Goal: Information Seeking & Learning: Check status

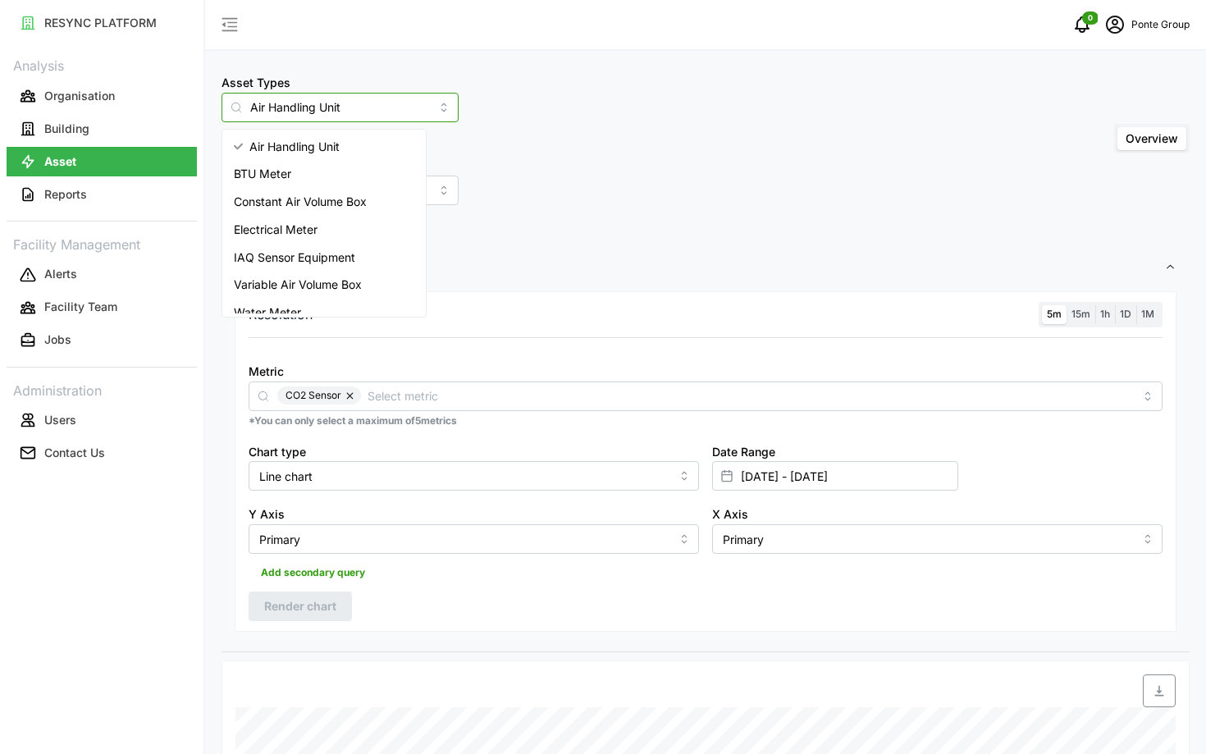
click at [330, 98] on input "Air Handling Unit" at bounding box center [339, 108] width 237 height 30
click at [306, 226] on span "Electrical Meter" at bounding box center [276, 230] width 84 height 18
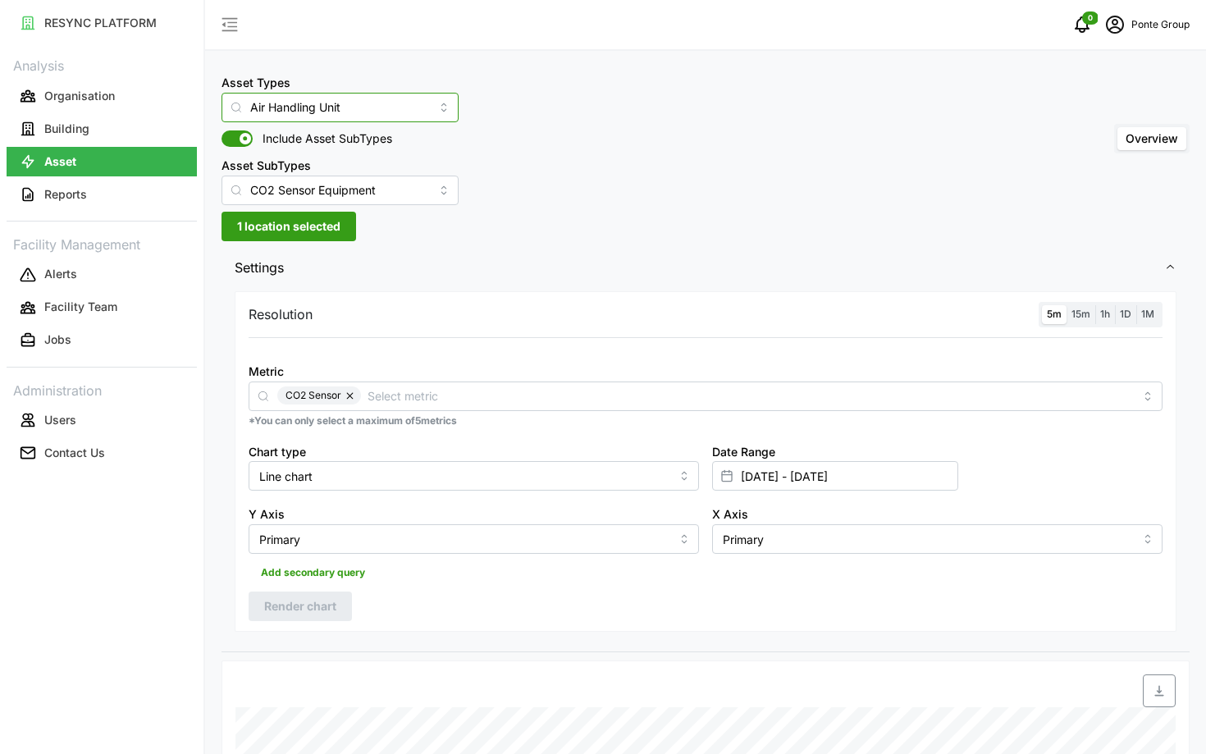
type input "Electrical Meter"
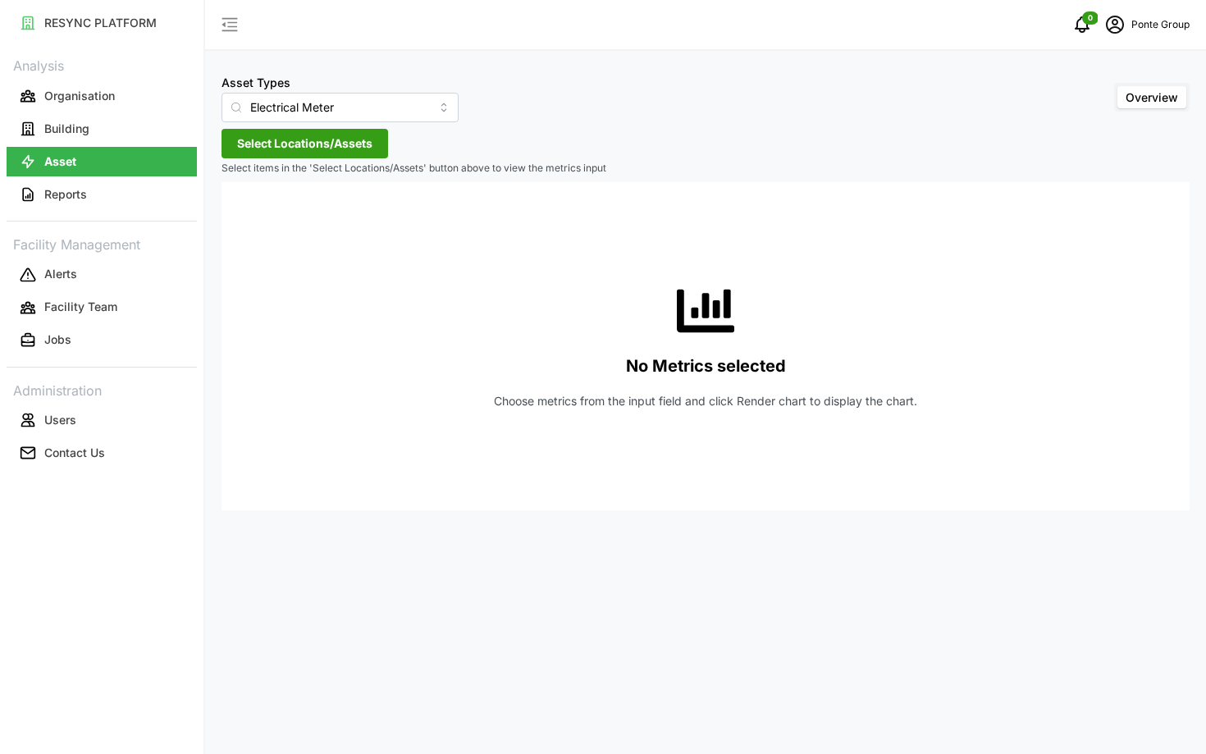
click at [373, 150] on button "Select Locations/Assets" at bounding box center [304, 144] width 167 height 30
click at [259, 155] on span "Select Locations/Assets" at bounding box center [304, 144] width 135 height 28
click at [258, 155] on span "Select Locations/Assets" at bounding box center [304, 144] width 135 height 28
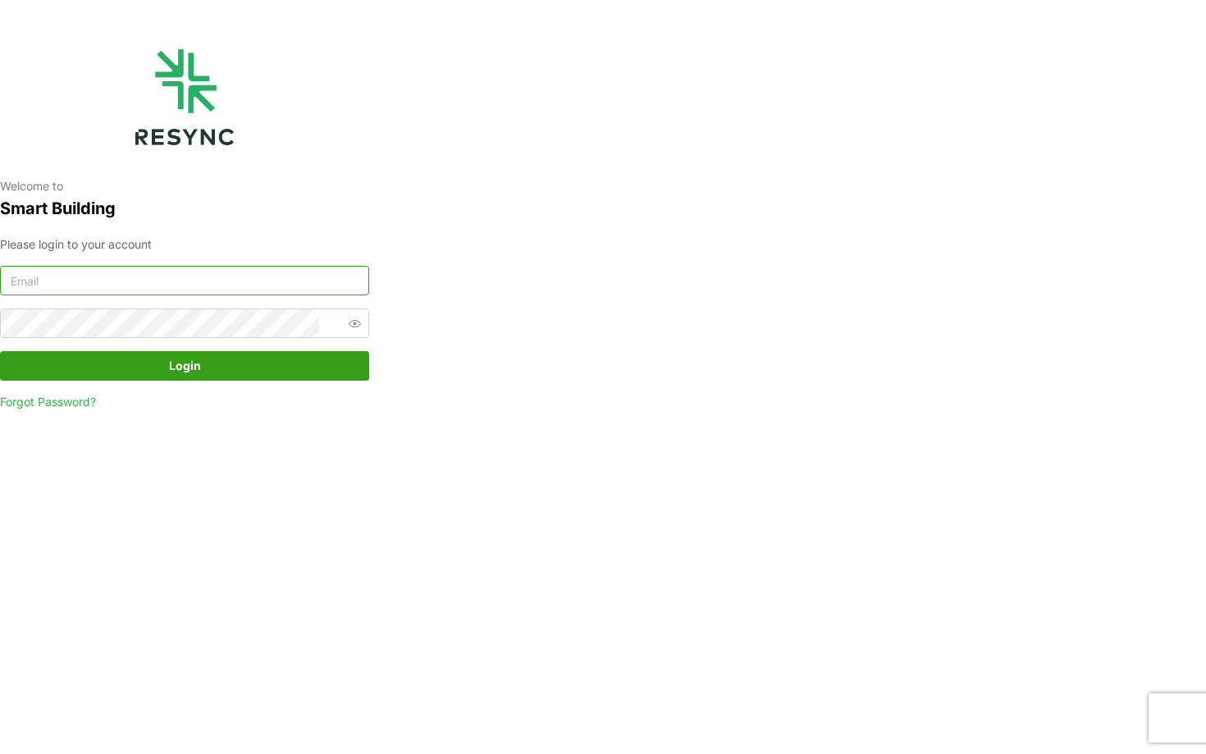
type input "[EMAIL_ADDRESS][DOMAIN_NAME]"
click at [148, 367] on span "Login" at bounding box center [185, 366] width 338 height 28
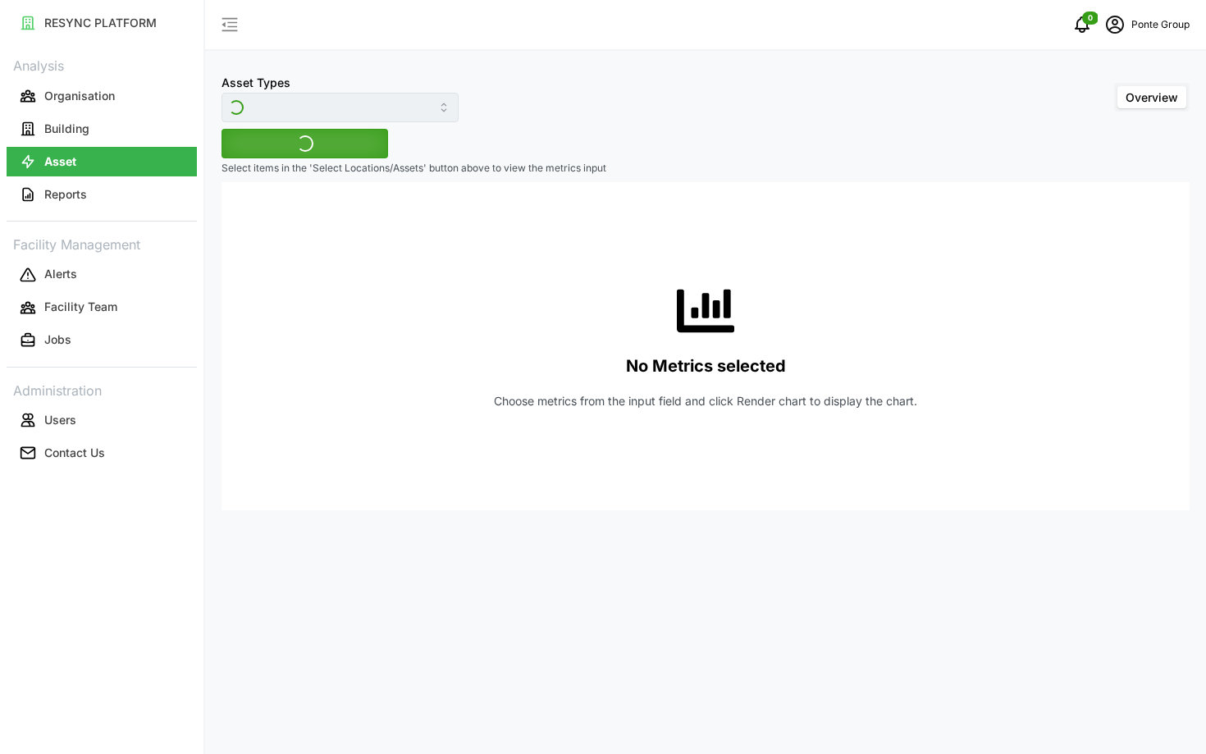
type input "Electrical Meter"
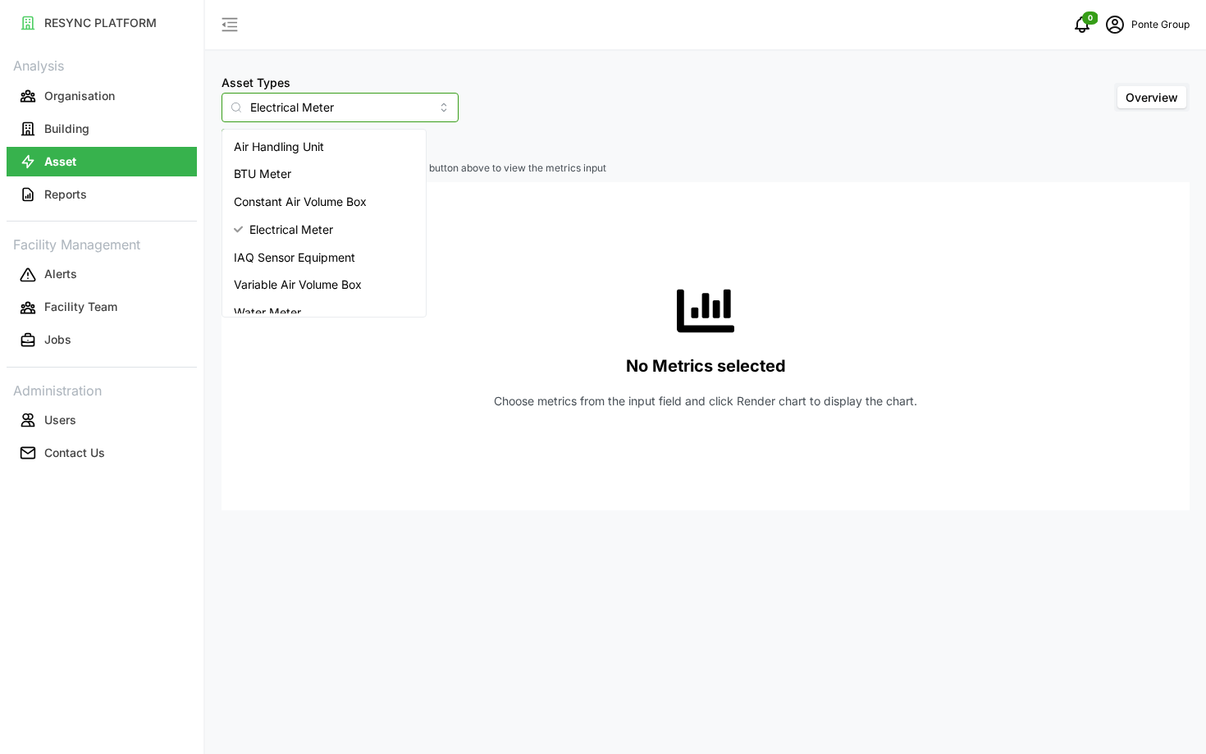
click at [326, 107] on input "Electrical Meter" at bounding box center [339, 108] width 237 height 30
click at [504, 310] on div "No Metrics selected Choose metrics from the input field and click Render chart …" at bounding box center [706, 346] width 942 height 328
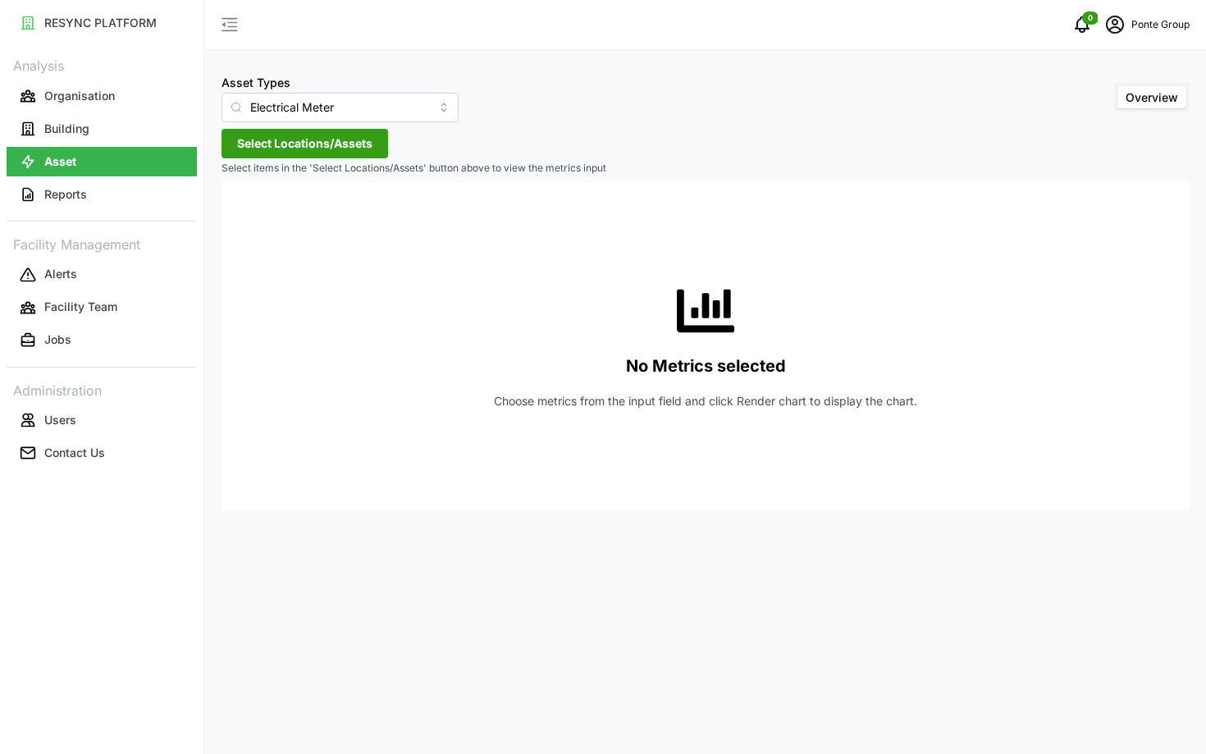
click at [333, 144] on span "Select Locations/Assets" at bounding box center [304, 144] width 135 height 28
click at [259, 212] on div "MBFC" at bounding box center [335, 218] width 199 height 24
click at [259, 216] on span "Select MBFC" at bounding box center [263, 218] width 11 height 11
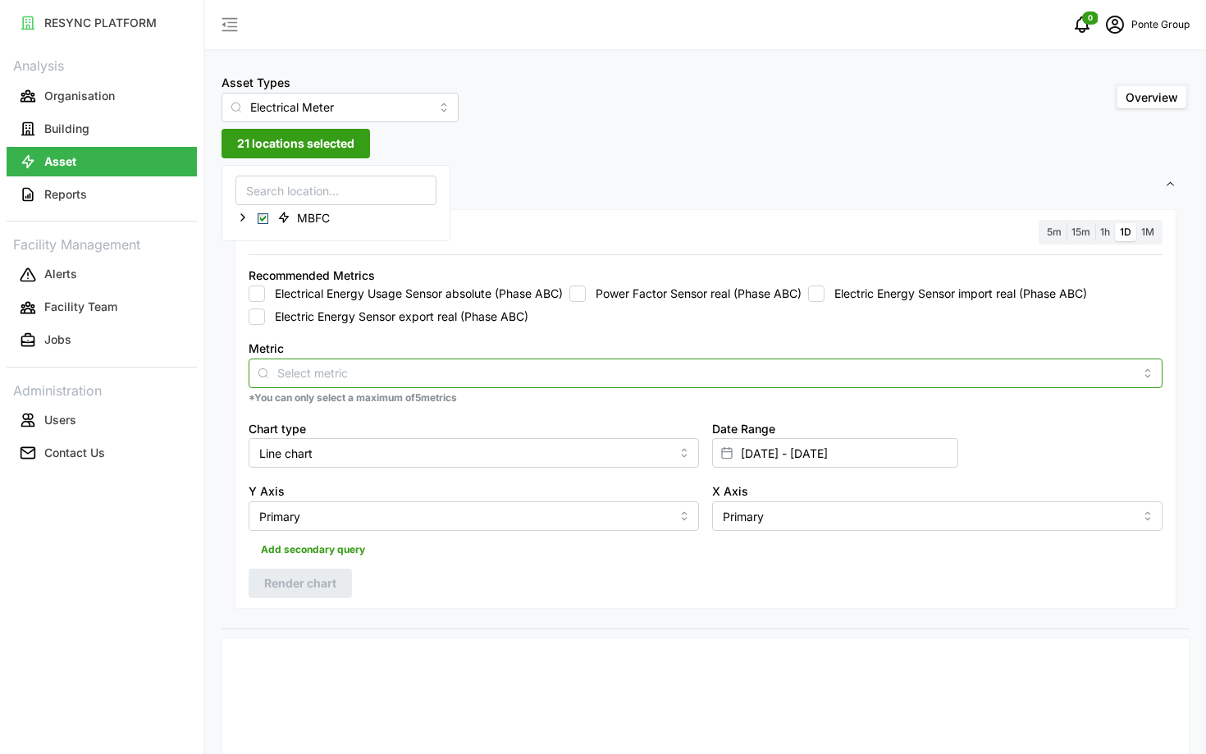
click at [671, 382] on div at bounding box center [706, 373] width 914 height 30
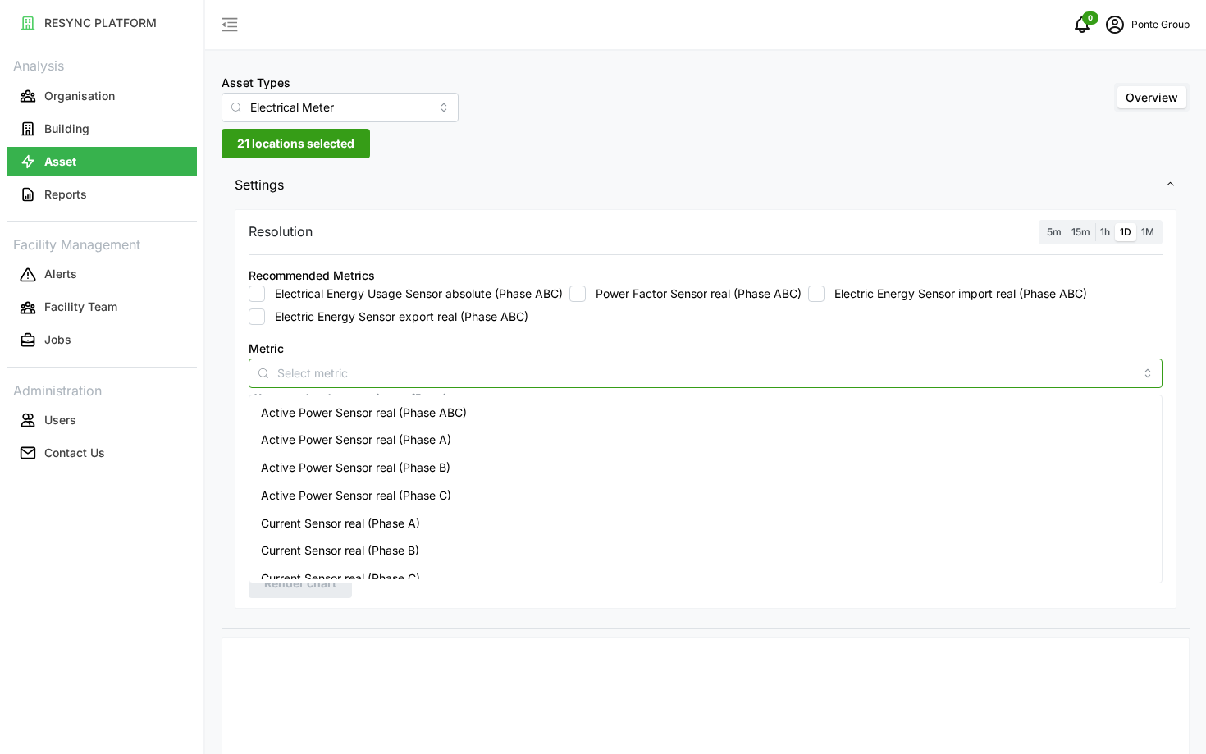
click at [605, 411] on div "Active Power Sensor real (Phase ABC)" at bounding box center [706, 413] width 906 height 28
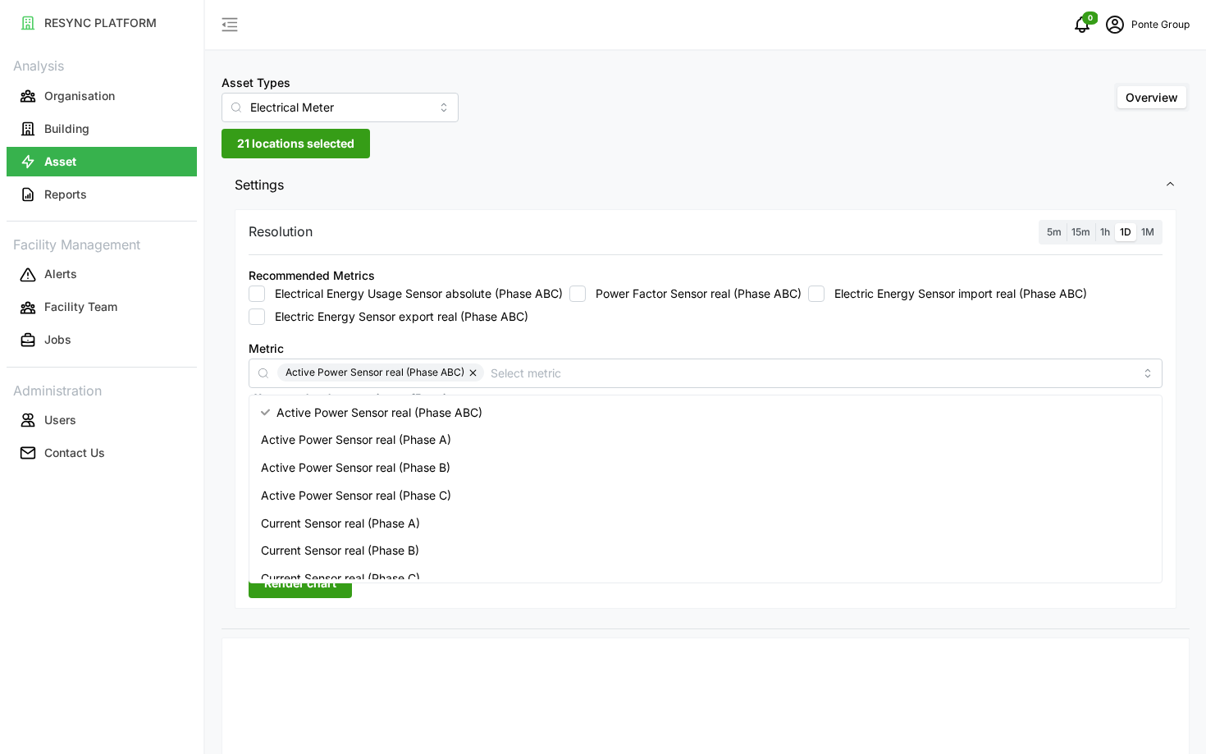
click at [1056, 231] on span "5m" at bounding box center [1054, 232] width 15 height 12
click at [1042, 223] on input "5m" at bounding box center [1042, 223] width 0 height 0
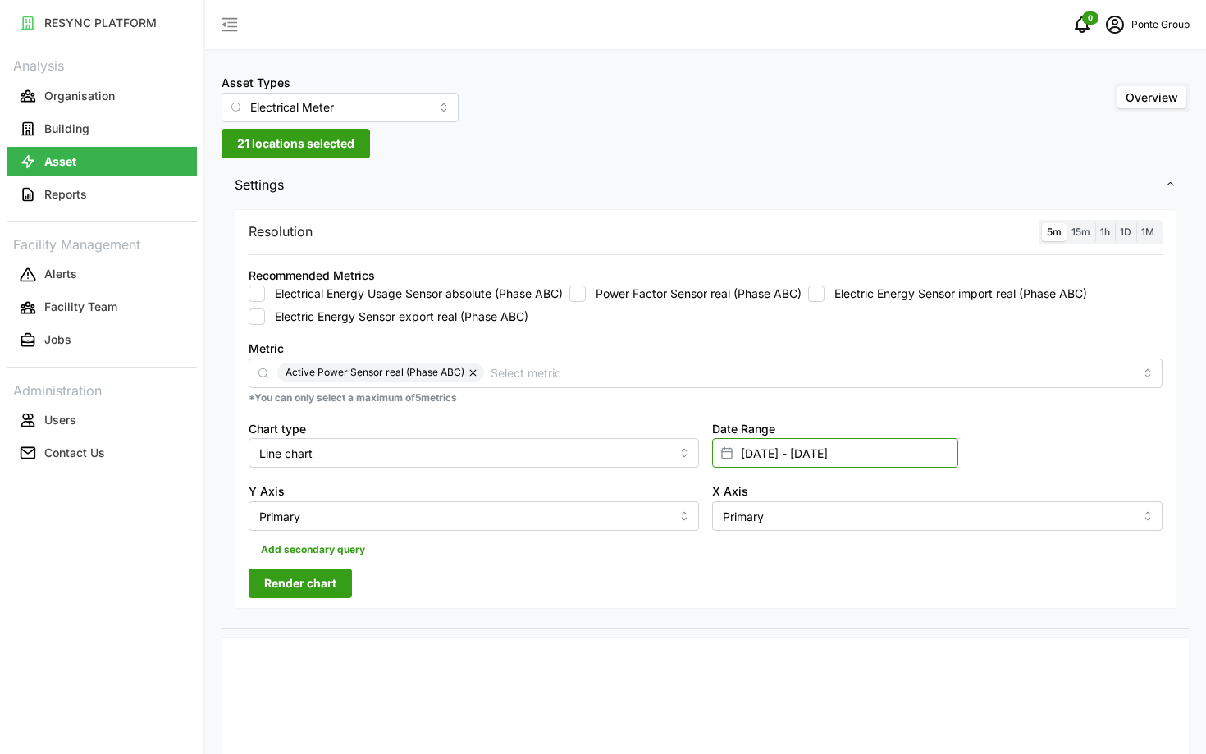
click at [911, 468] on input "01 Sep 2025 - 03 Sep 2025" at bounding box center [835, 453] width 246 height 30
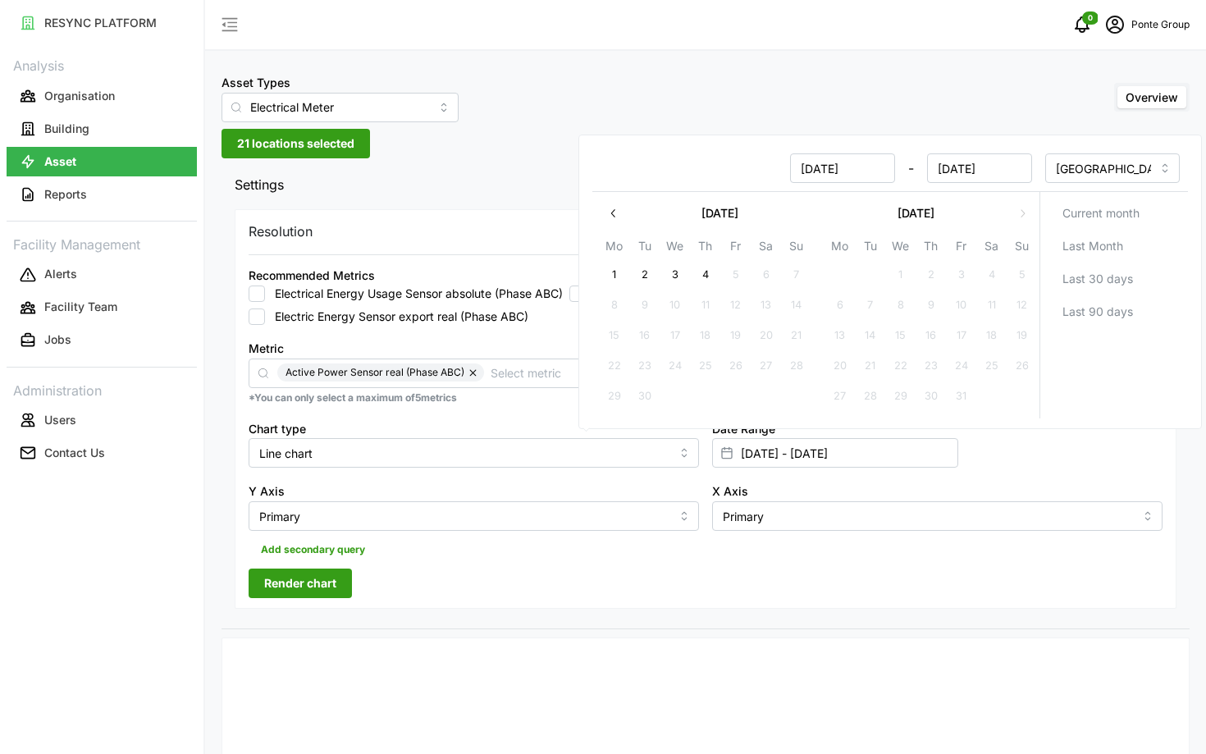
click at [614, 204] on button "button" at bounding box center [614, 214] width 30 height 30
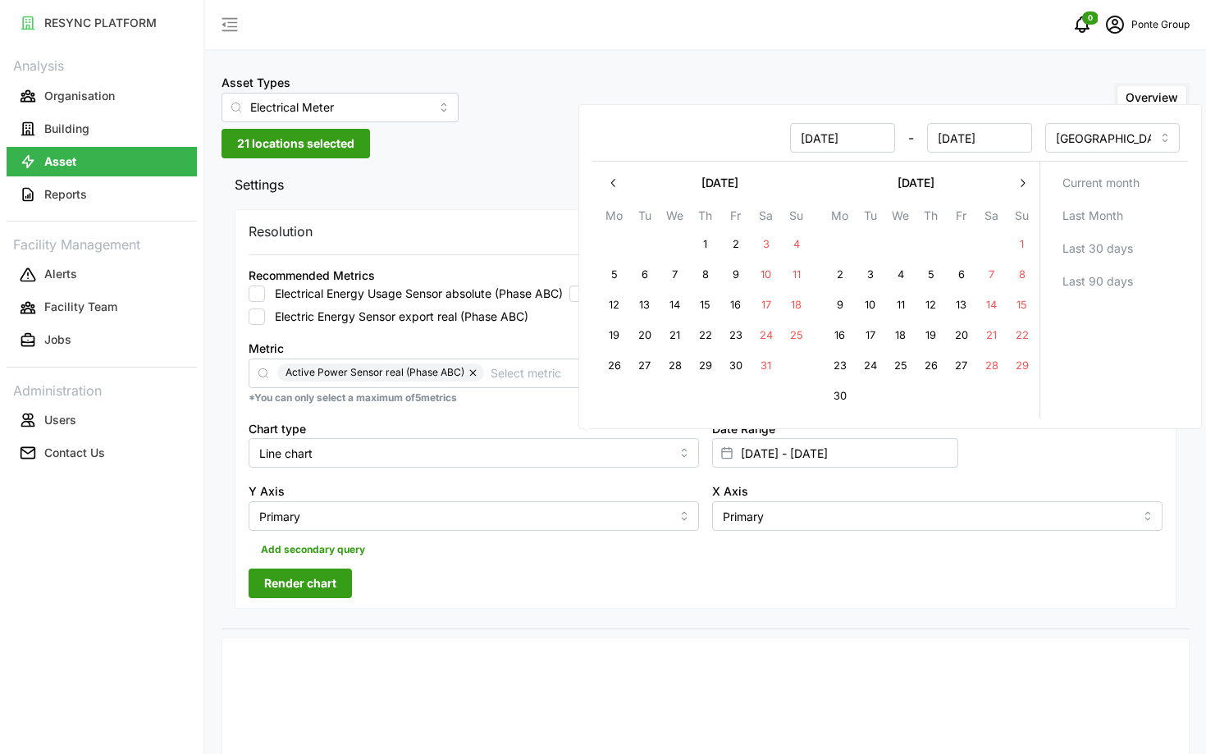
click at [1019, 176] on button "button" at bounding box center [1022, 183] width 30 height 30
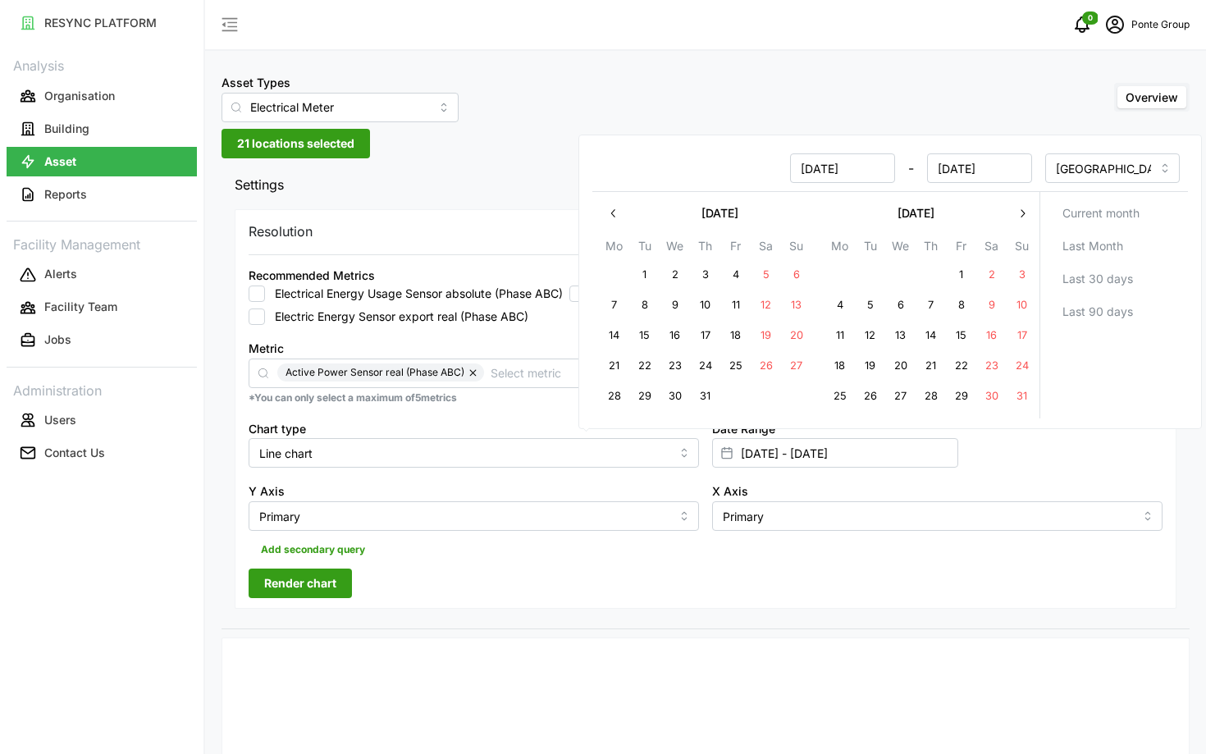
click at [651, 268] on button "1" at bounding box center [645, 275] width 30 height 30
type input "01 Jul 2025 - 03 Sep 2025"
type input "01 Jul 2025"
click at [616, 299] on button "7" at bounding box center [615, 305] width 30 height 30
type input "01 Jul 2025 - 07 Jul 2025"
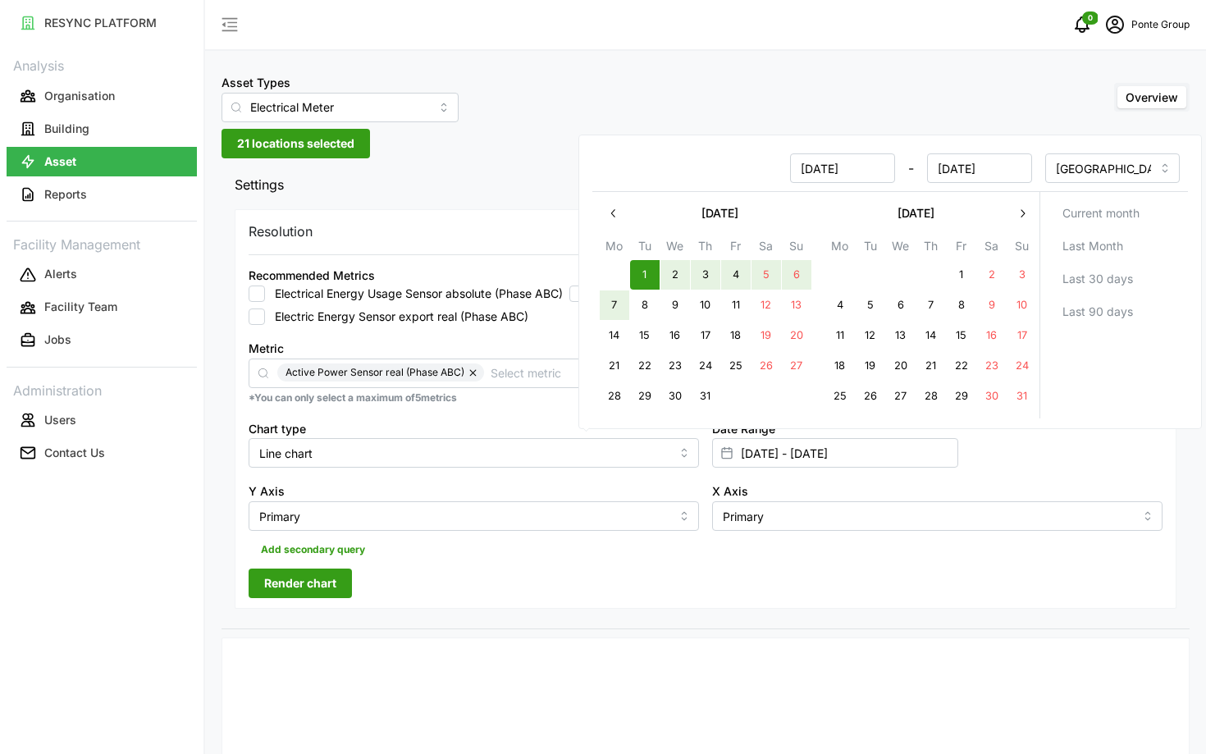
type input "07 Jul 2025"
click at [567, 558] on div "Add secondary query" at bounding box center [706, 546] width 914 height 31
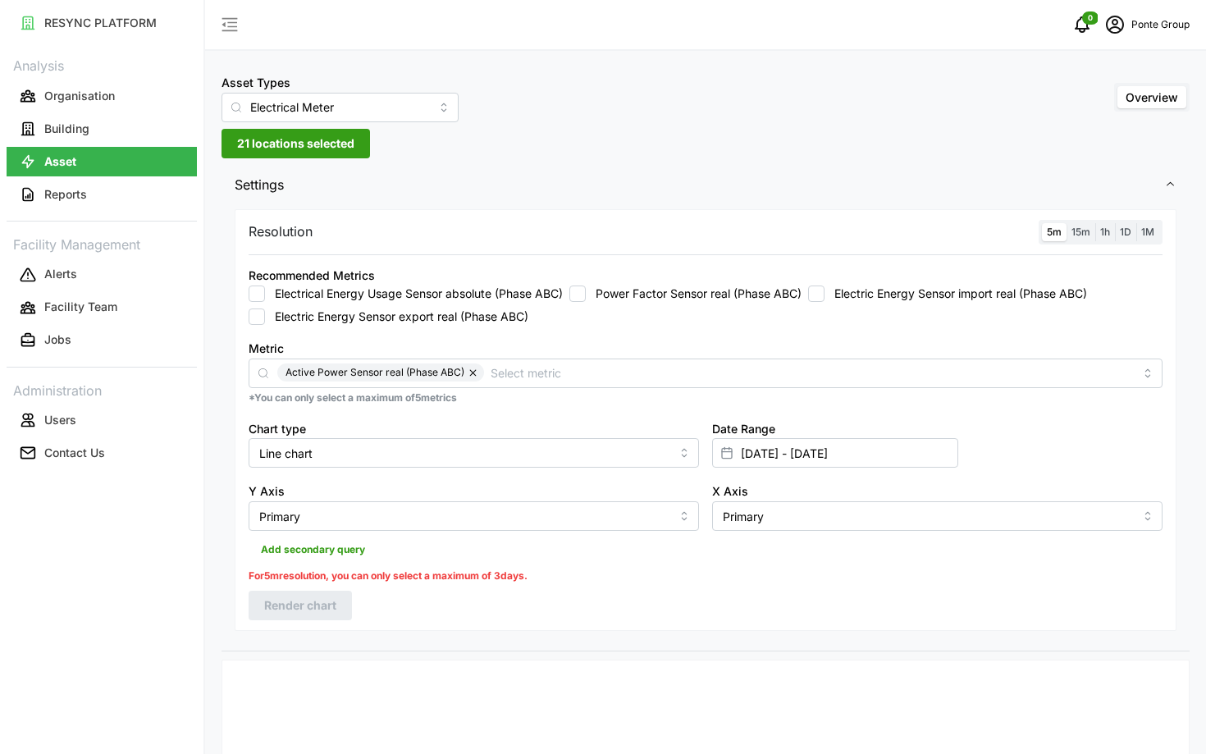
click at [1106, 230] on span "1h" at bounding box center [1105, 232] width 10 height 12
click at [1095, 223] on input "1h" at bounding box center [1095, 223] width 0 height 0
click at [304, 598] on div "Resolution 5m 15m 1h 1D 1M Recommended Metrics Electrical Energy Usage Sensor a…" at bounding box center [706, 409] width 942 height 400
click at [274, 578] on span "Render chart" at bounding box center [300, 583] width 72 height 28
click at [1061, 232] on label "5m" at bounding box center [1054, 232] width 25 height 19
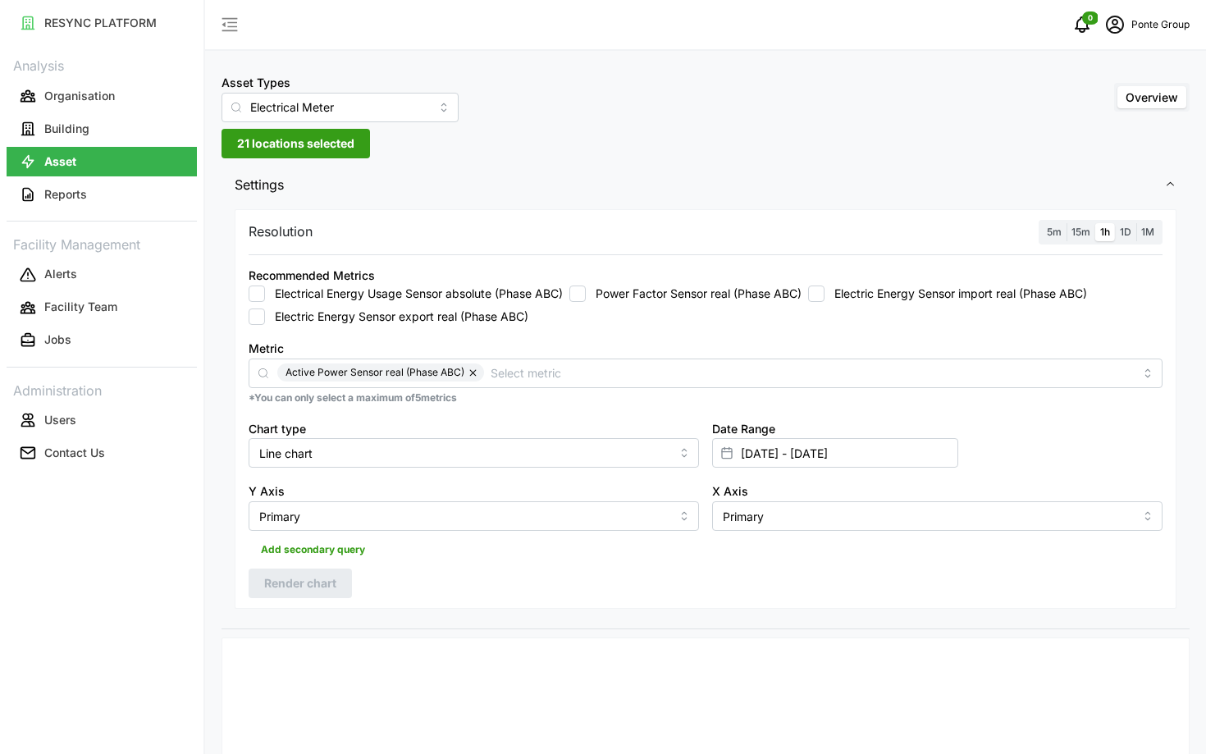
click at [1042, 223] on input "5m" at bounding box center [1042, 223] width 0 height 0
click at [818, 457] on input "01 Jul 2025 - 07 Jul 2025" at bounding box center [835, 453] width 246 height 30
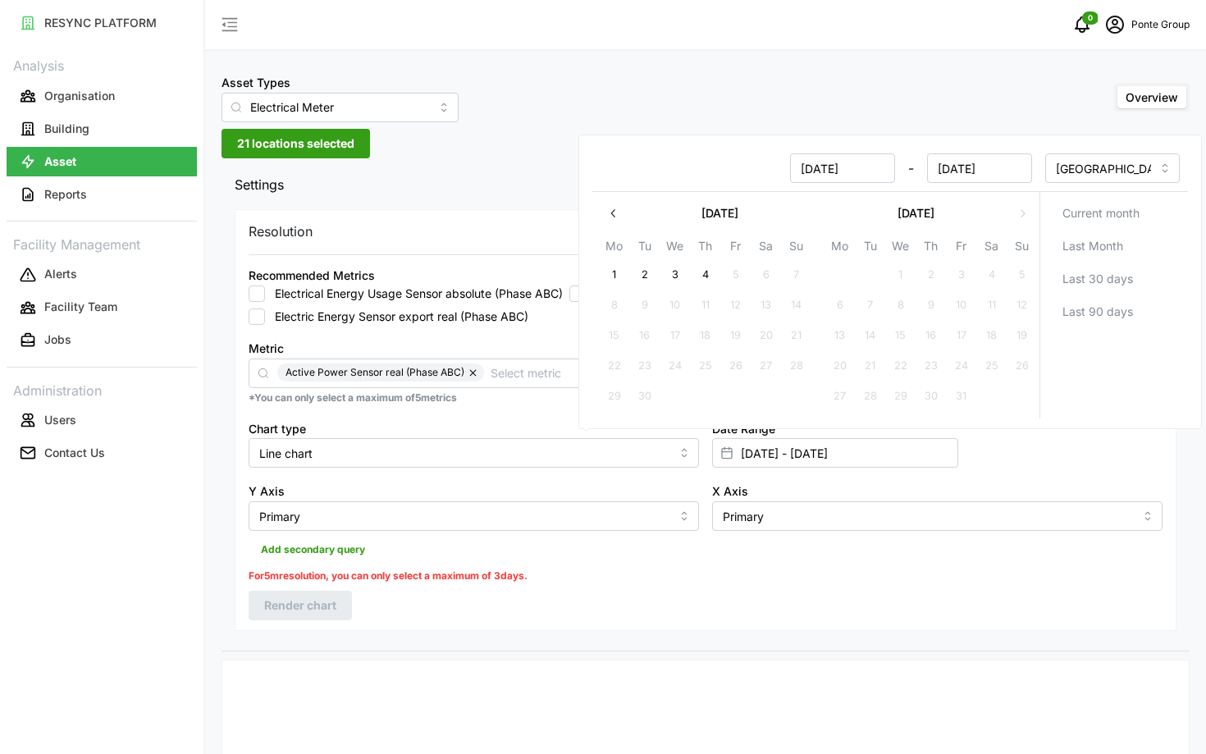
click at [614, 210] on icon "button" at bounding box center [613, 213] width 13 height 13
click at [640, 264] on button "1" at bounding box center [645, 275] width 30 height 30
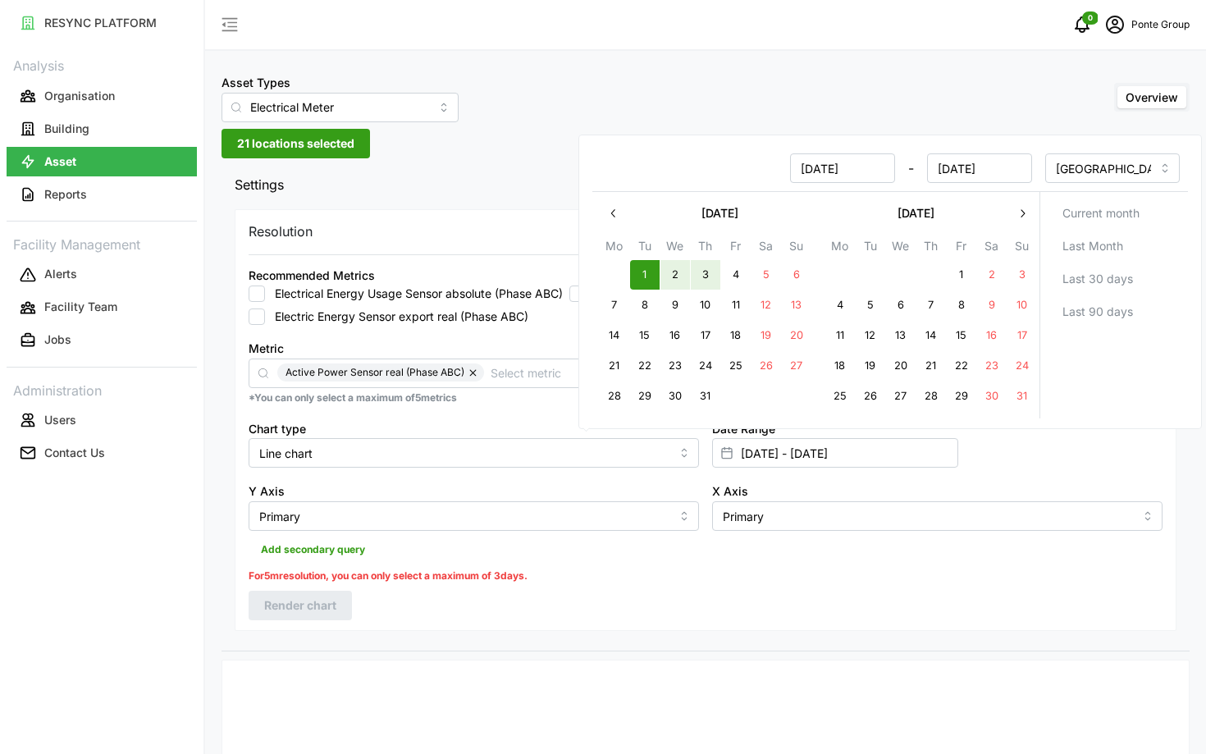
click at [715, 266] on button "3" at bounding box center [706, 275] width 30 height 30
type input "01 Jul 2025 - 03 Jul 2025"
type input "03 Jul 2025"
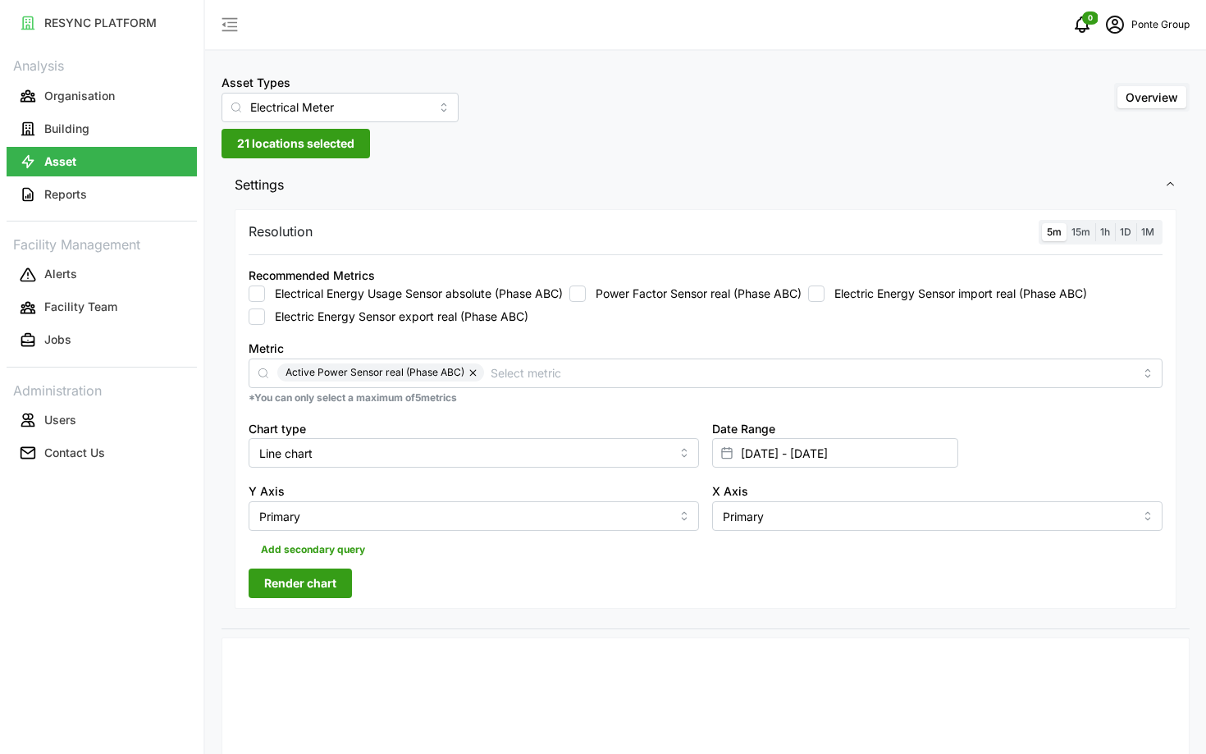
click at [293, 577] on span "Render chart" at bounding box center [300, 583] width 72 height 28
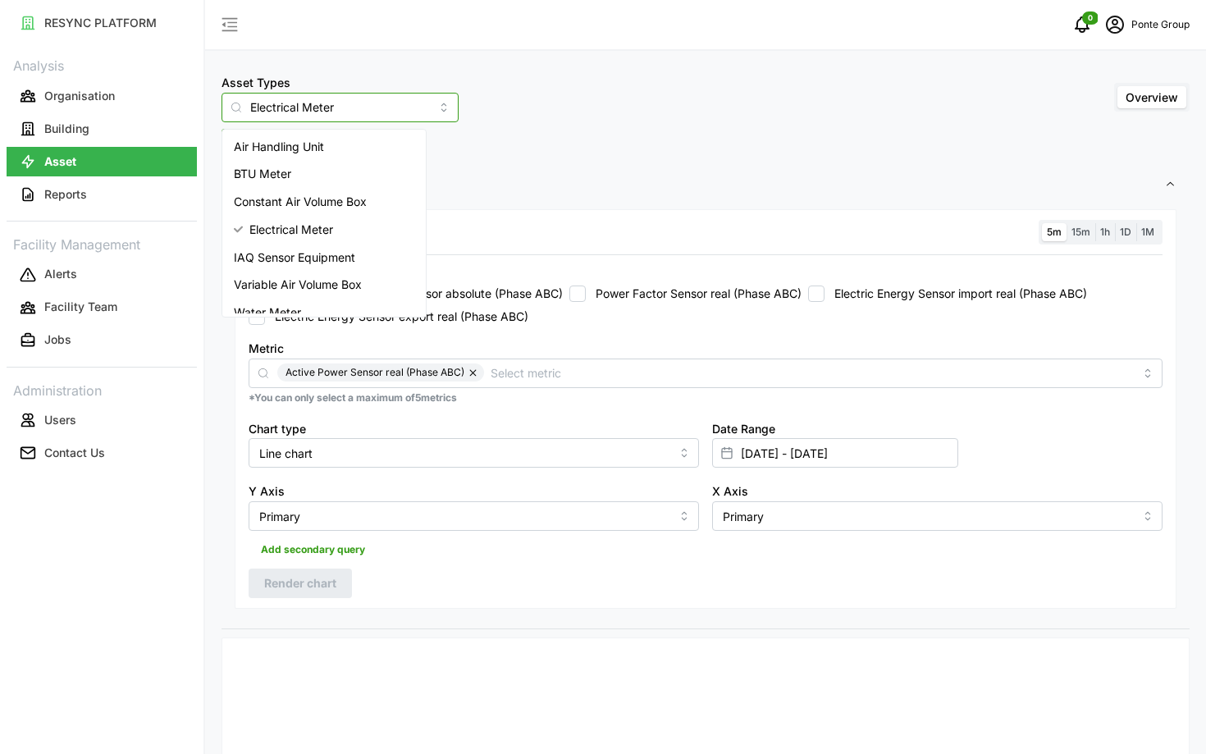
click at [346, 95] on input "Electrical Meter" at bounding box center [339, 108] width 237 height 30
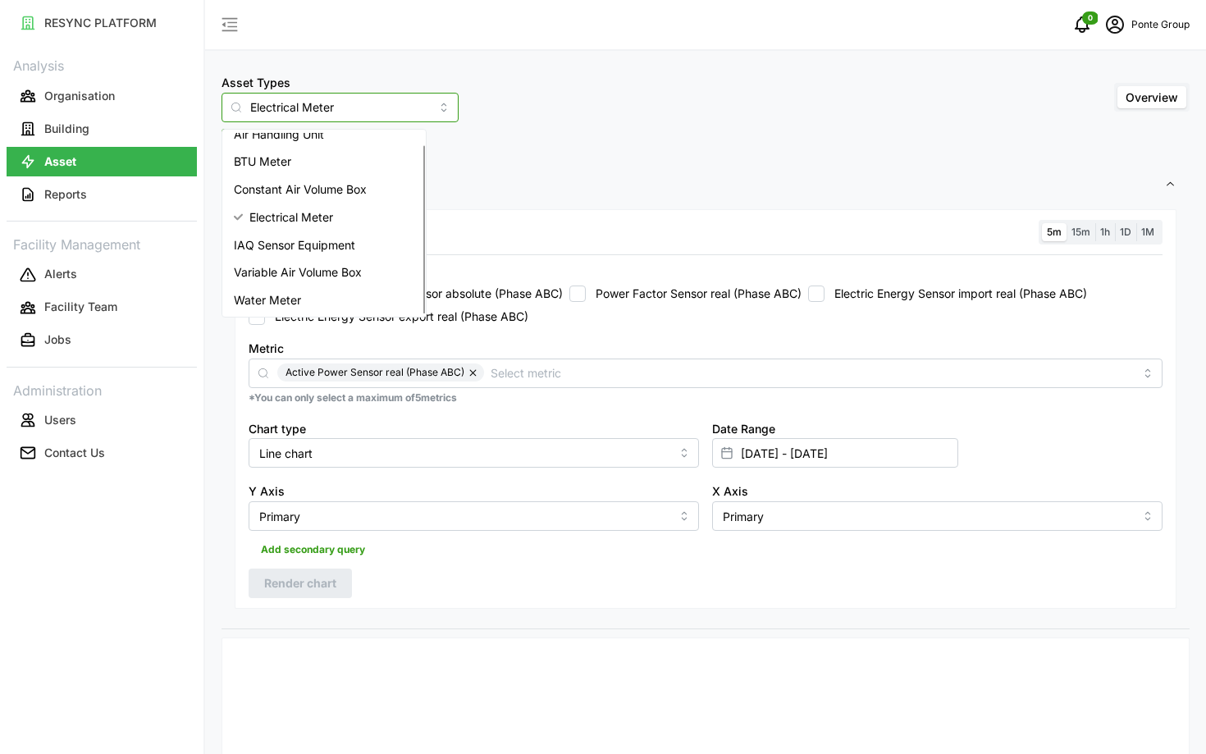
click at [381, 245] on div "IAQ Sensor Equipment" at bounding box center [324, 245] width 197 height 28
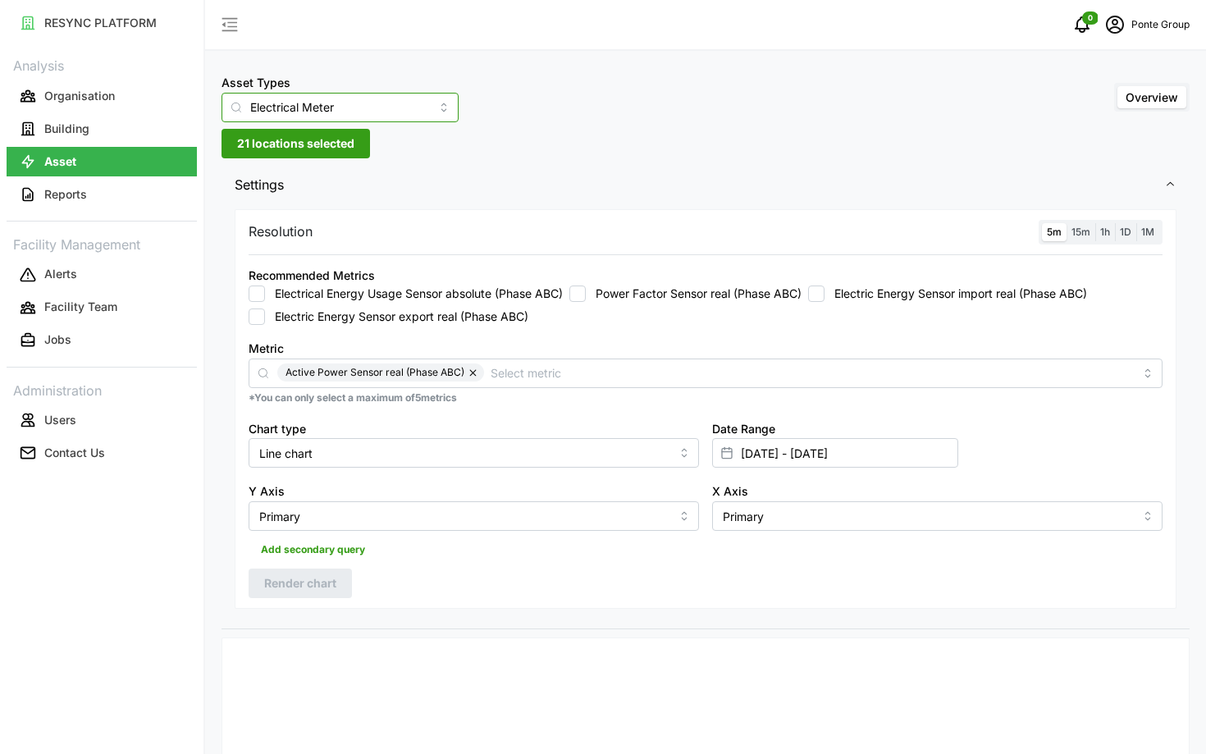
type input "IAQ Sensor Equipment"
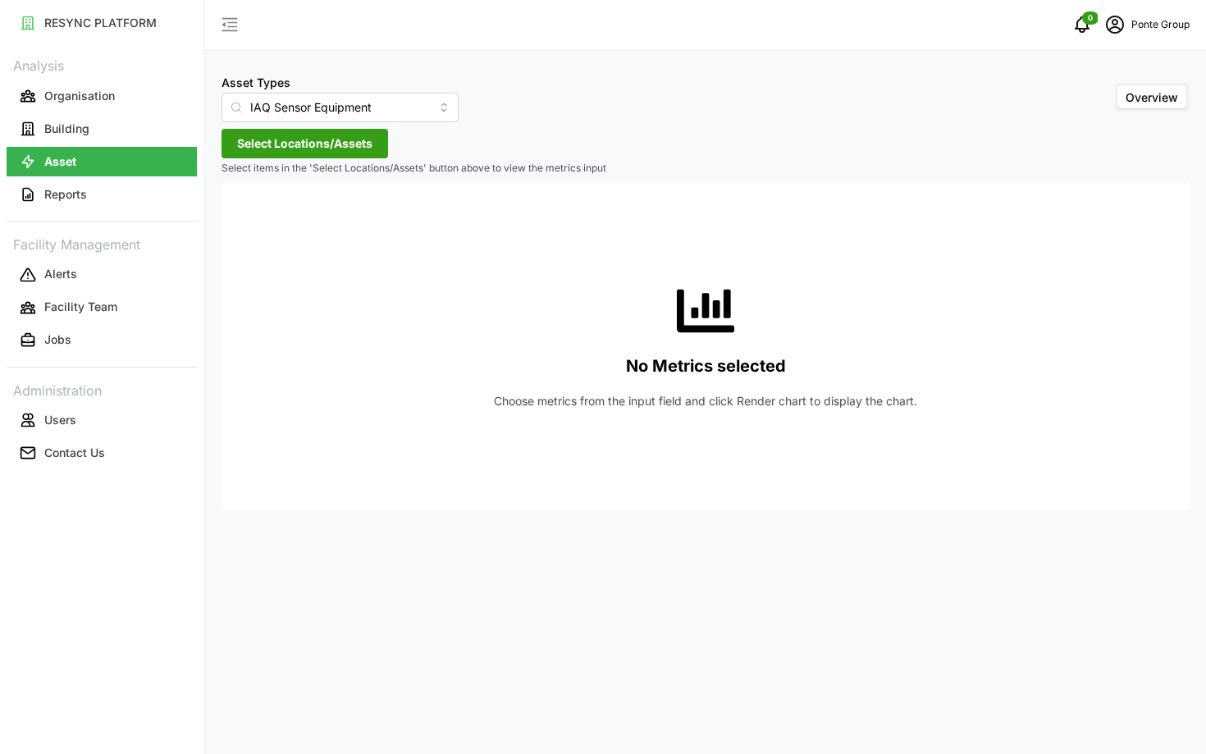
click at [329, 156] on span "Select Locations/Assets" at bounding box center [304, 144] width 135 height 28
click at [260, 221] on span "Select MBFC" at bounding box center [263, 218] width 11 height 11
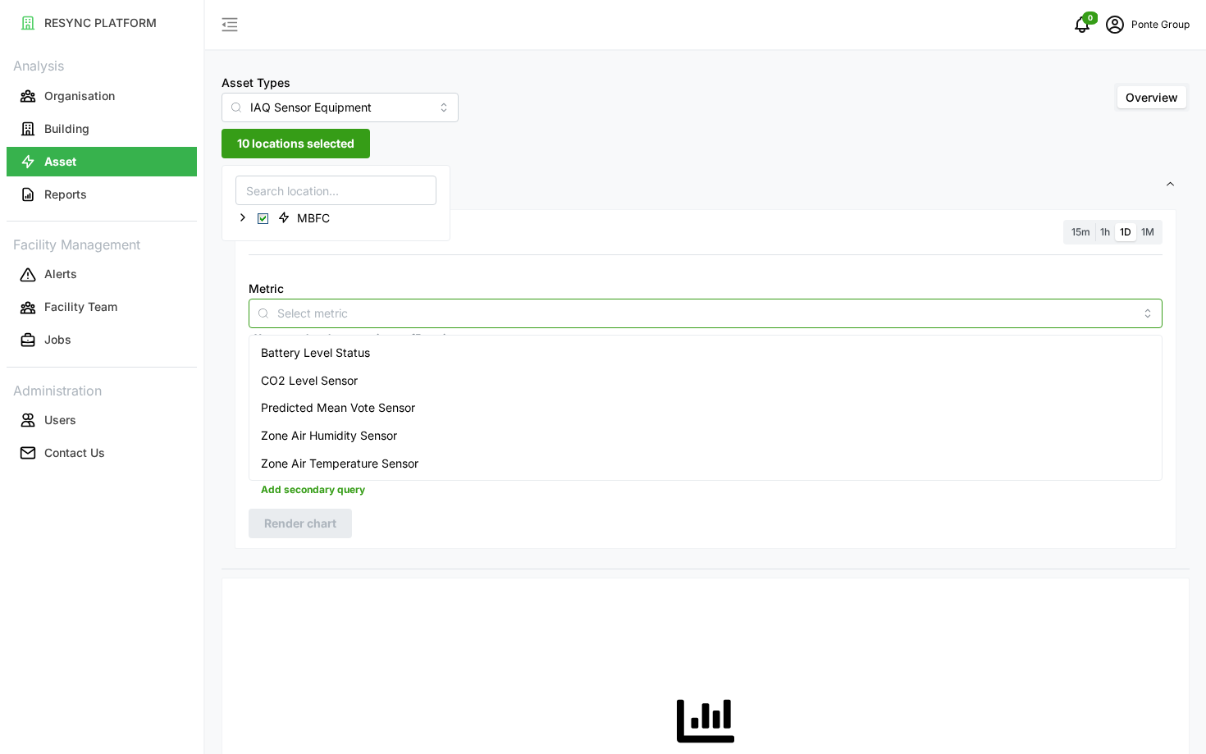
click at [369, 316] on input "Metric" at bounding box center [705, 313] width 856 height 18
click at [381, 363] on div "Battery Level Status" at bounding box center [706, 353] width 906 height 28
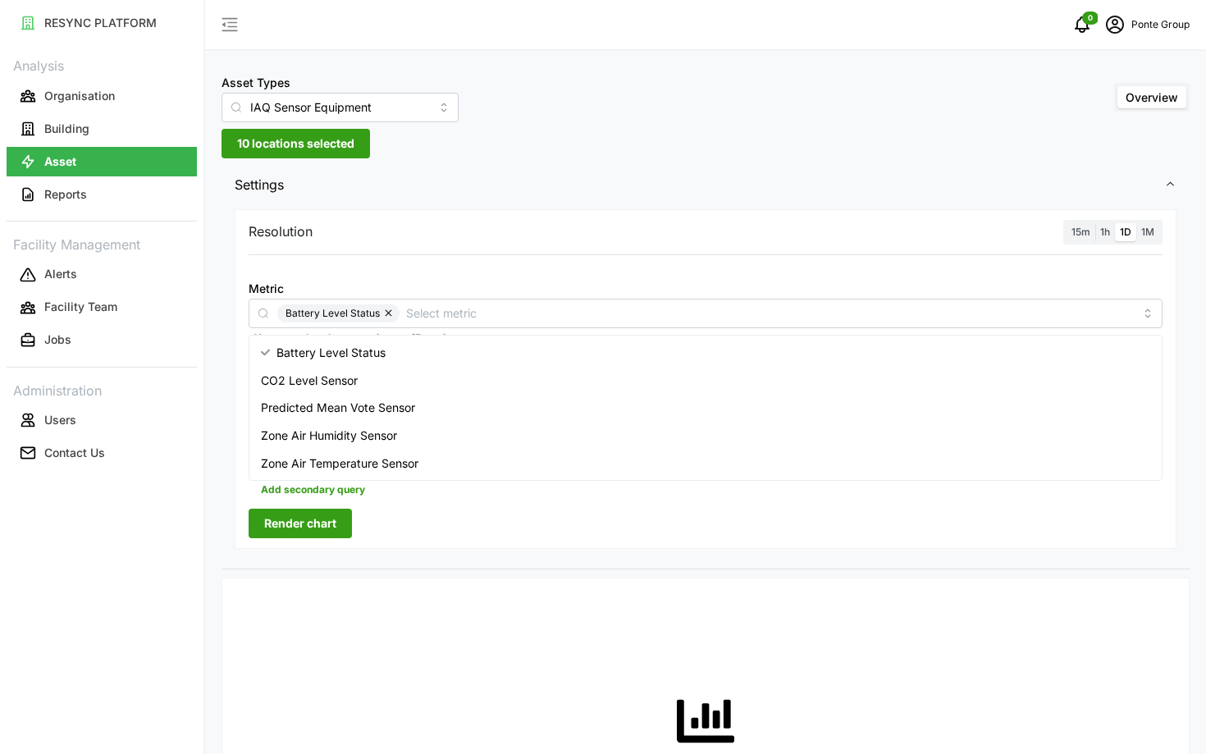
click at [1086, 233] on span "15m" at bounding box center [1080, 232] width 19 height 12
click at [1066, 223] on input "15m" at bounding box center [1066, 223] width 0 height 0
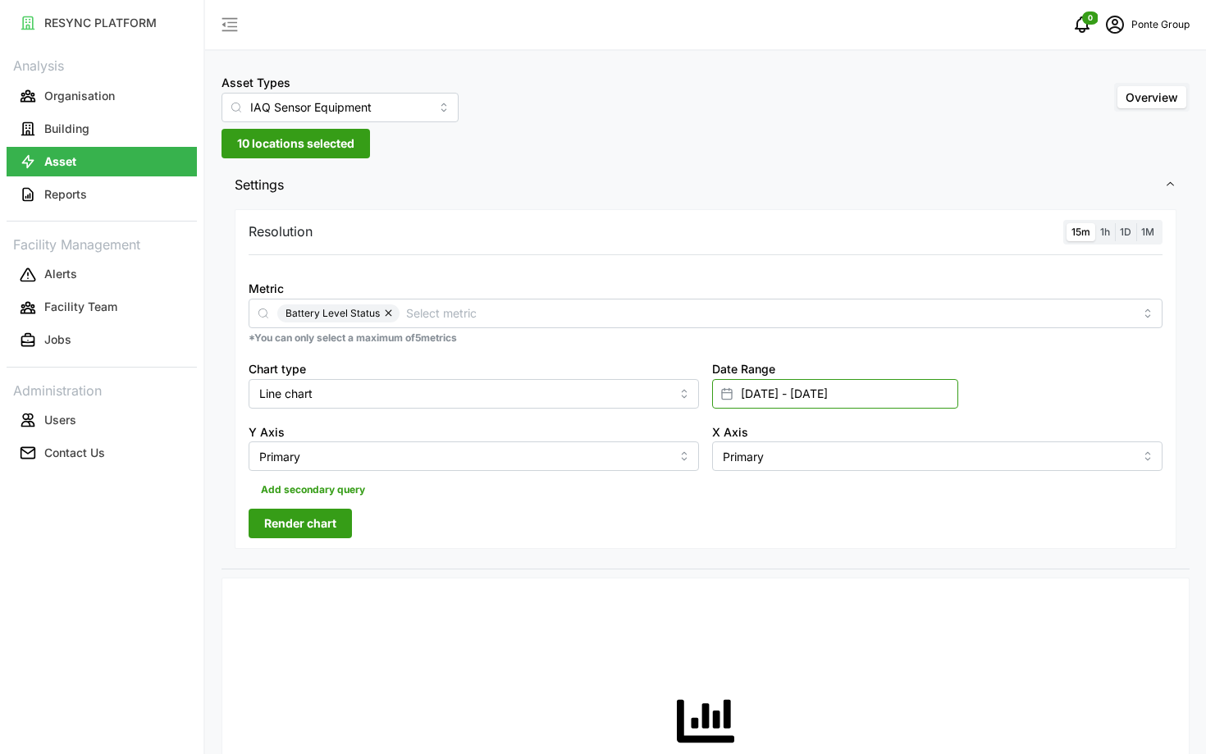
click at [879, 405] on input "01 Jul 2025 - 03 Jul 2025" at bounding box center [835, 394] width 246 height 30
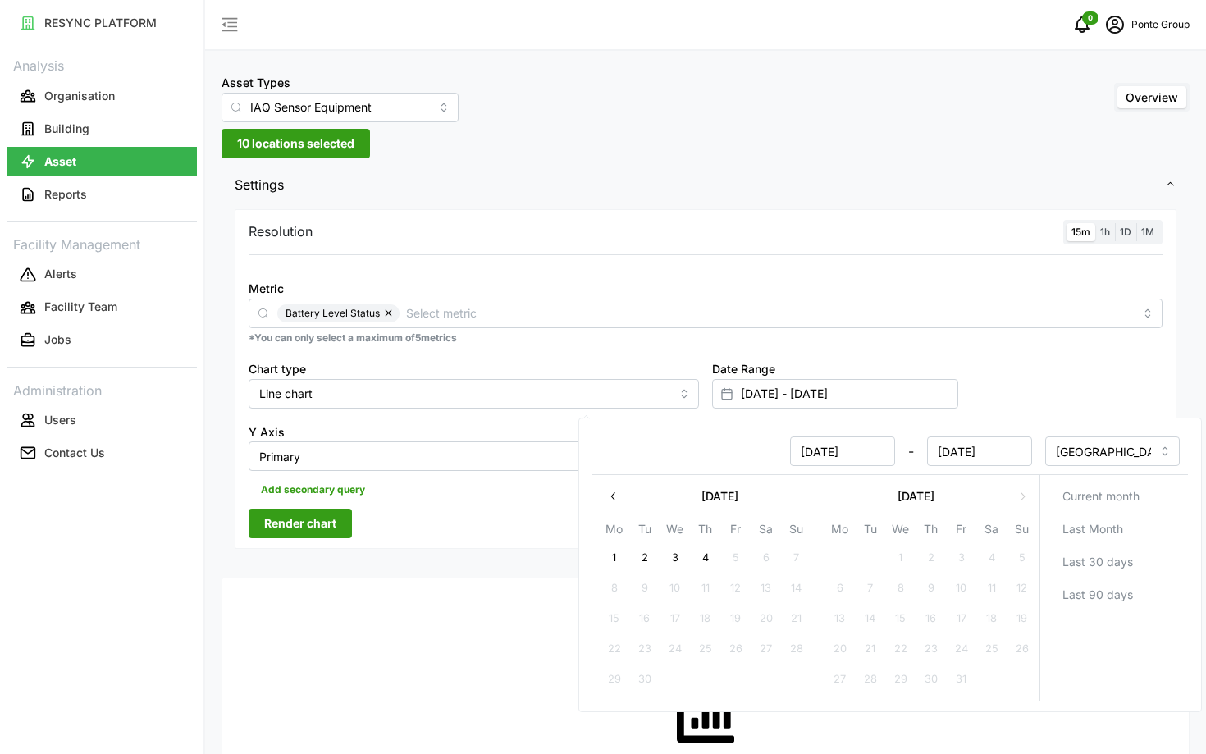
click at [482, 480] on div "Add secondary query" at bounding box center [706, 486] width 914 height 31
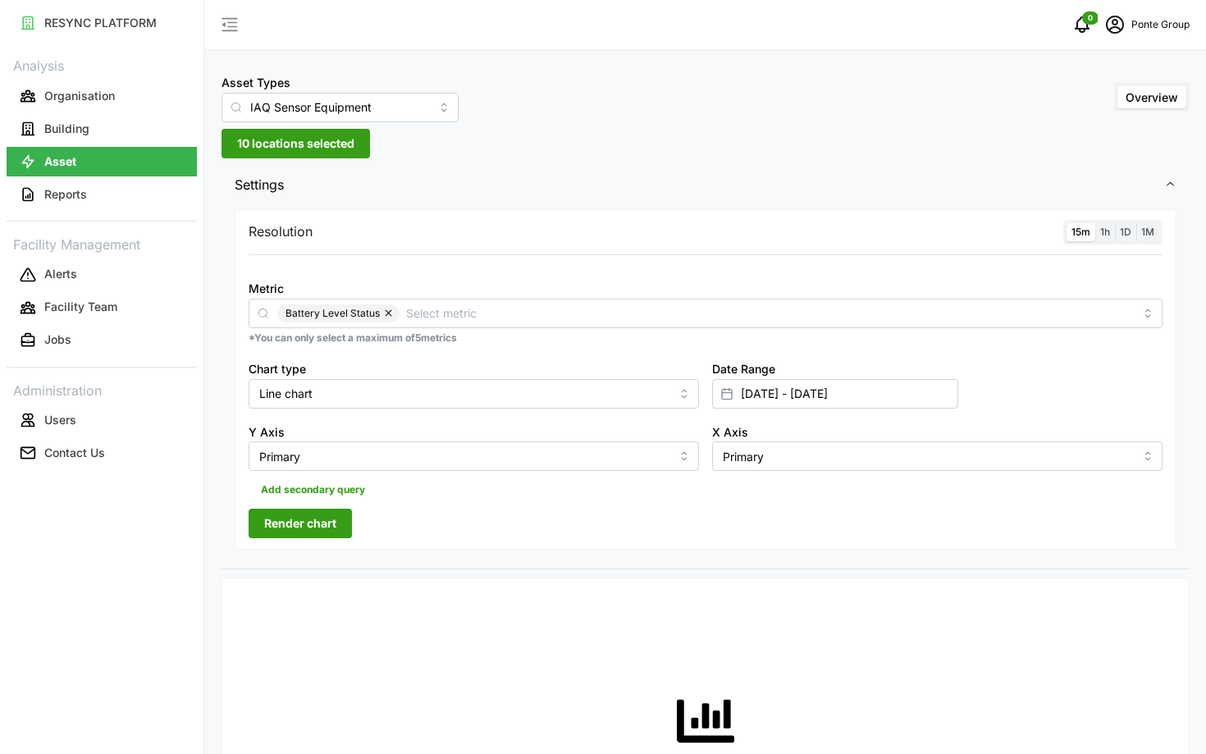
click at [293, 529] on span "Render chart" at bounding box center [300, 523] width 72 height 28
click at [1098, 231] on label "1h" at bounding box center [1105, 232] width 20 height 19
click at [1095, 223] on input "1h" at bounding box center [1095, 223] width 0 height 0
click at [1082, 231] on span "15m" at bounding box center [1080, 232] width 19 height 12
click at [1066, 223] on input "15m" at bounding box center [1066, 223] width 0 height 0
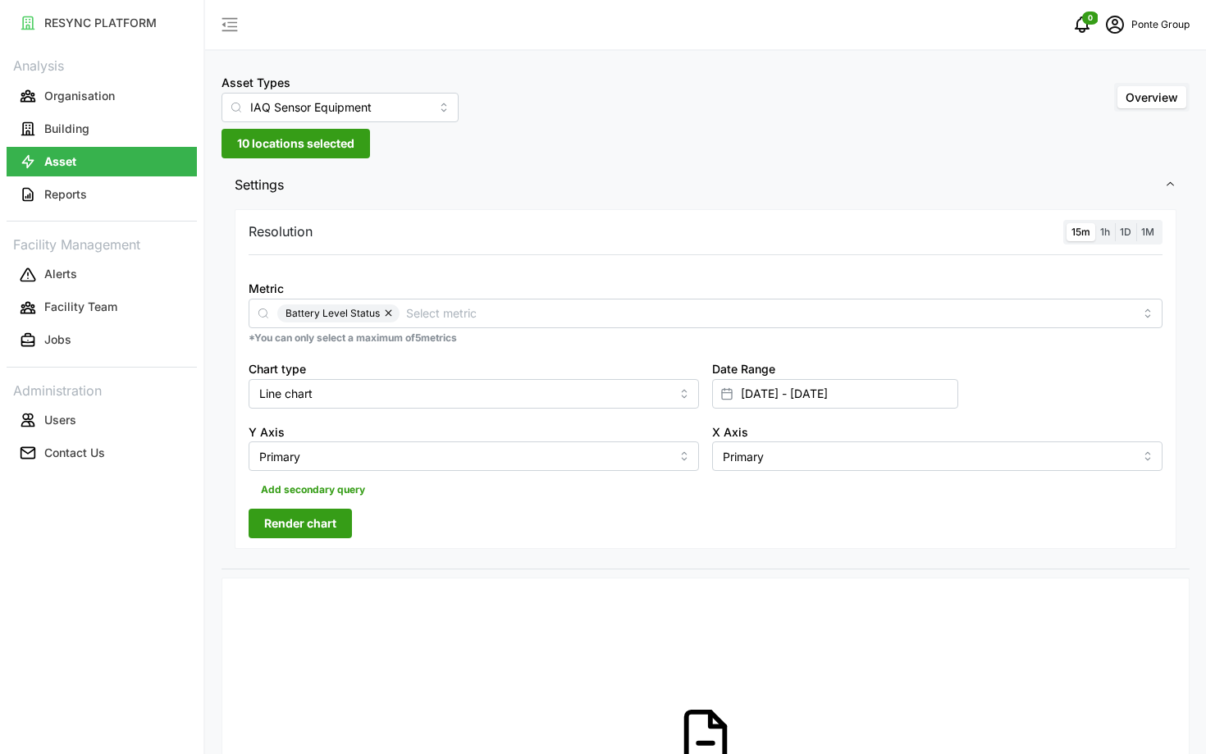
click at [296, 527] on span "Render chart" at bounding box center [300, 523] width 72 height 28
click at [1110, 234] on label "1h" at bounding box center [1105, 232] width 20 height 19
click at [1095, 223] on input "1h" at bounding box center [1095, 223] width 0 height 0
click at [1089, 234] on span "15m" at bounding box center [1080, 232] width 19 height 12
click at [1066, 223] on input "15m" at bounding box center [1066, 223] width 0 height 0
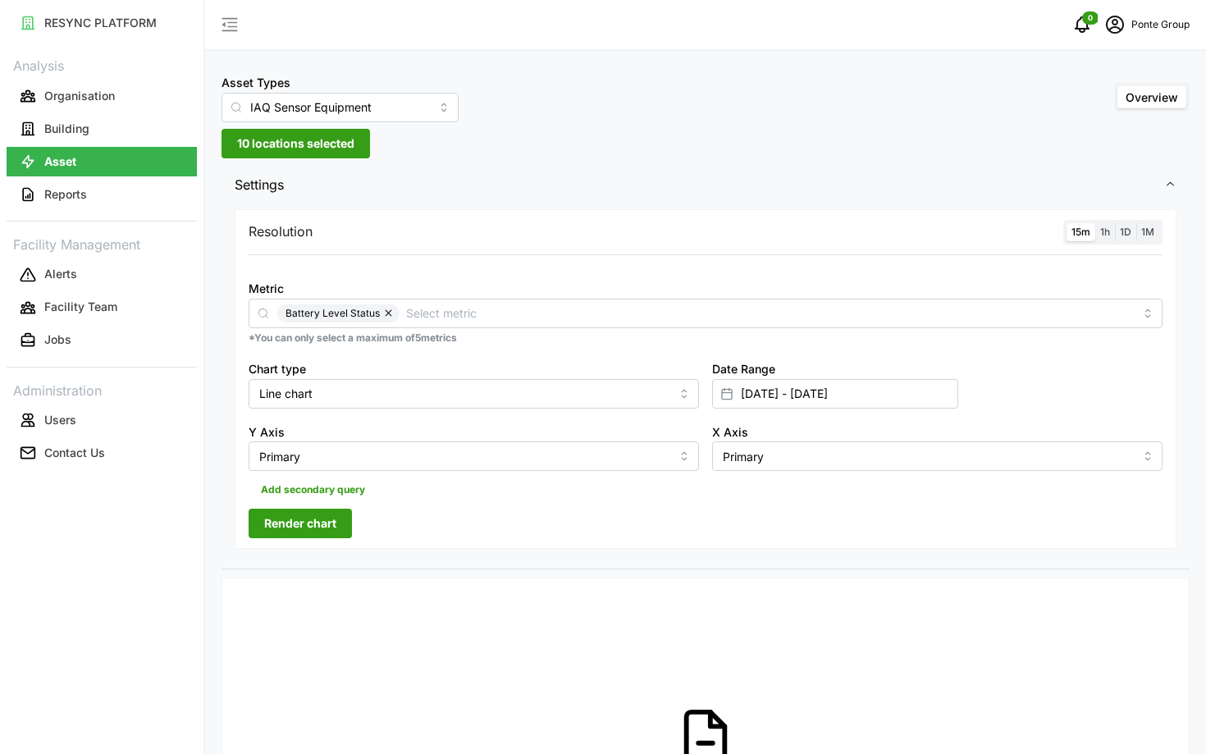
click at [289, 520] on span "Render chart" at bounding box center [300, 523] width 72 height 28
click at [870, 402] on input "01 Jul 2025 - 03 Jul 2025" at bounding box center [835, 394] width 246 height 30
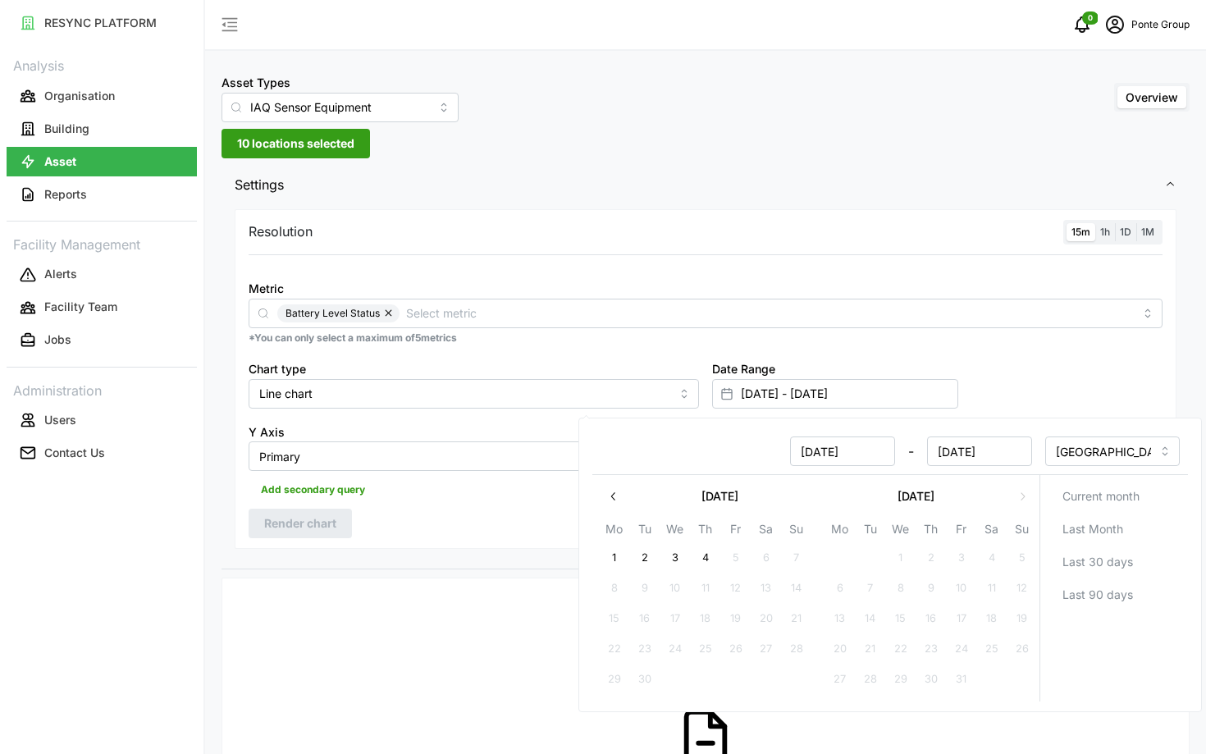
click at [605, 505] on button "button" at bounding box center [614, 497] width 30 height 30
click at [1016, 692] on button "31" at bounding box center [1022, 679] width 30 height 30
type input "03 Jul 2025 - 31 Aug 2025"
type input "03 Jul 2025"
type input "31 Aug 2025"
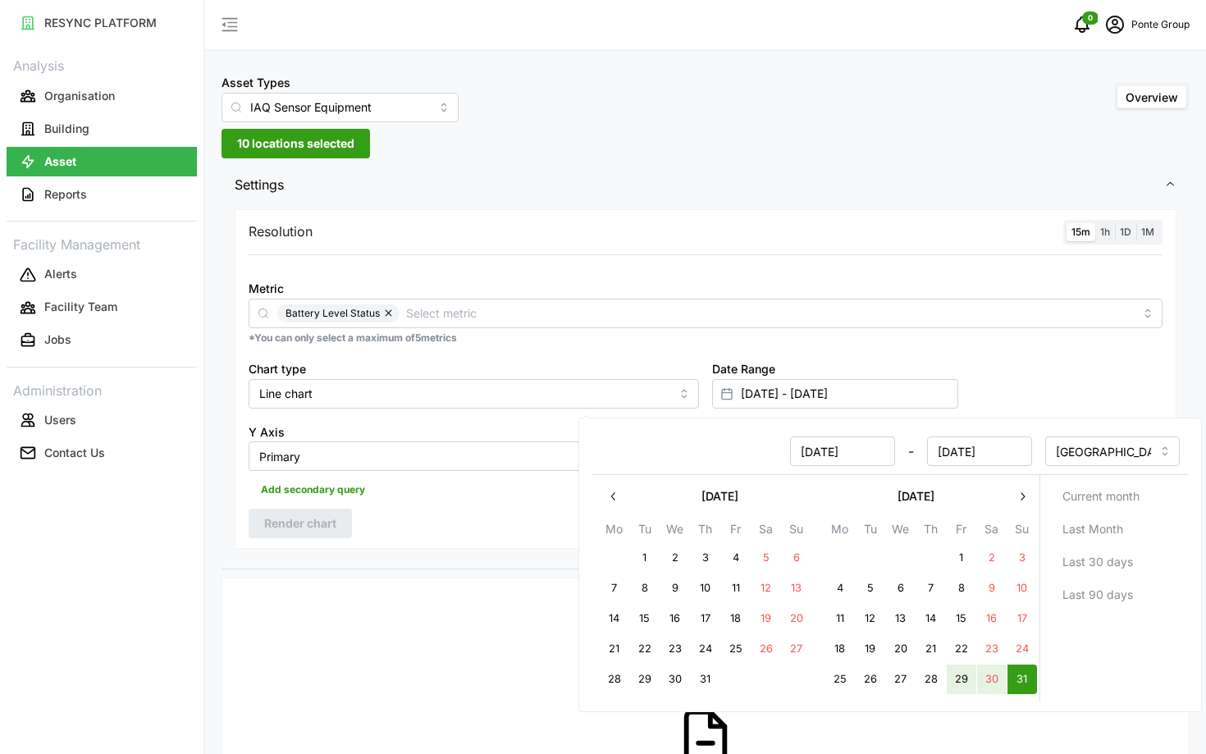
click at [949, 677] on button "29" at bounding box center [962, 679] width 30 height 30
type input "29 Aug 2025 - 31 Aug 2025"
type input "29 Aug 2025"
click at [445, 587] on div at bounding box center [387, 591] width 317 height 13
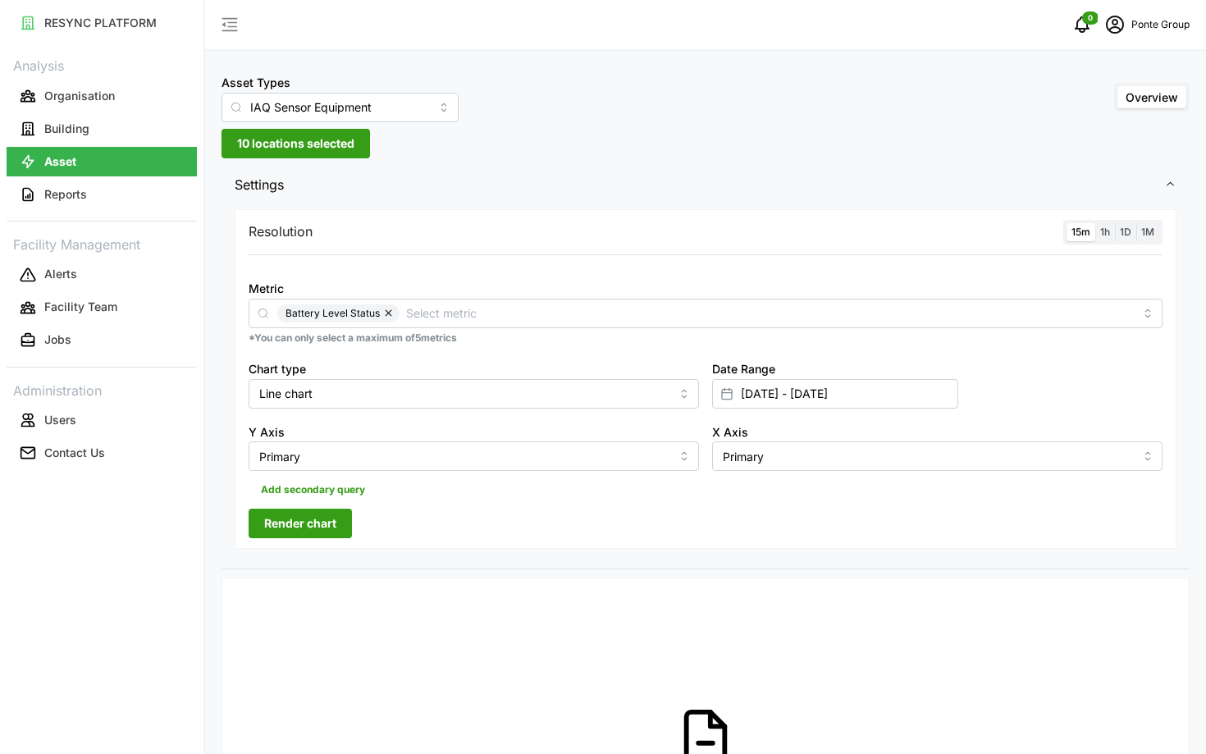
click at [340, 519] on button "Render chart" at bounding box center [300, 524] width 103 height 30
click at [1119, 230] on label "1D" at bounding box center [1125, 232] width 21 height 19
click at [1115, 223] on input "1D" at bounding box center [1115, 223] width 0 height 0
click at [1112, 232] on label "1h" at bounding box center [1105, 232] width 20 height 19
click at [1095, 223] on input "1h" at bounding box center [1095, 223] width 0 height 0
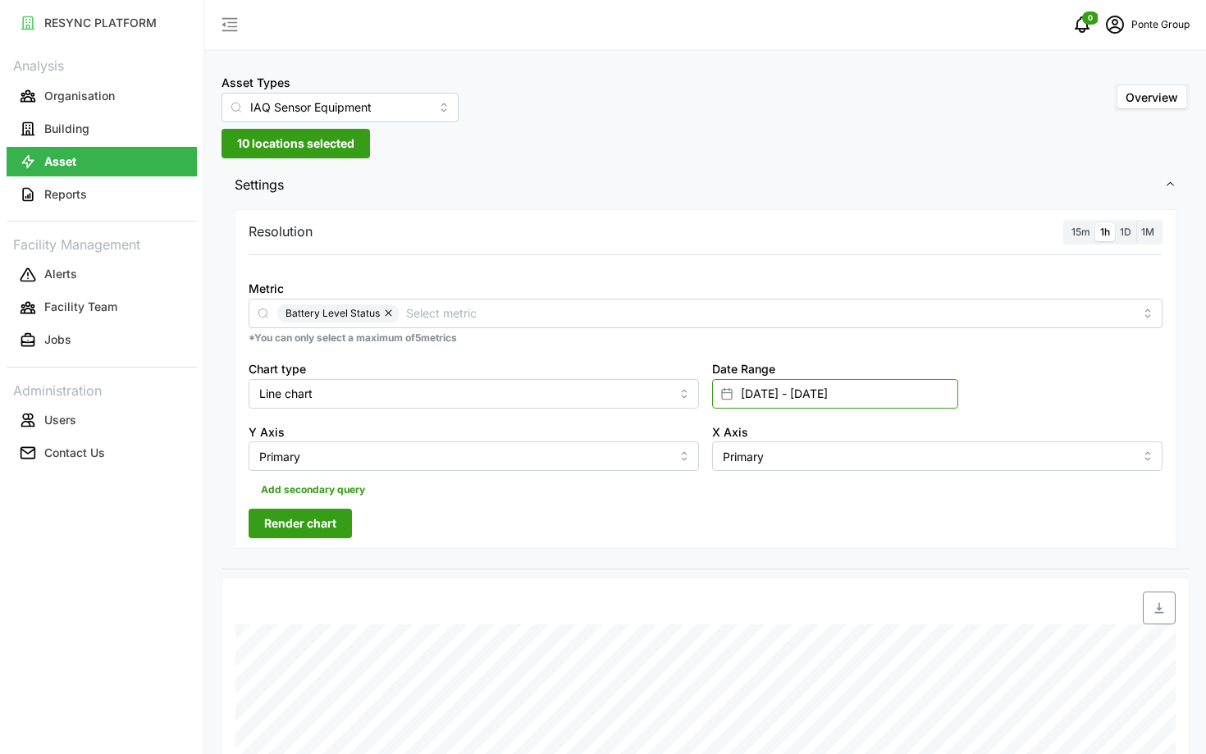
click at [874, 405] on input "29 Aug 2025 - 31 Aug 2025" at bounding box center [835, 394] width 246 height 30
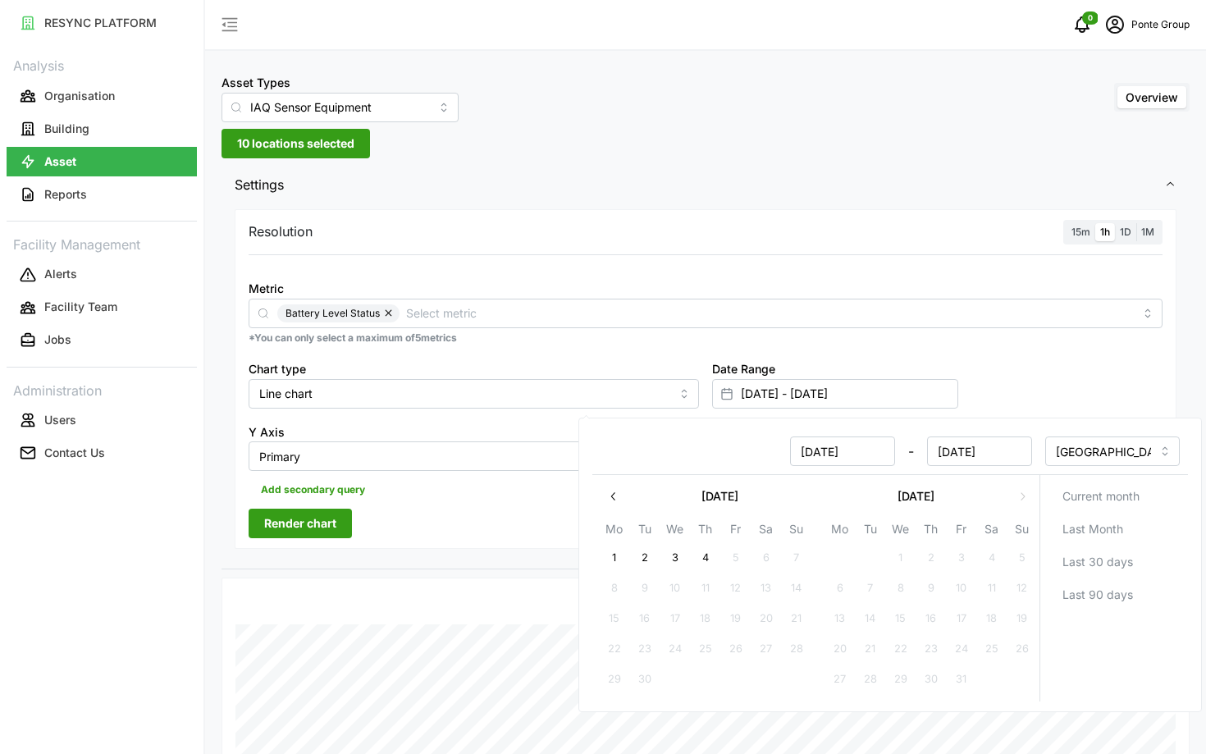
click at [714, 554] on button "4" at bounding box center [706, 558] width 30 height 30
type input "31 Aug 2025 - 04 Sep 2025"
type input "31 Aug 2025"
type input "04 Sep 2025"
click at [628, 498] on button "button" at bounding box center [614, 497] width 30 height 30
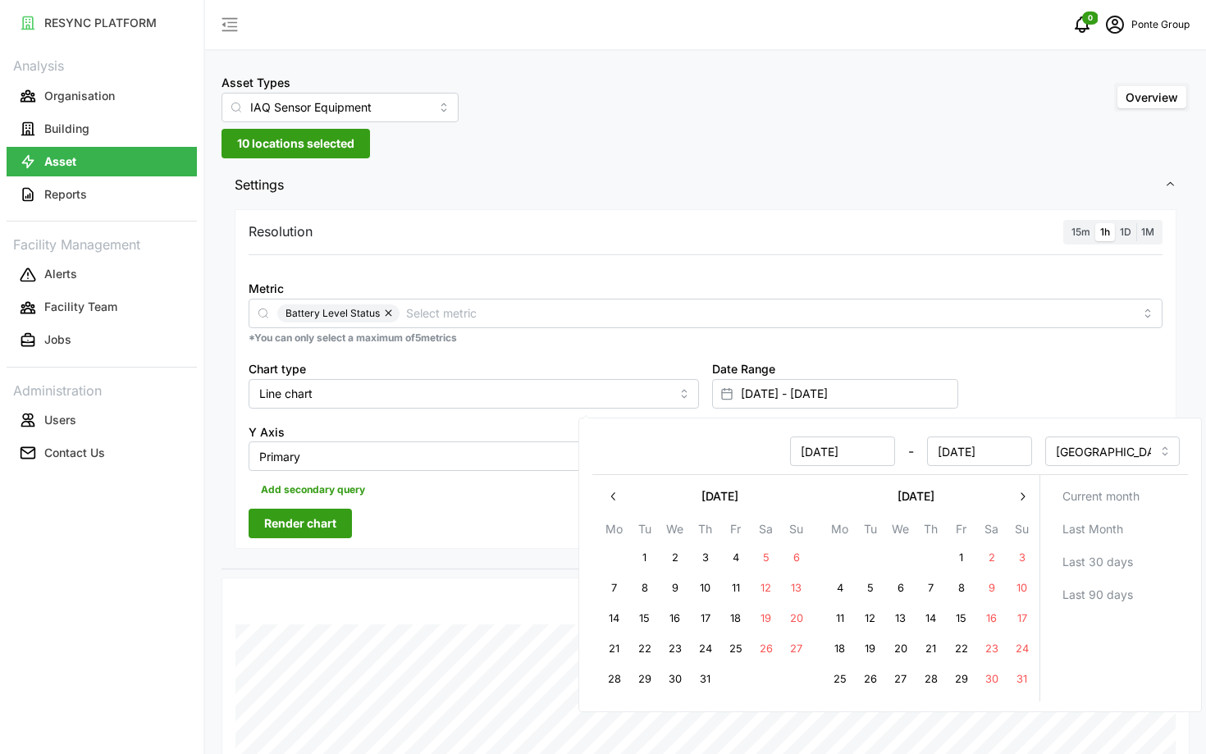
click at [628, 498] on button "button" at bounding box center [614, 497] width 30 height 30
click at [1029, 493] on button "button" at bounding box center [1022, 497] width 30 height 30
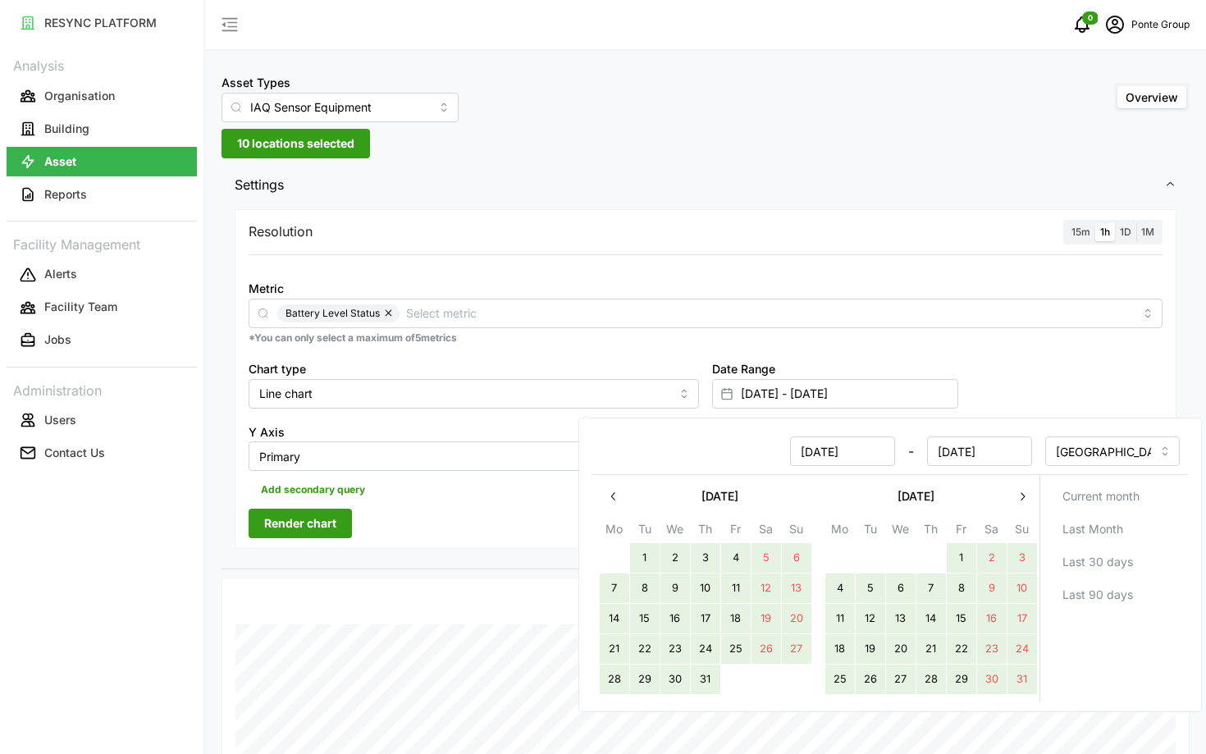
click at [641, 555] on button "1" at bounding box center [645, 558] width 30 height 30
type input "01 Jul 2025 - 04 Sep 2025"
type input "01 Jul 2025"
click at [641, 555] on button "1" at bounding box center [645, 558] width 30 height 30
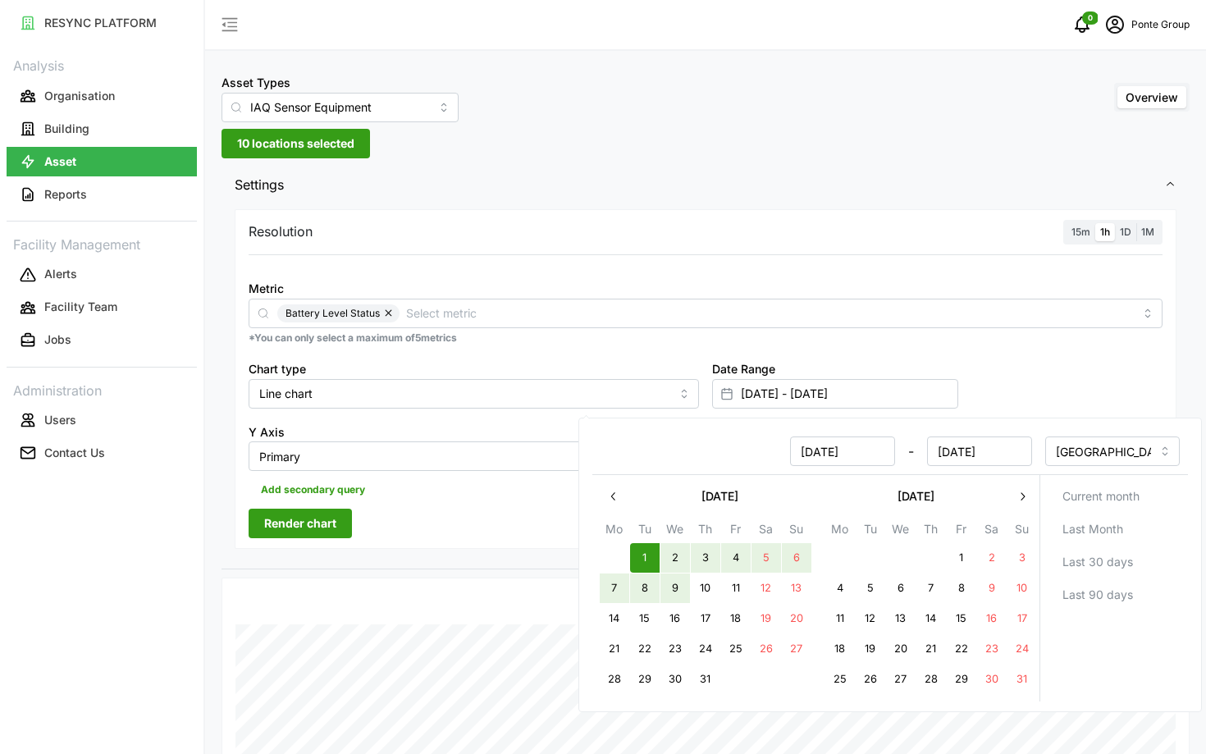
click at [682, 585] on button "9" at bounding box center [675, 588] width 30 height 30
type input "01 Jul 2025 - 09 Jul 2025"
type input "09 Jul 2025"
click at [499, 562] on div "Resolution 15m 1h 1D 1M Metric Battery Level Status *You can only select a maxi…" at bounding box center [705, 387] width 968 height 364
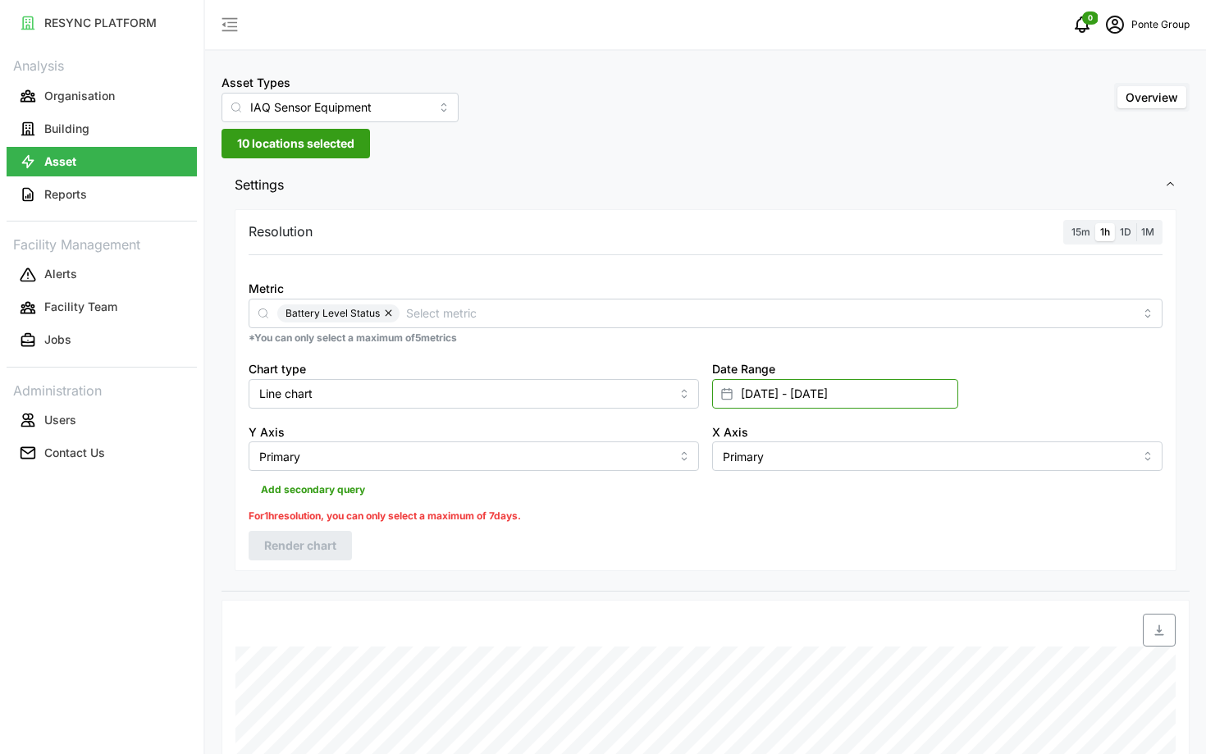
click at [899, 404] on input "01 Jul 2025 - 09 Jul 2025" at bounding box center [835, 394] width 246 height 30
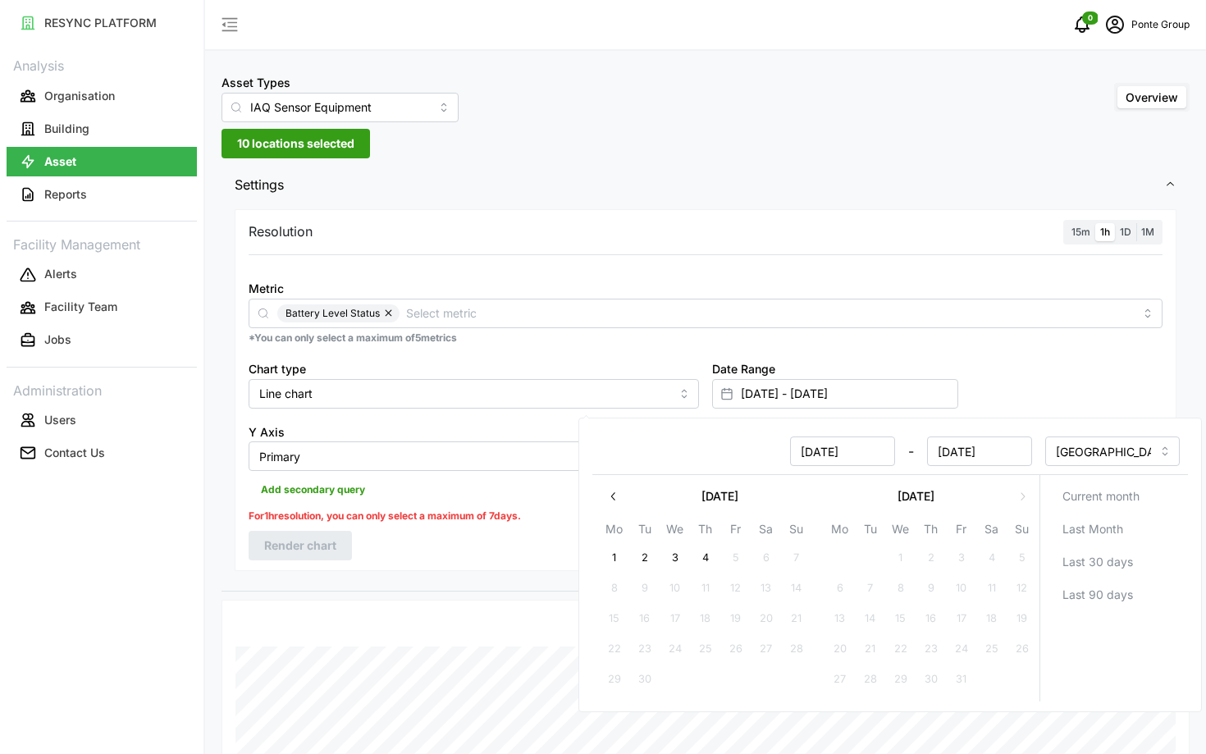
click at [609, 502] on icon "button" at bounding box center [613, 496] width 13 height 13
click at [1025, 499] on icon "button" at bounding box center [1022, 496] width 13 height 13
click at [643, 555] on button "1" at bounding box center [645, 558] width 30 height 30
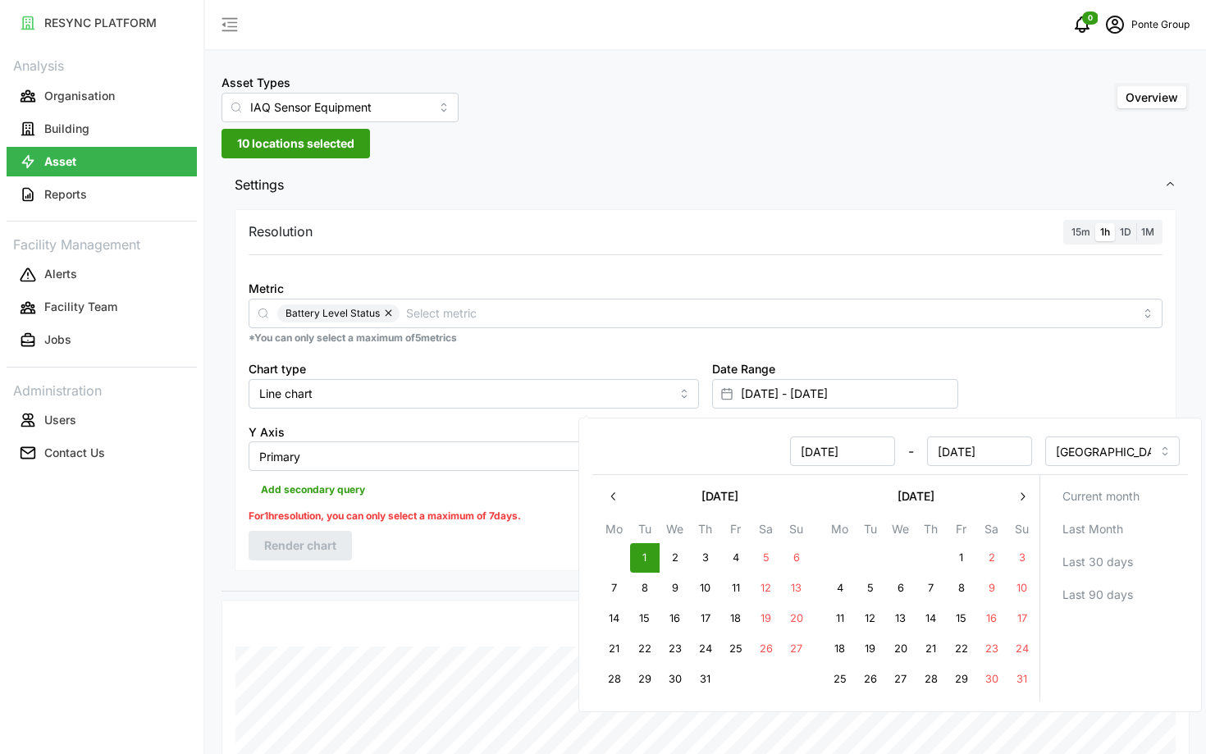
click at [622, 576] on button "7" at bounding box center [615, 588] width 30 height 30
type input "01 Jul 2025 - 07 Jul 2025"
type input "07 Jul 2025"
click at [475, 574] on div "Resolution 15m 1h 1D 1M Metric Battery Level Status *You can only select a maxi…" at bounding box center [705, 398] width 968 height 386
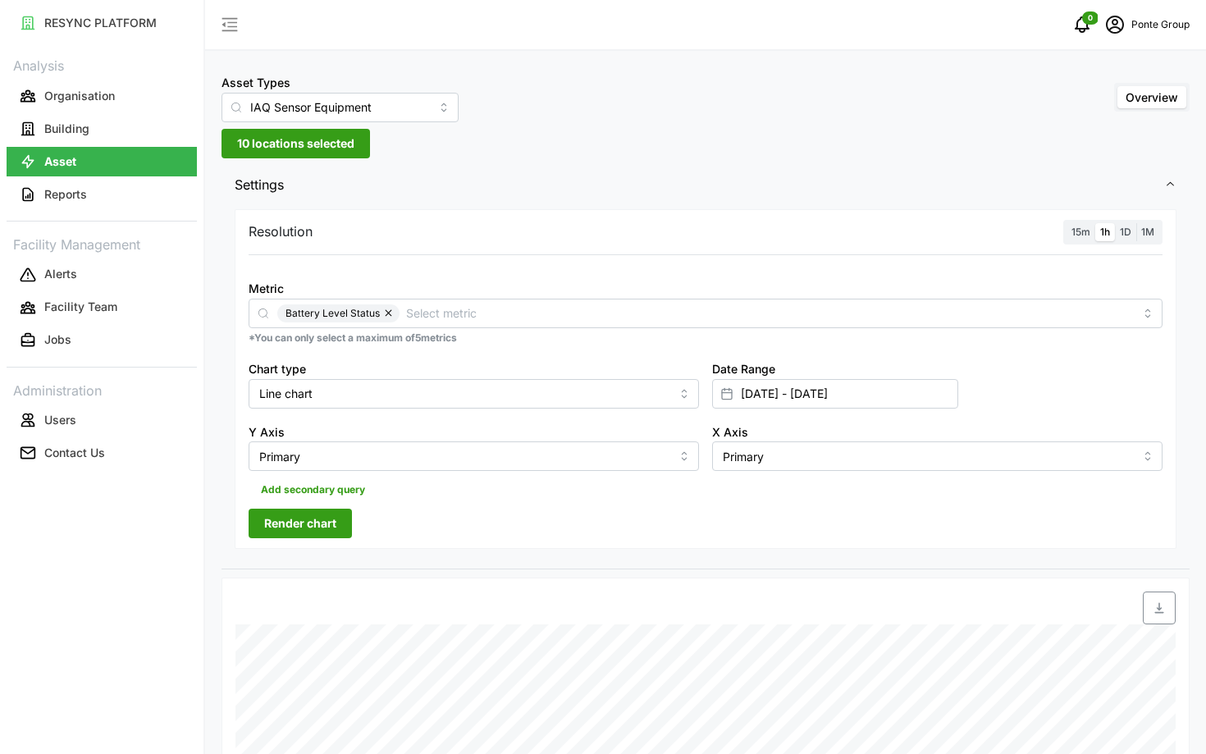
click at [306, 521] on span "Render chart" at bounding box center [300, 523] width 72 height 28
click at [1078, 235] on span "15m" at bounding box center [1080, 232] width 19 height 12
click at [1066, 223] on input "15m" at bounding box center [1066, 223] width 0 height 0
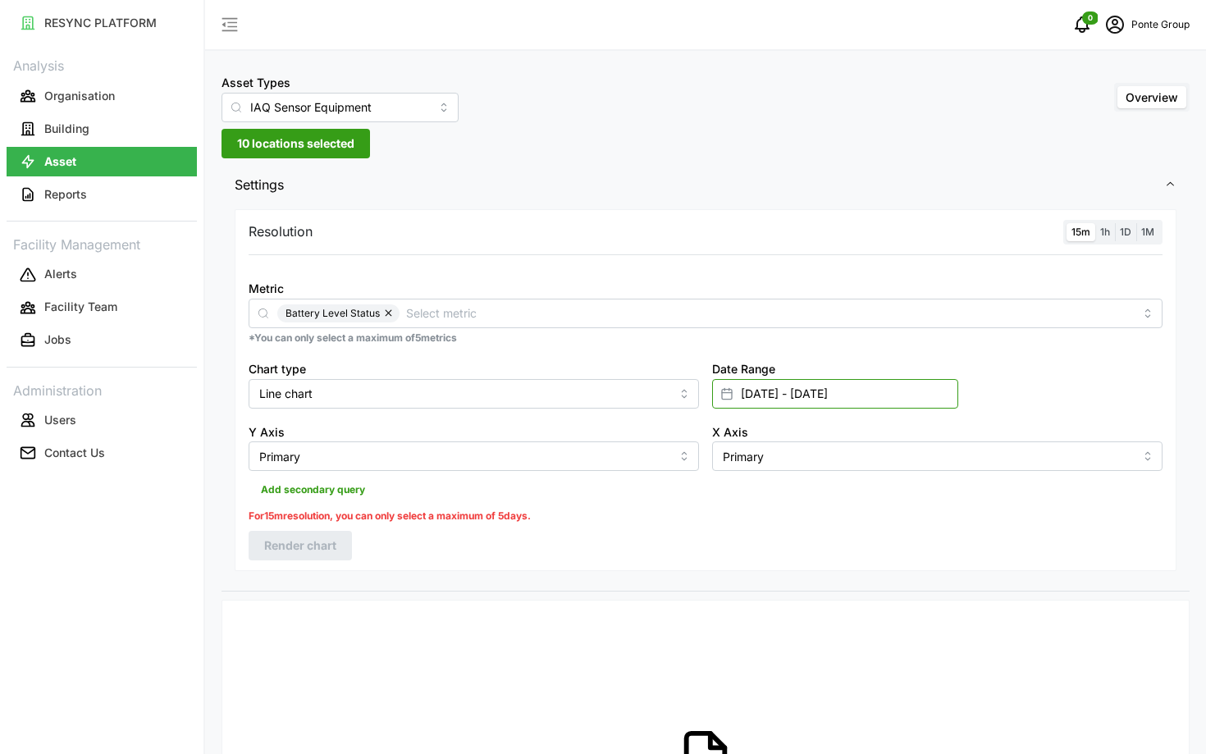
click at [892, 393] on input "01 Jul 2025 - 07 Jul 2025" at bounding box center [835, 394] width 246 height 30
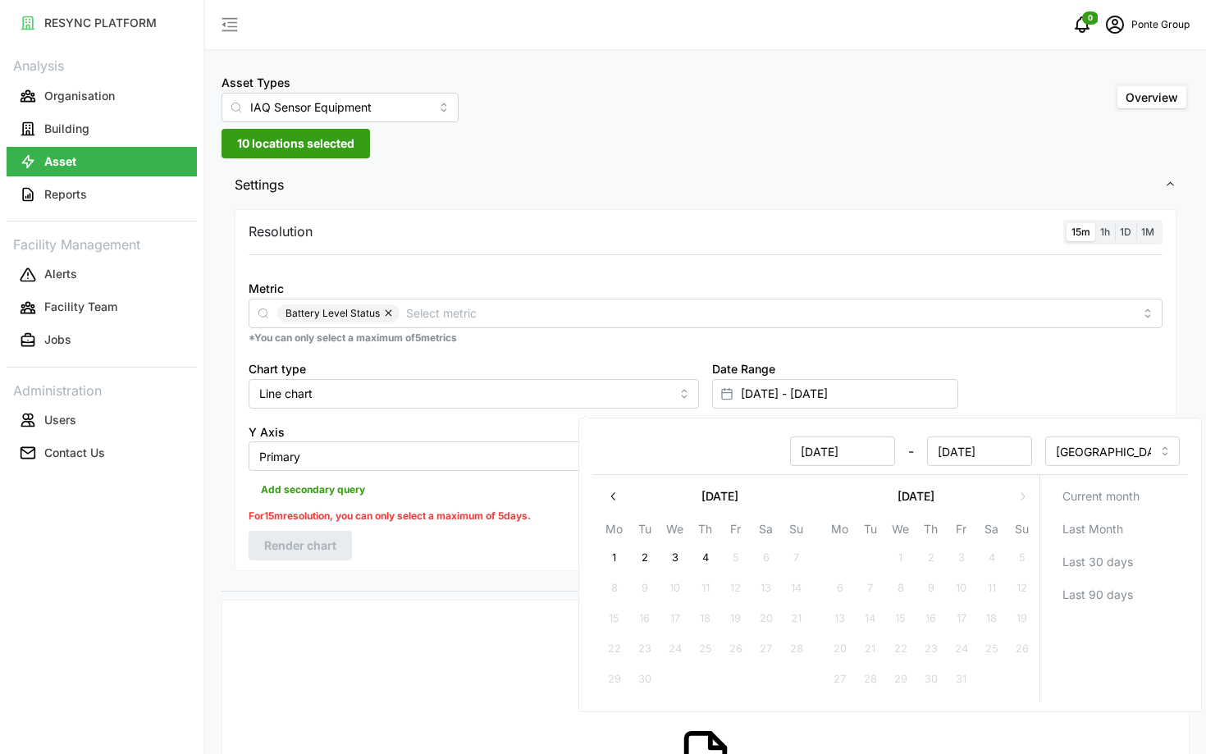
click at [609, 499] on icon "button" at bounding box center [613, 496] width 13 height 13
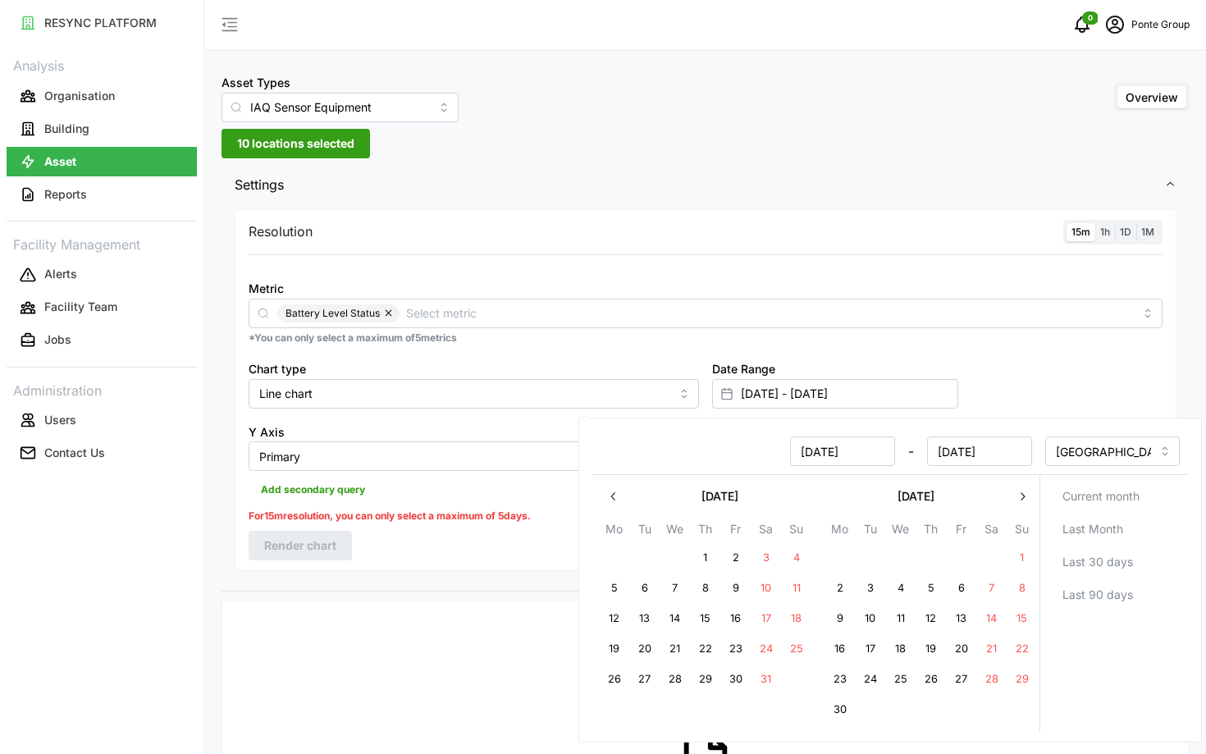
click at [1013, 495] on button "button" at bounding box center [1022, 497] width 30 height 30
click at [673, 554] on button "2" at bounding box center [675, 558] width 30 height 30
type input "02 Jul 2025 - 07 Jul 2025"
type input "02 Jul 2025"
click at [728, 555] on button "4" at bounding box center [736, 558] width 30 height 30
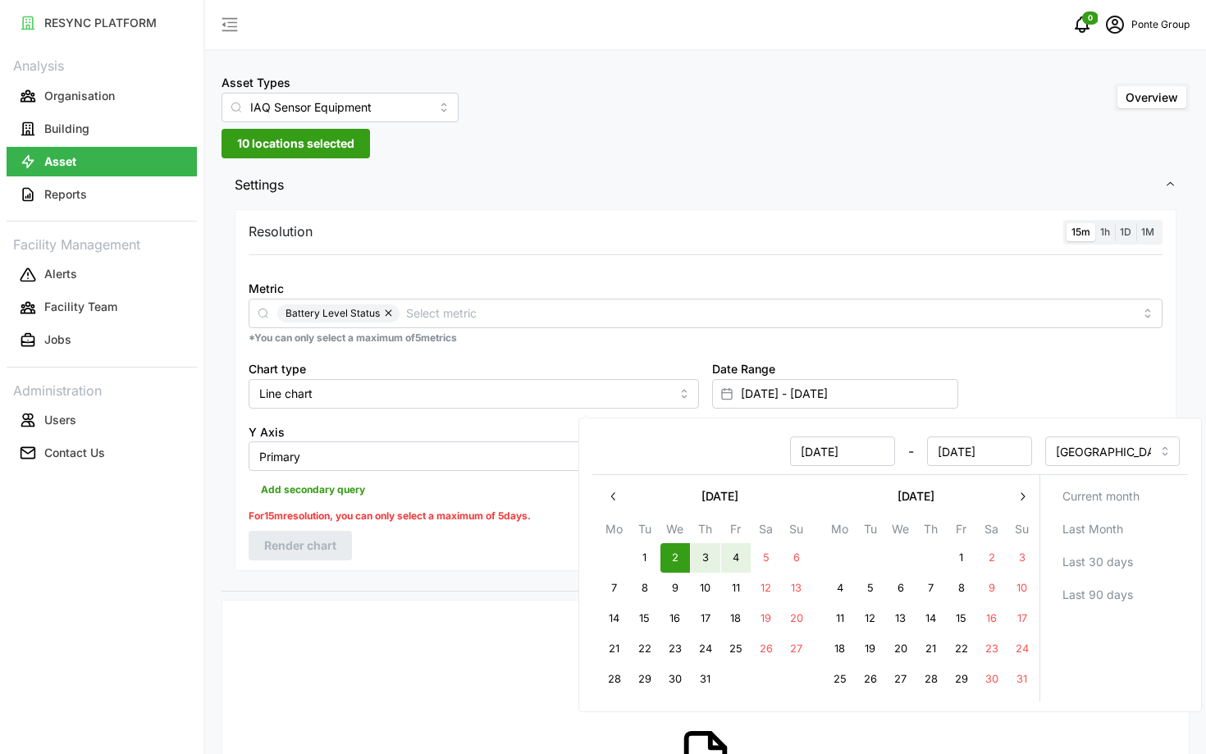
type input "02 Jul 2025 - 04 Jul 2025"
type input "04 Jul 2025"
click at [535, 555] on div "Resolution 15m 1h 1D 1M Metric Battery Level Status *You can only select a maxi…" at bounding box center [706, 390] width 942 height 362
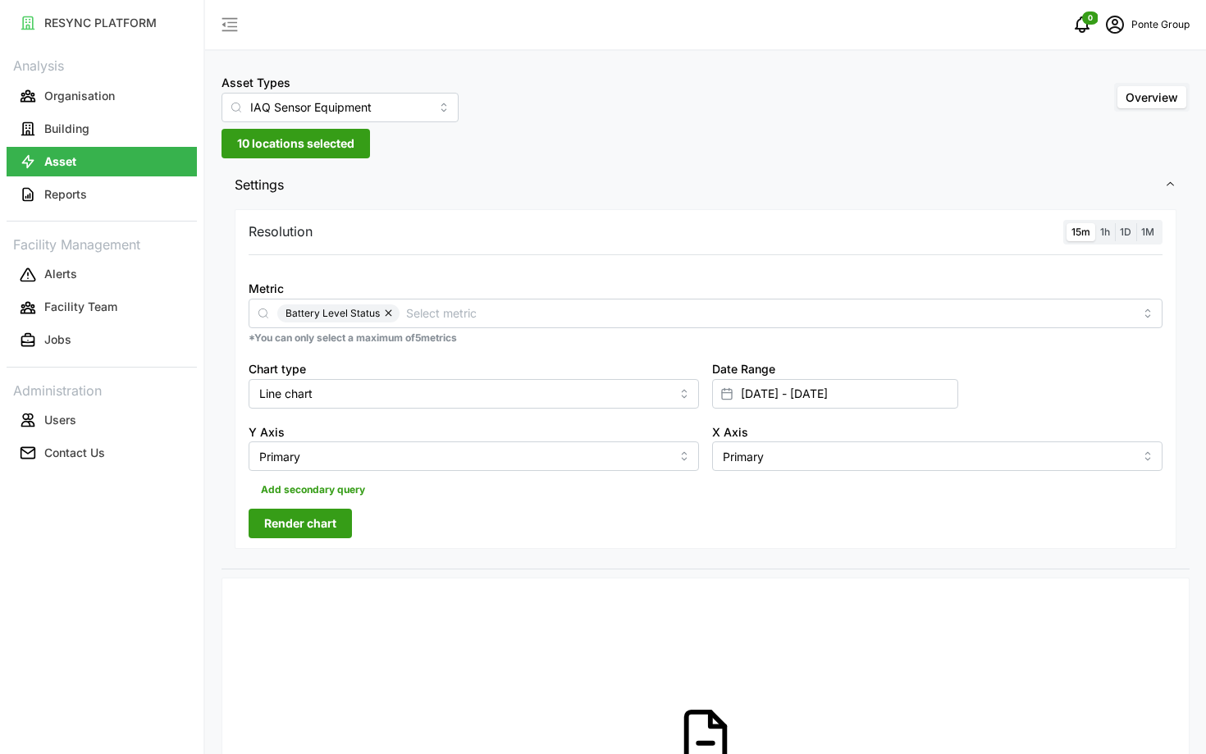
click at [294, 532] on span "Render chart" at bounding box center [300, 523] width 72 height 28
click at [828, 386] on input "02 Jul 2025 - 04 Jul 2025" at bounding box center [835, 394] width 246 height 30
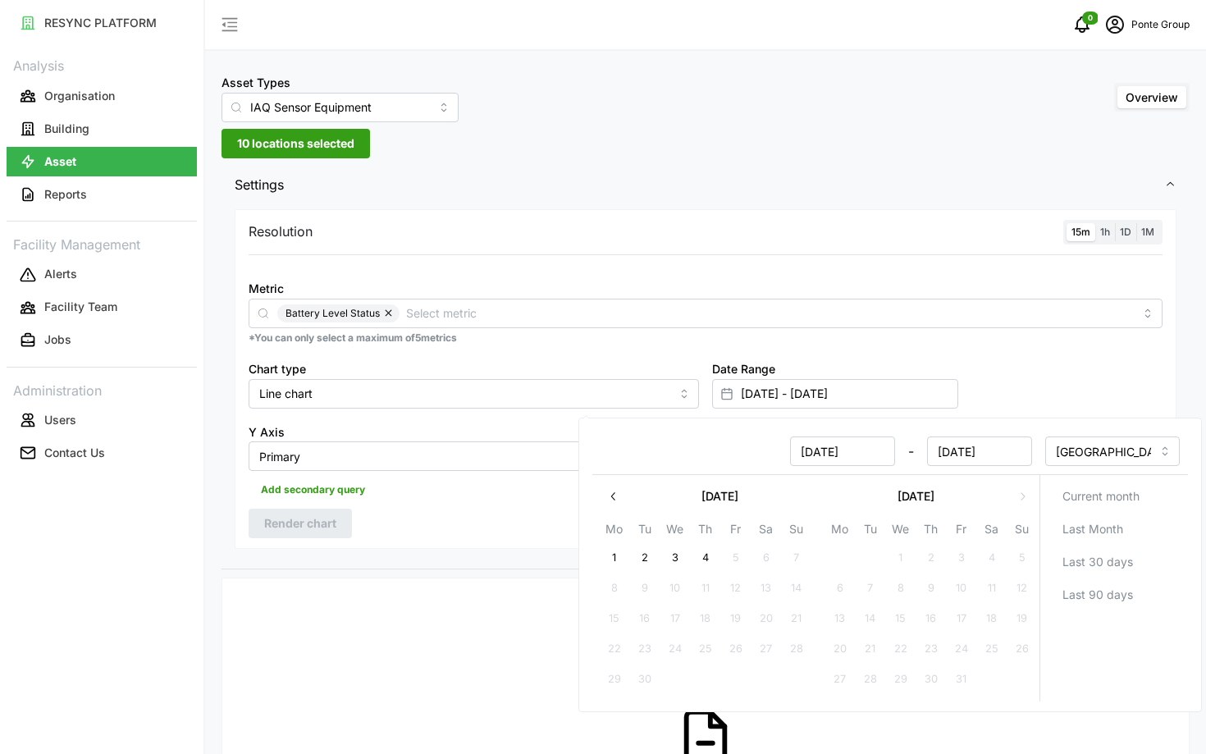
click at [617, 500] on icon "button" at bounding box center [613, 496] width 13 height 13
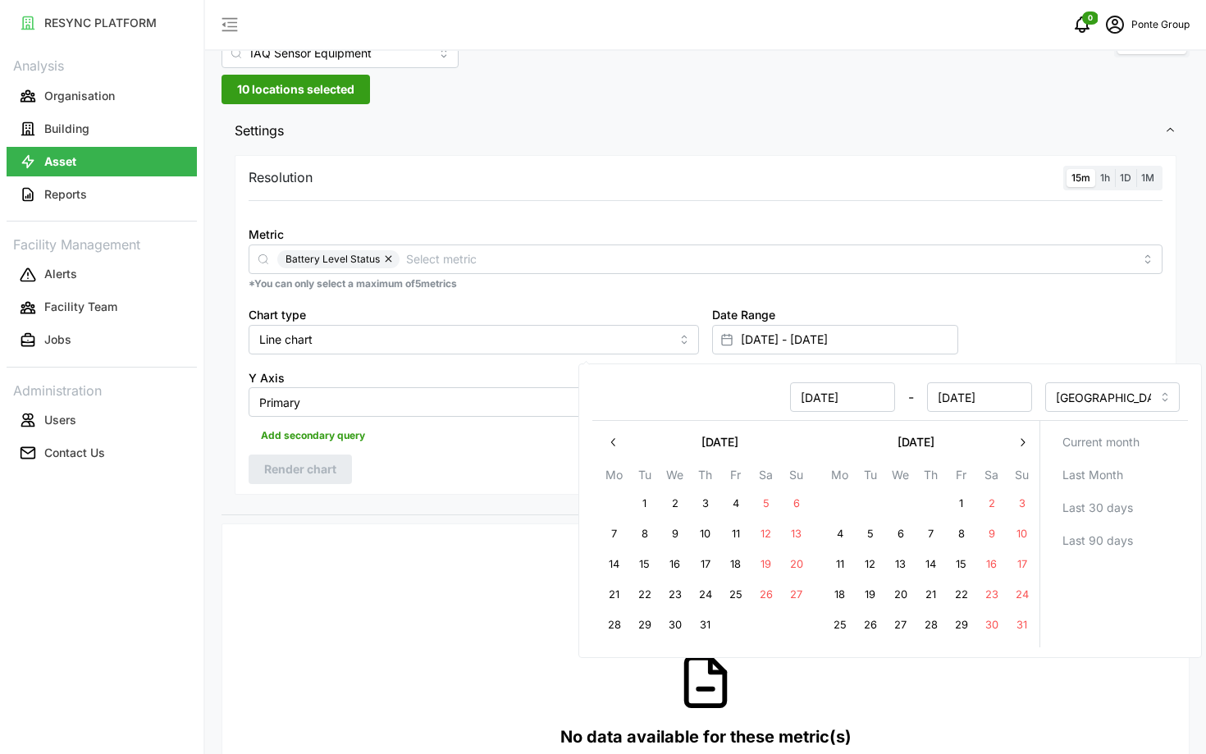
scroll to position [62, 0]
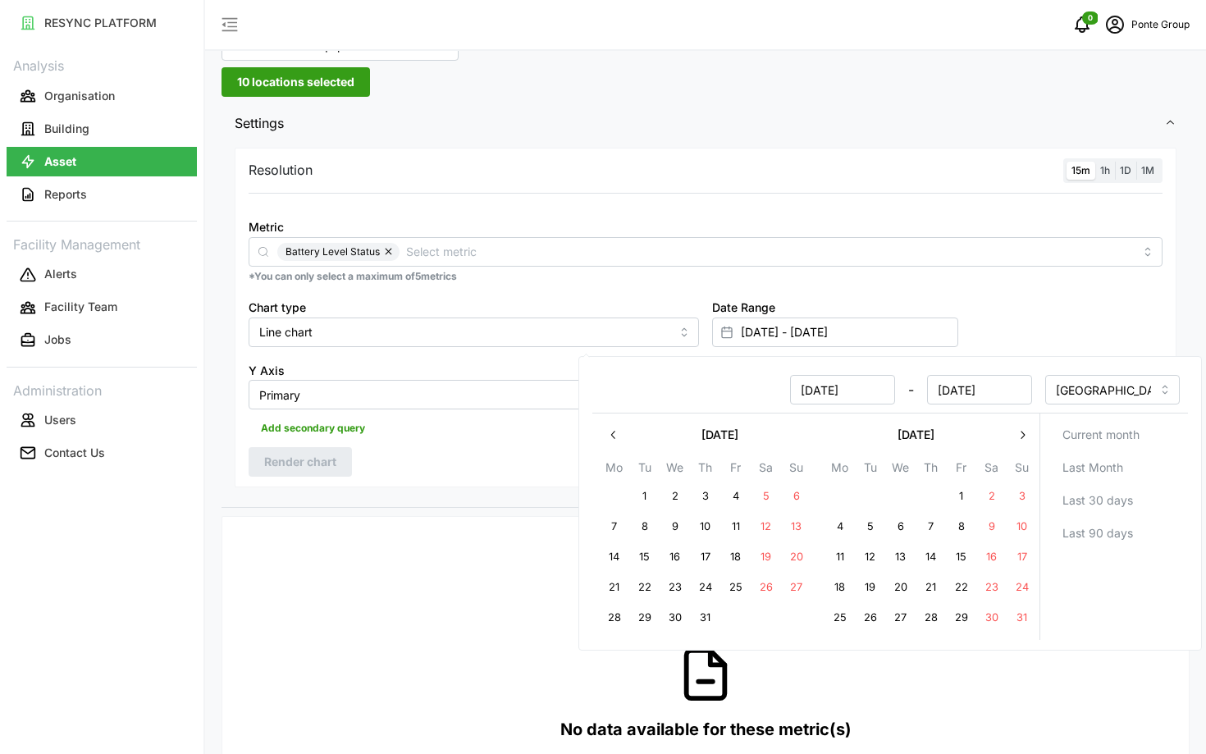
click at [698, 524] on button "10" at bounding box center [706, 527] width 30 height 30
type input "04 Jul 2025 - 10 Jul 2025"
type input "04 Jul 2025"
type input "10 Jul 2025"
click at [669, 555] on button "16" at bounding box center [675, 557] width 30 height 30
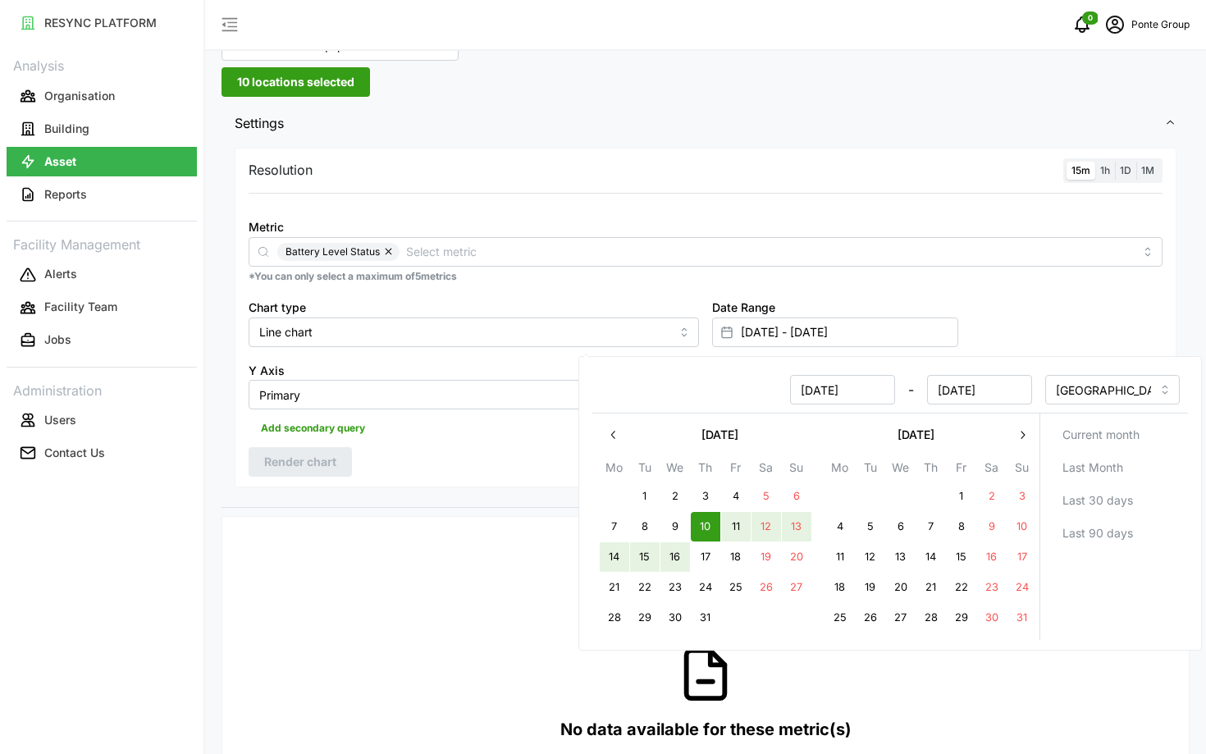
type input "10 Jul 2025 - 16 Jul 2025"
type input "10 Jul 2025"
type input "16 Jul 2025"
click at [466, 532] on div "No data available for these metric(s)" at bounding box center [705, 694] width 940 height 328
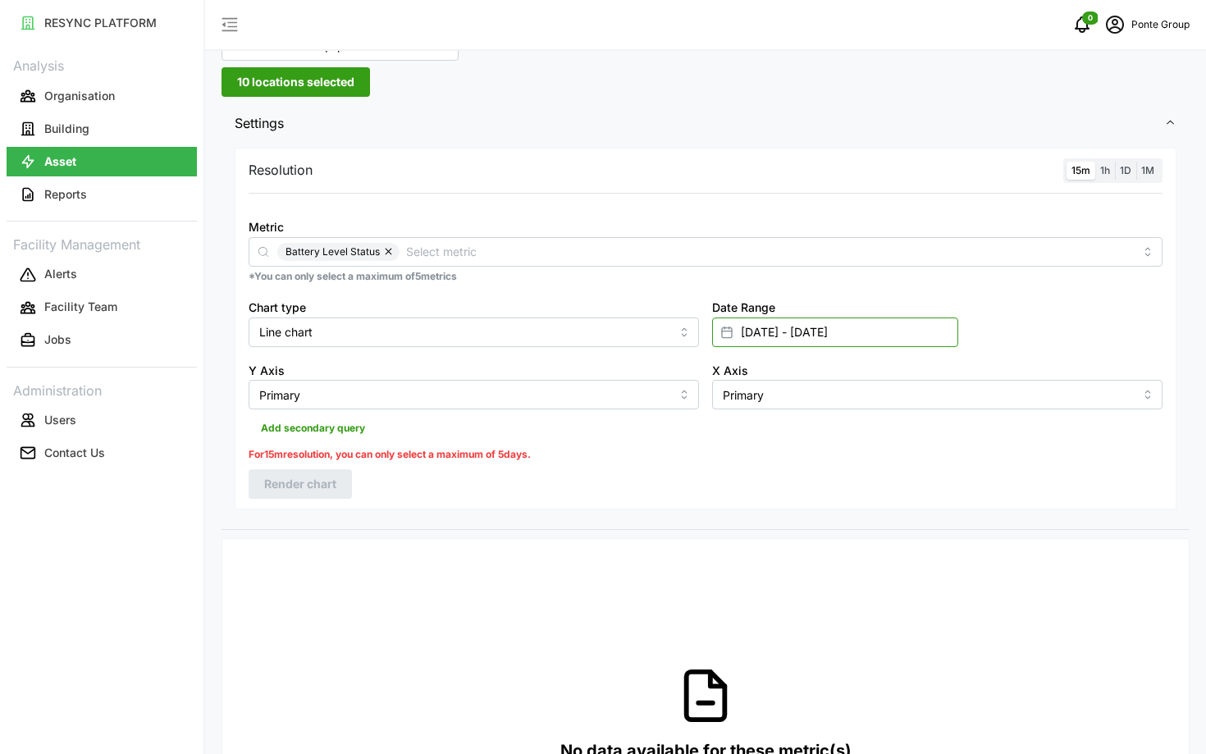
click at [892, 340] on input "10 Jul 2025 - 16 Jul 2025" at bounding box center [835, 332] width 246 height 30
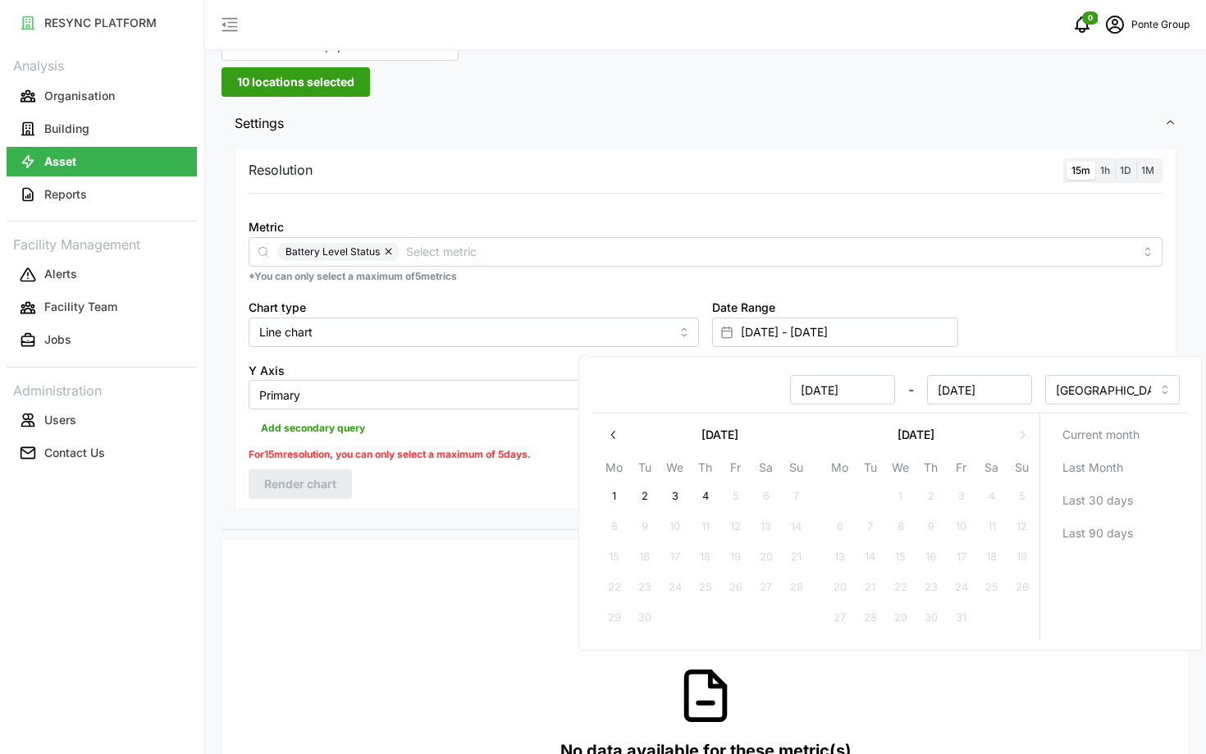
click at [1106, 173] on span "1h" at bounding box center [1105, 170] width 10 height 12
click at [1095, 162] on input "1h" at bounding box center [1095, 162] width 0 height 0
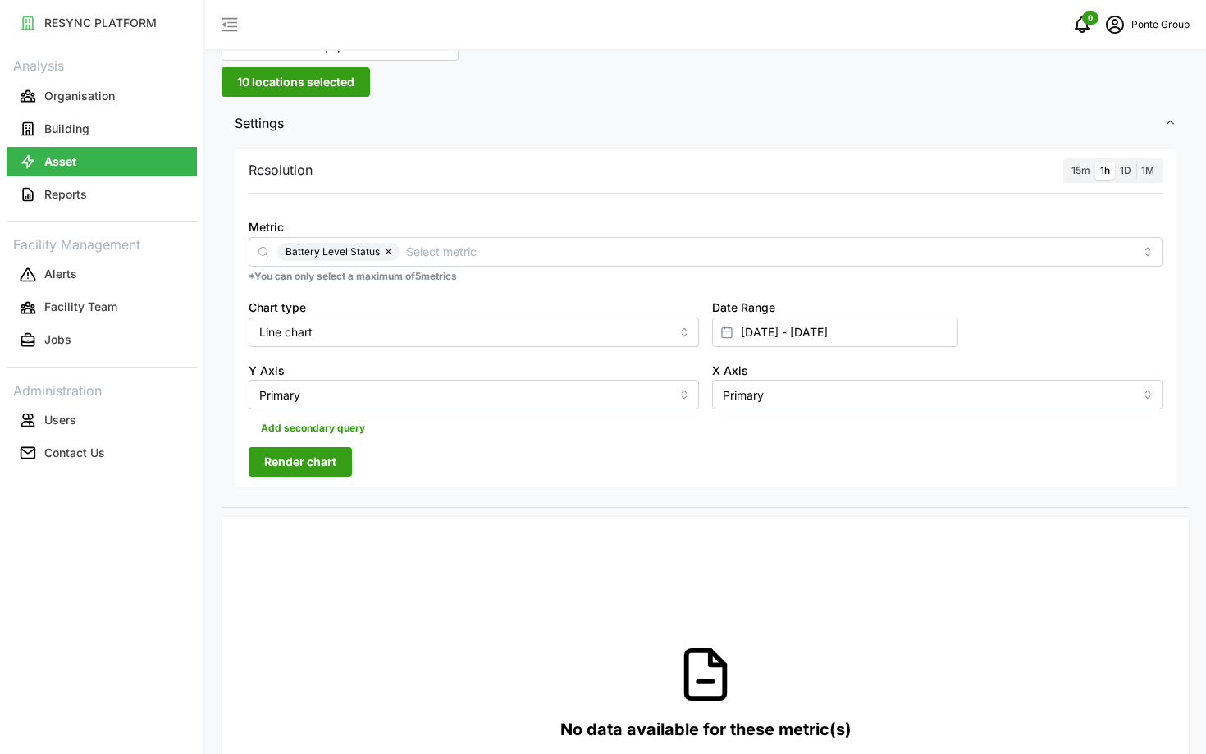
click at [1106, 173] on span "1h" at bounding box center [1105, 170] width 10 height 12
click at [1095, 162] on input "1h" at bounding box center [1095, 162] width 0 height 0
click at [294, 456] on span "Render chart" at bounding box center [300, 462] width 72 height 28
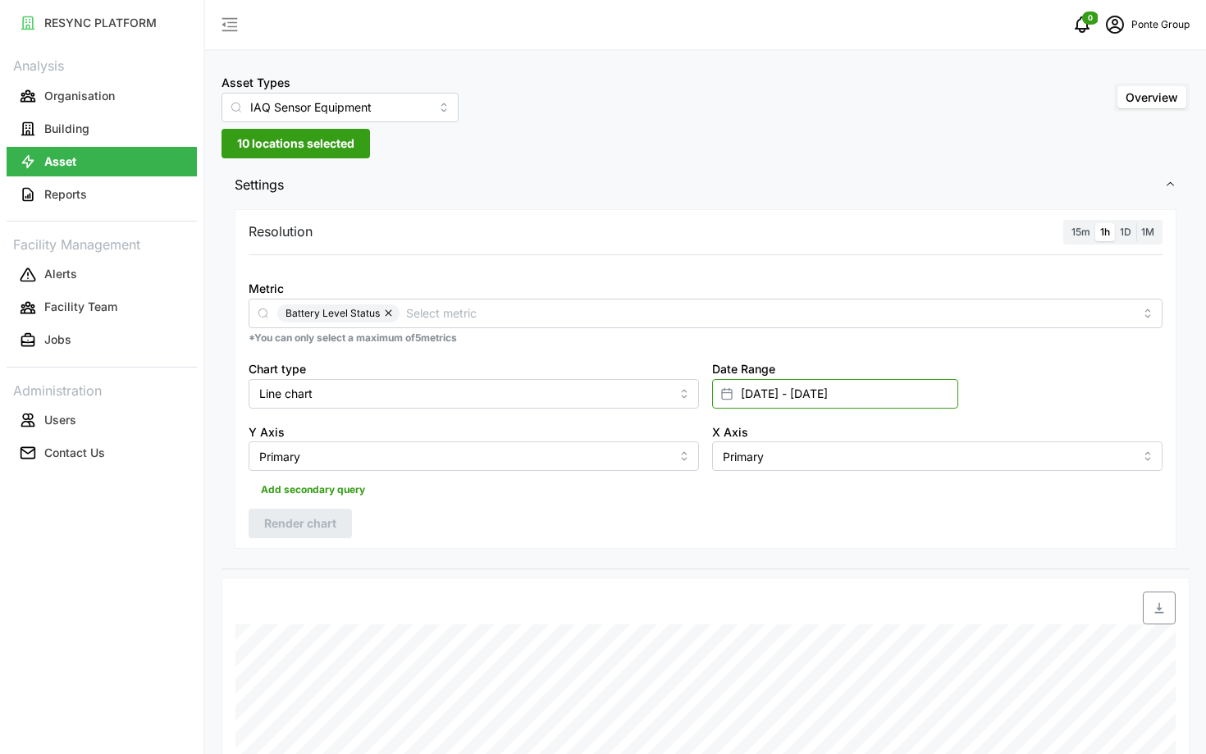
click at [899, 395] on input "10 Jul 2025 - 16 Jul 2025" at bounding box center [835, 394] width 246 height 30
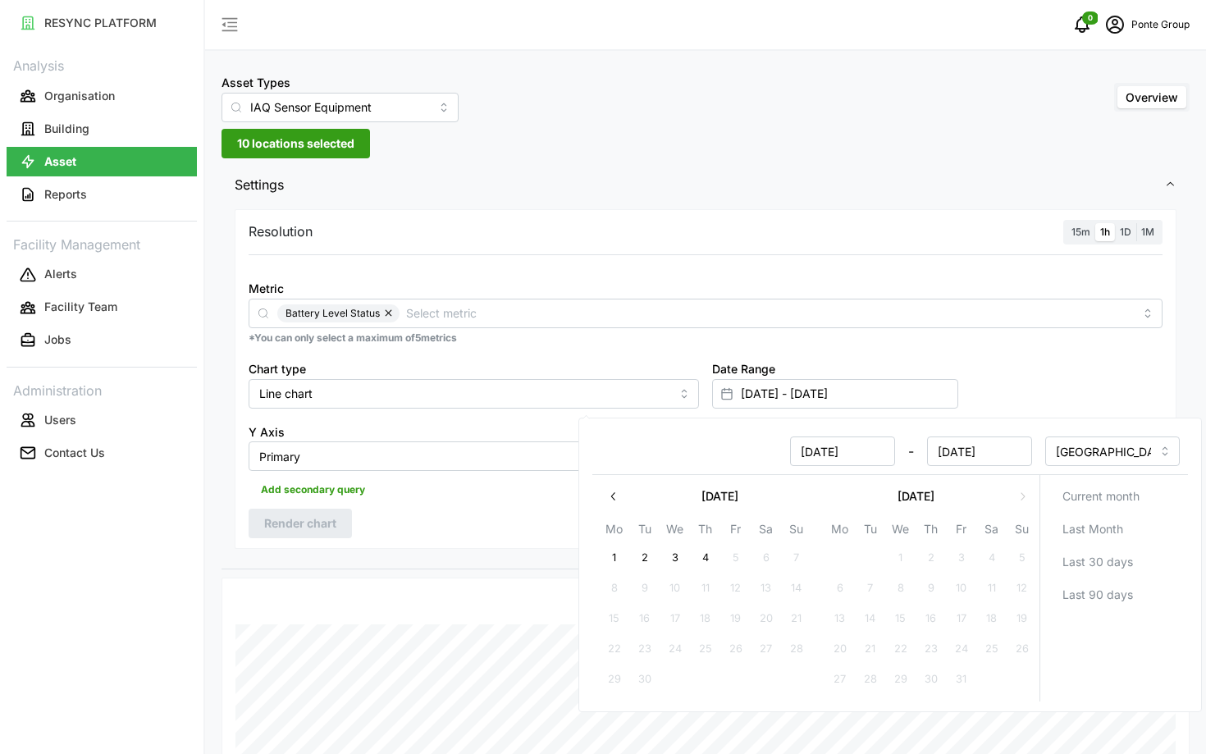
click at [615, 506] on button "button" at bounding box center [614, 497] width 30 height 30
click at [1023, 492] on icon "button" at bounding box center [1022, 496] width 13 height 13
click at [646, 564] on button "1" at bounding box center [645, 558] width 30 height 30
type input "01 Jul 2025 - 16 Jul 2025"
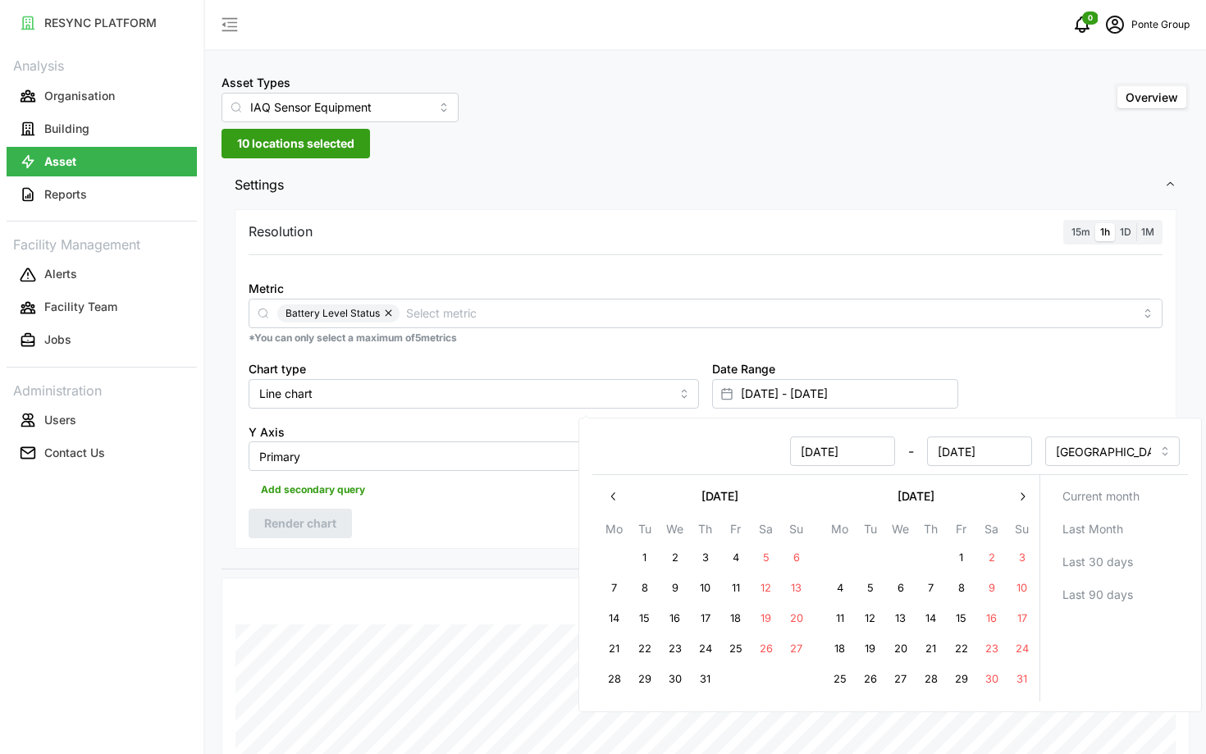
type input "01 Jul 2025"
click at [789, 559] on button "6" at bounding box center [797, 558] width 30 height 30
type input "01 Jul 2025 - 06 Jul 2025"
type input "06 Jul 2025"
click at [421, 549] on div "Resolution 15m 1h 1D 1M Metric Battery Level Status *You can only select a maxi…" at bounding box center [705, 387] width 968 height 364
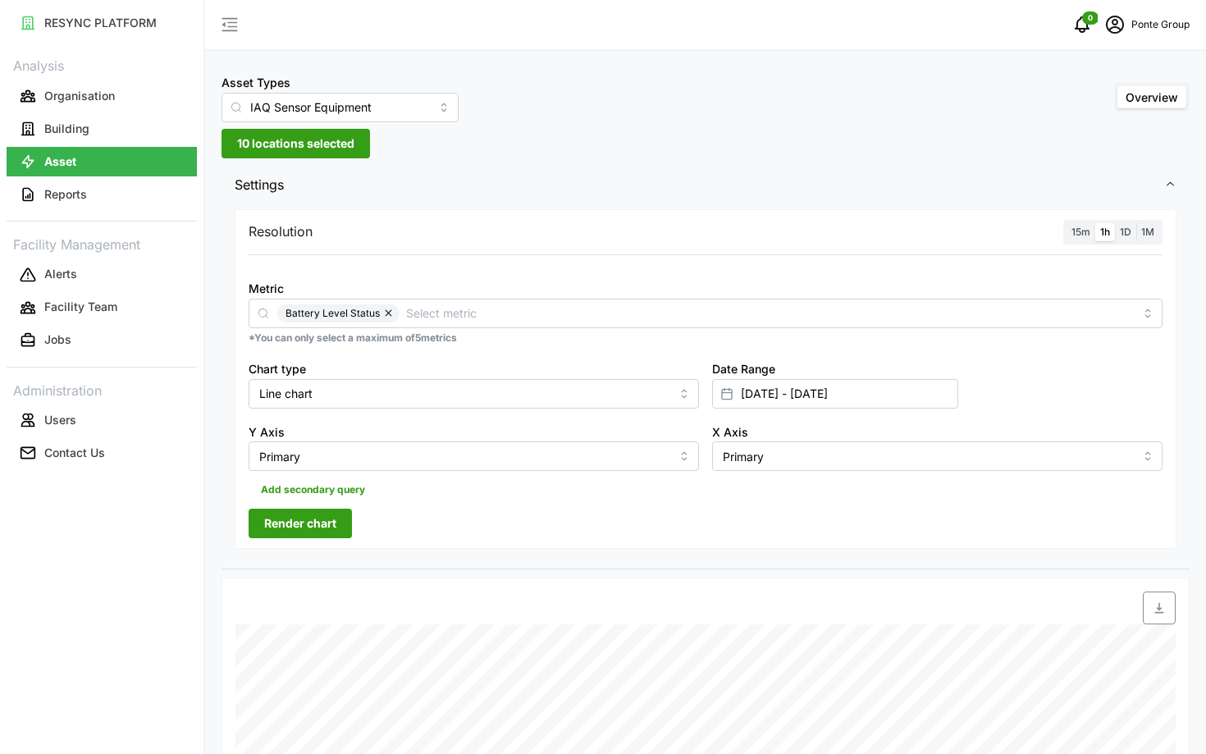
click at [326, 527] on span "Render chart" at bounding box center [300, 523] width 72 height 28
click at [819, 397] on input "01 Jul 2025 - 06 Jul 2025" at bounding box center [835, 394] width 246 height 30
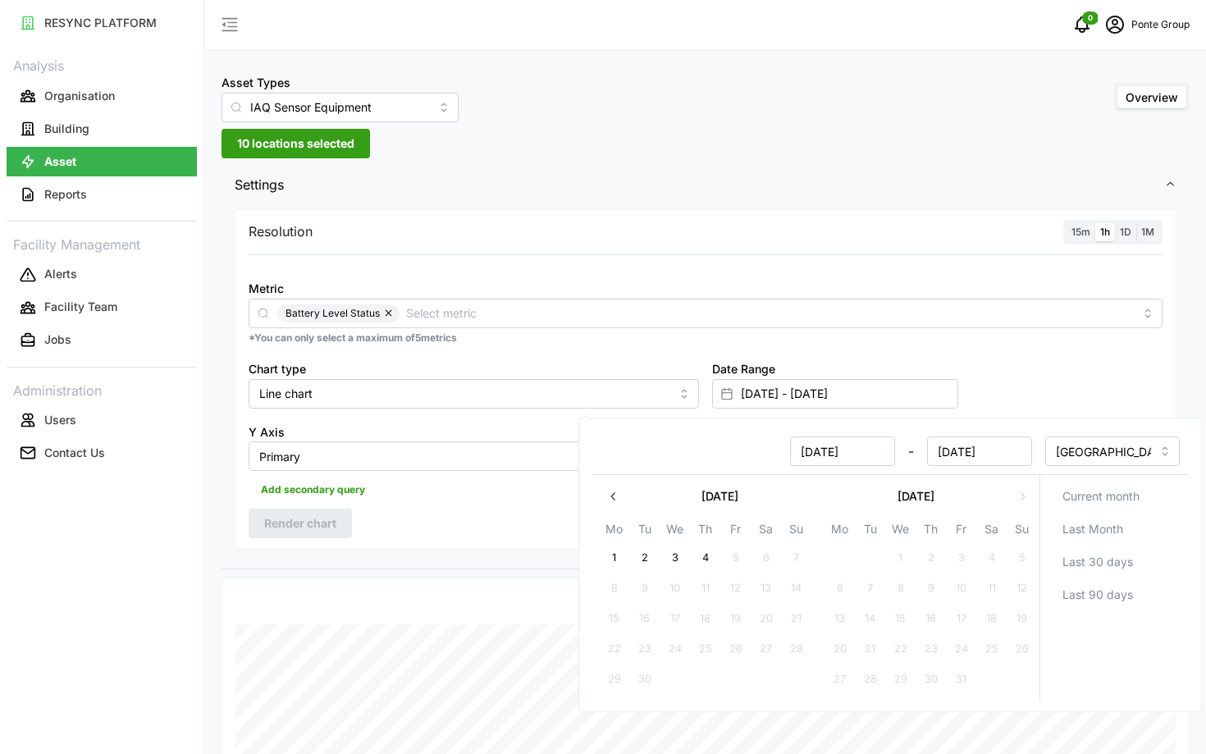
click at [609, 505] on button "button" at bounding box center [614, 497] width 30 height 30
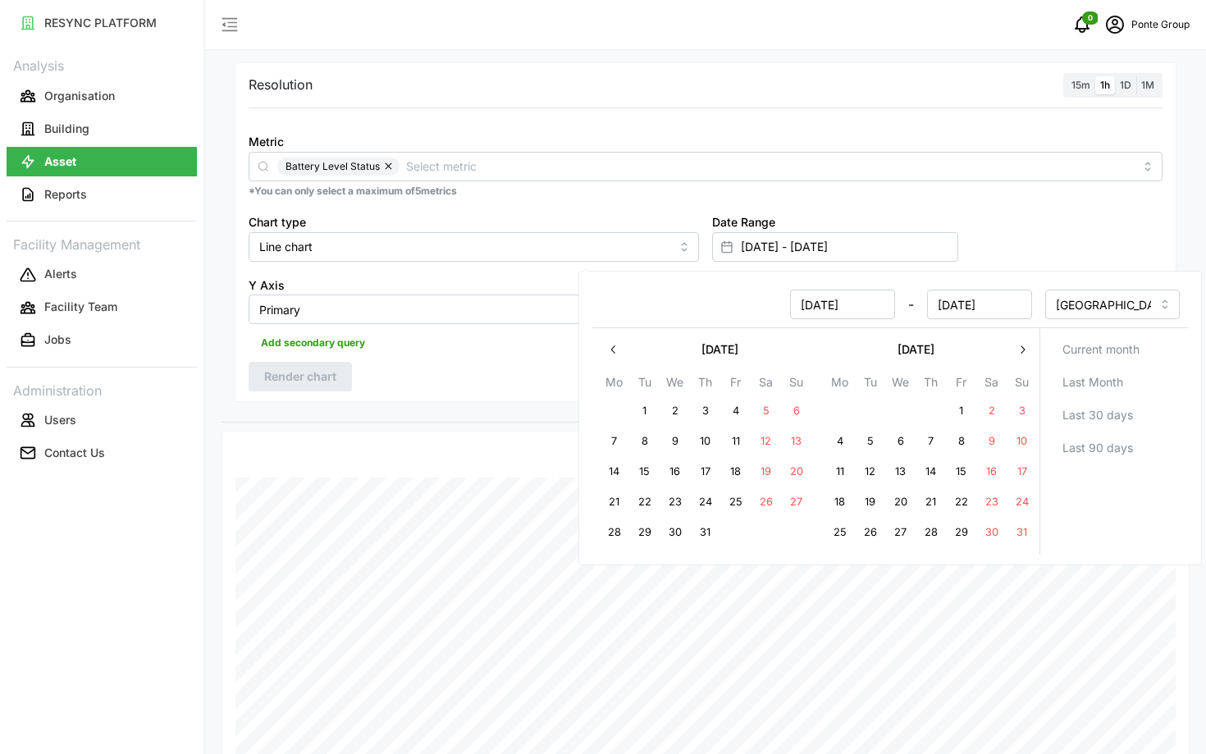
scroll to position [170, 0]
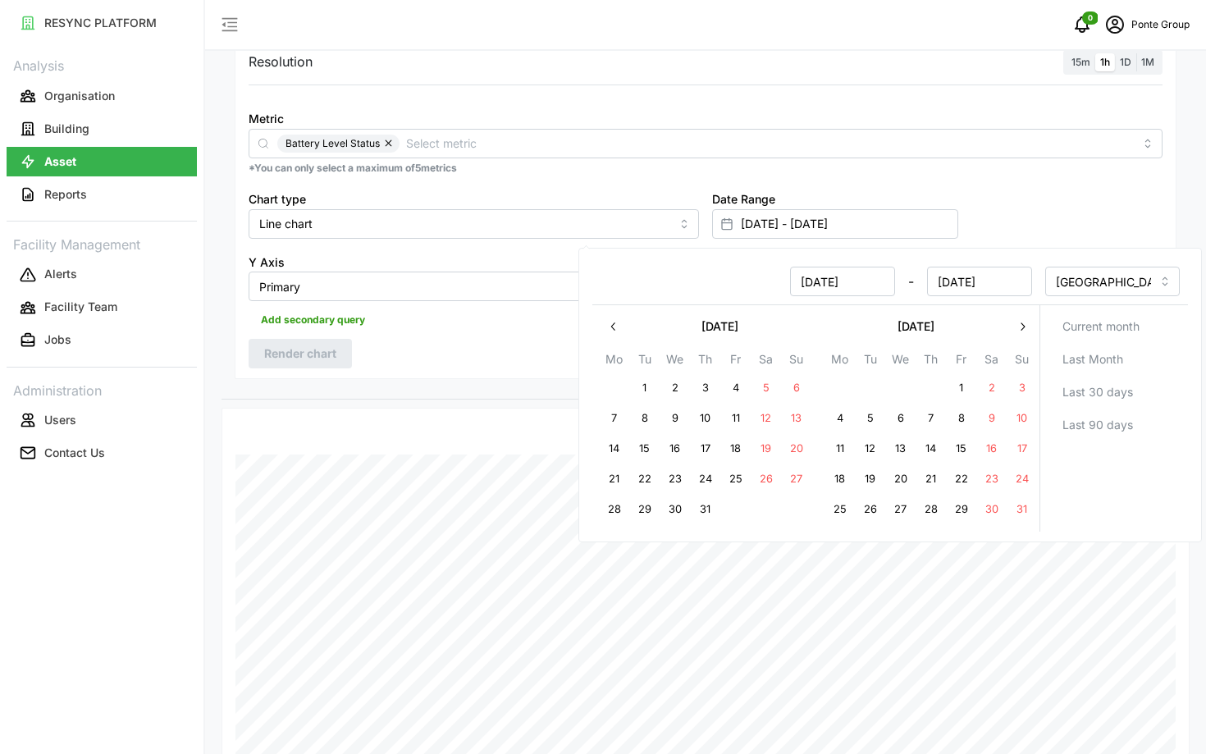
click at [621, 476] on button "21" at bounding box center [615, 479] width 30 height 30
type input "06 Jul 2025 - 21 Jul 2025"
type input "06 Jul 2025"
type input "21 Jul 2025"
click at [651, 448] on button "15" at bounding box center [645, 449] width 30 height 30
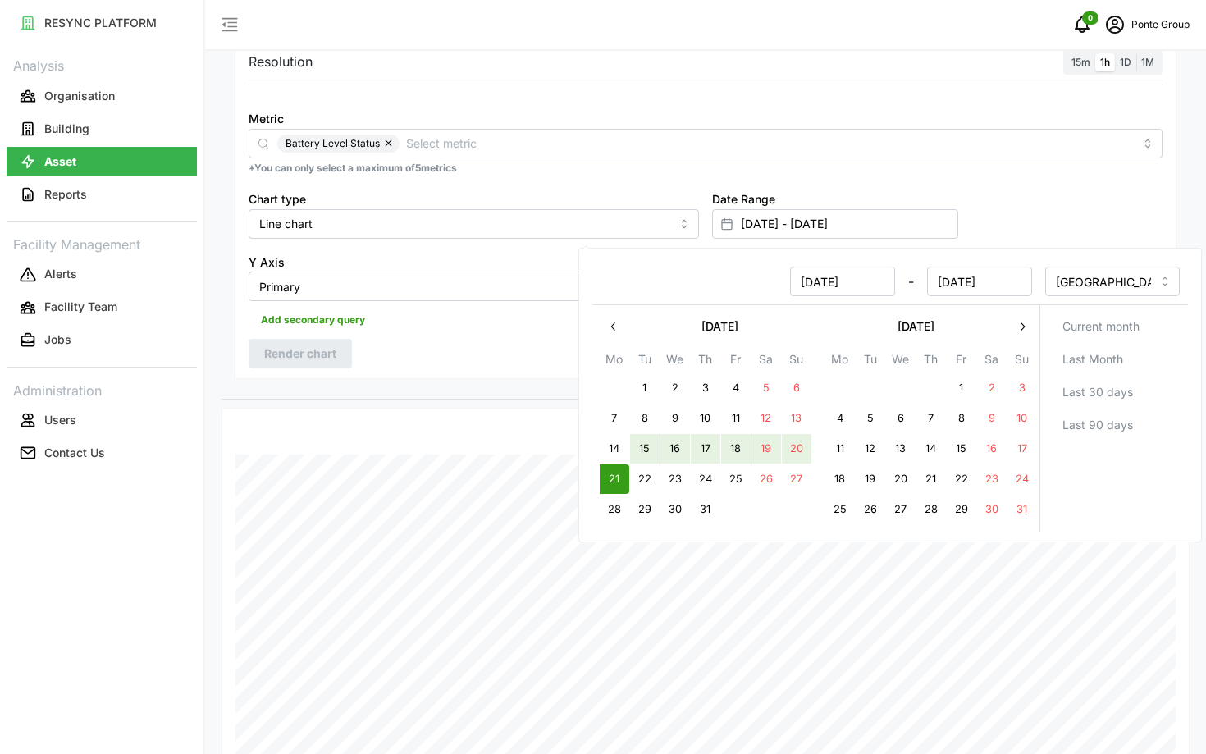
type input "15 Jul 2025 - 21 Jul 2025"
type input "15 Jul 2025"
click at [438, 412] on div "Date Time: 06-07-2025 23:00 Left Side Dining 2 IAQ: Battery Level Status: 81 % …" at bounding box center [705, 733] width 968 height 651
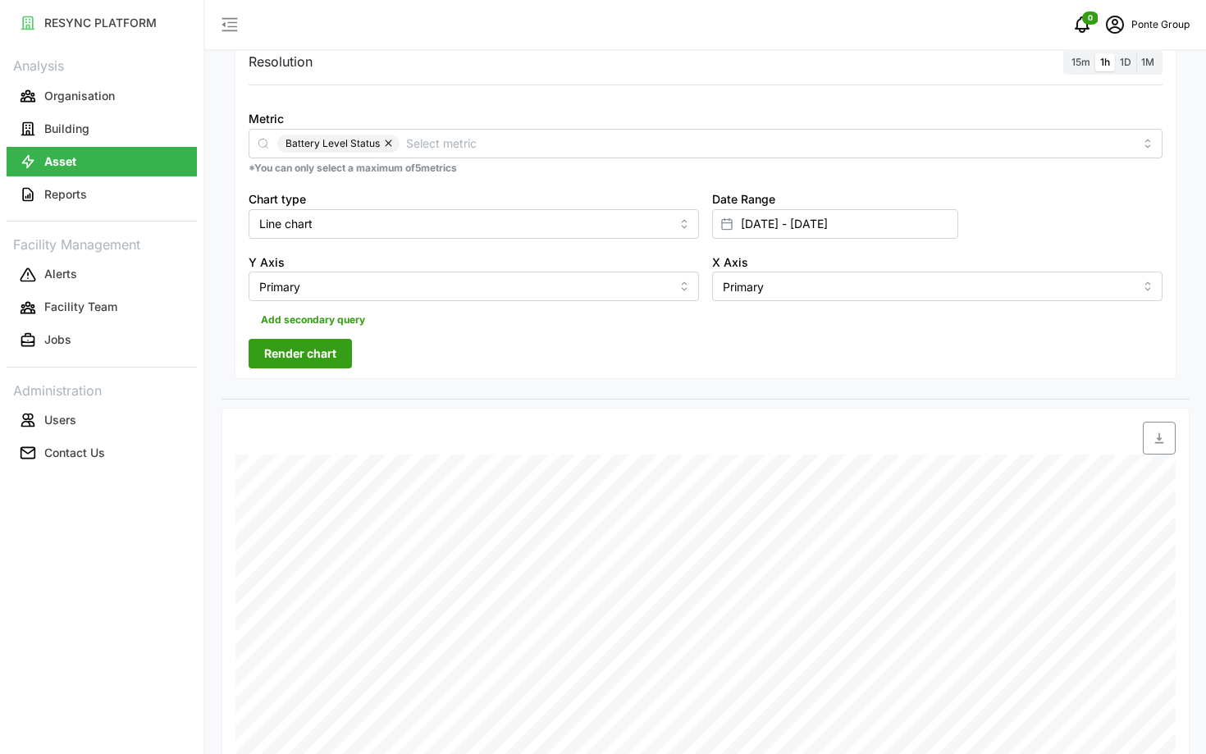
click at [326, 349] on span "Render chart" at bounding box center [300, 354] width 72 height 28
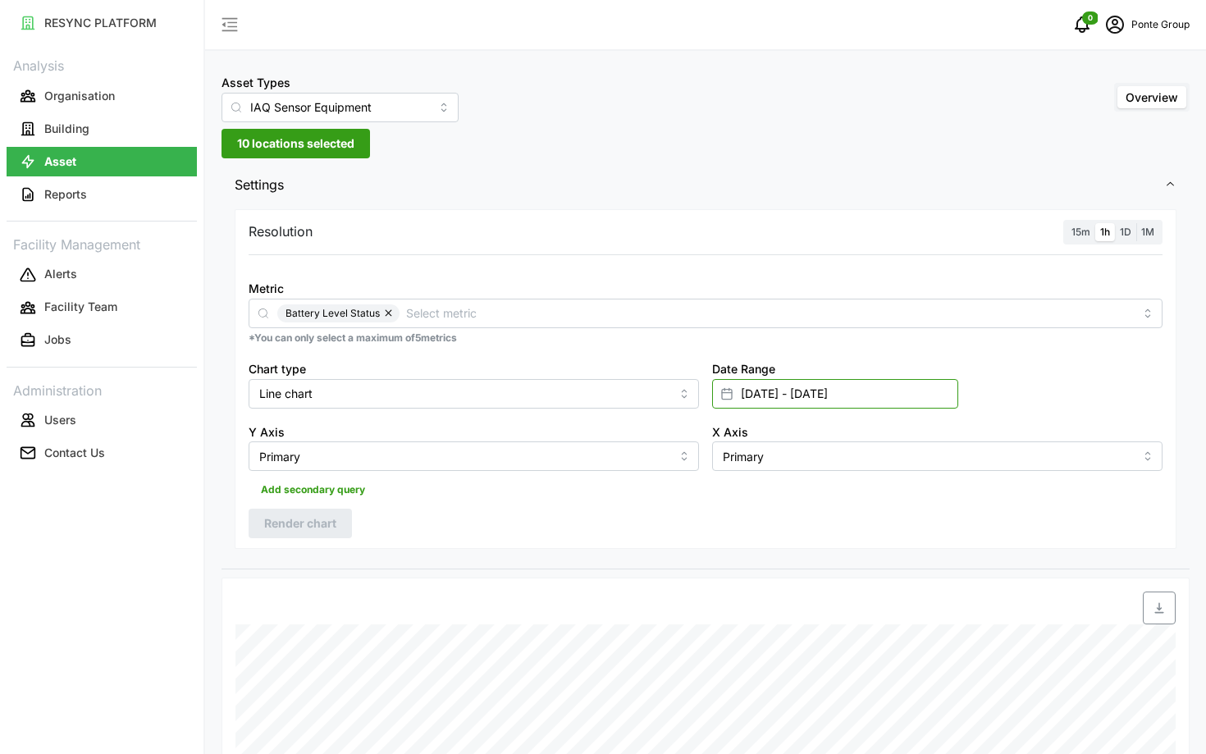
click at [818, 387] on input "15 Jul 2025 - 21 Jul 2025" at bounding box center [835, 394] width 246 height 30
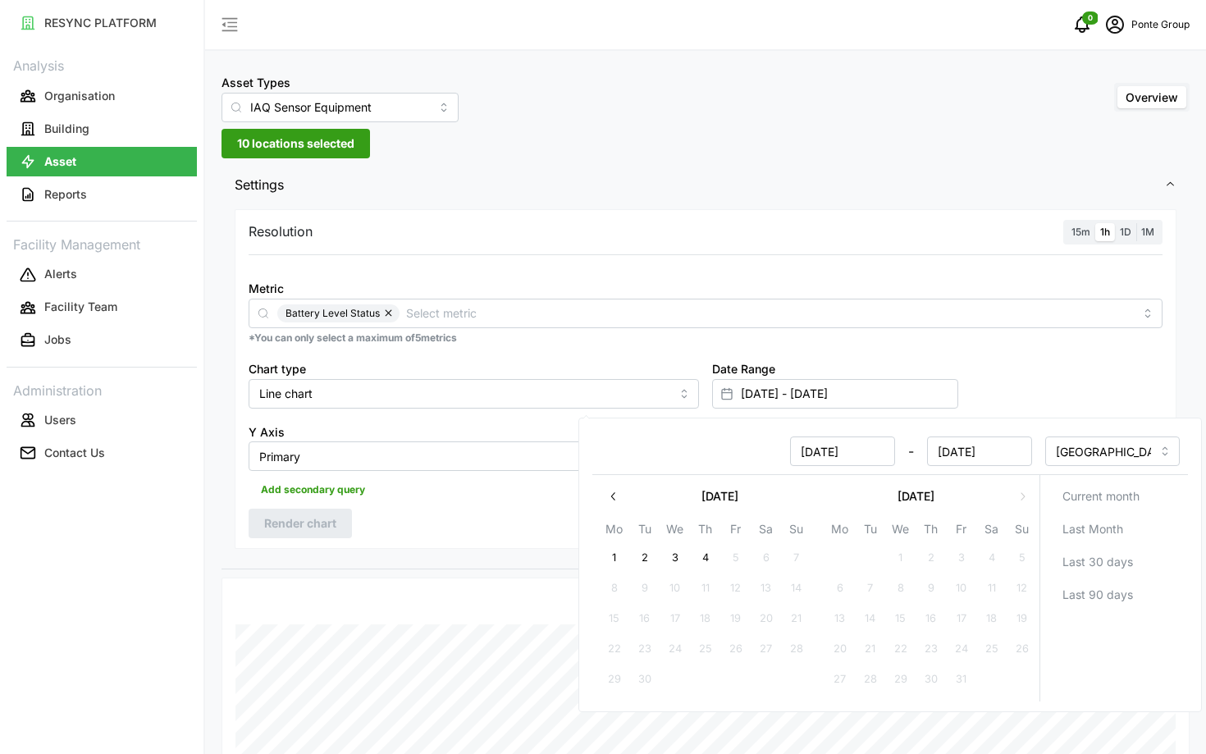
click at [532, 494] on div "Add secondary query" at bounding box center [706, 486] width 914 height 31
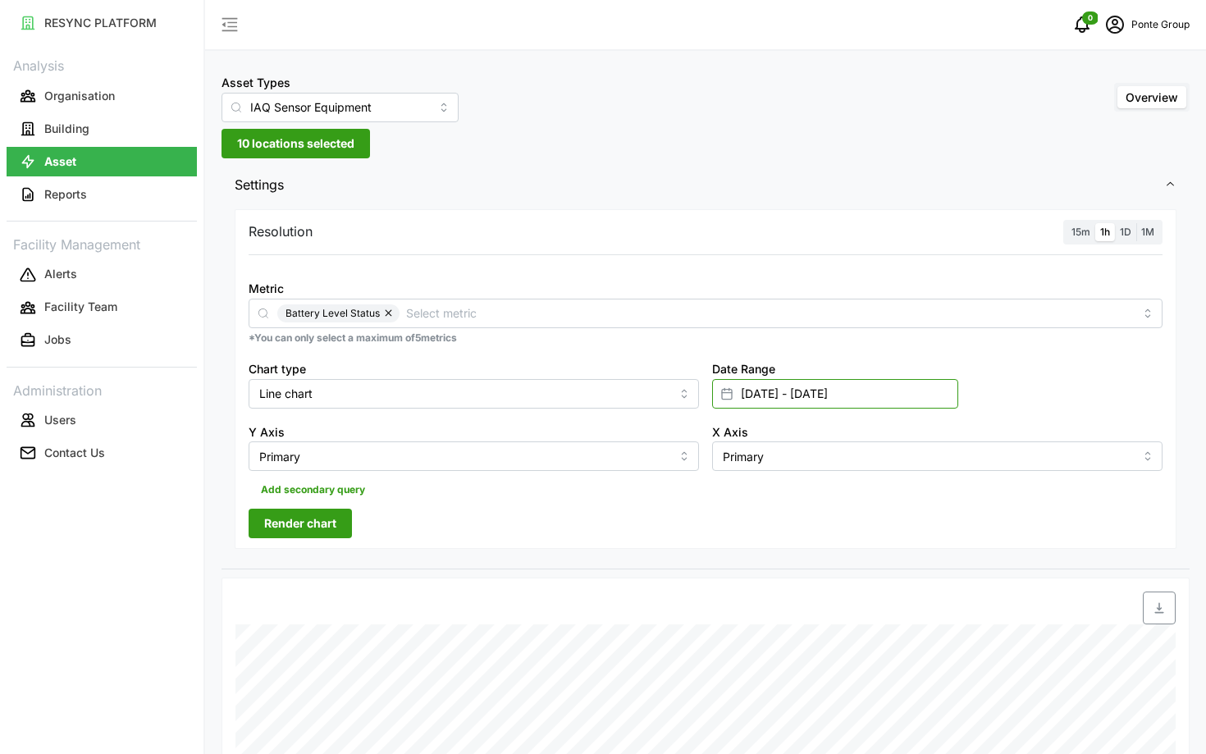
click at [824, 397] on input "15 Jul 2025 - 21 Jul 2025" at bounding box center [835, 394] width 246 height 30
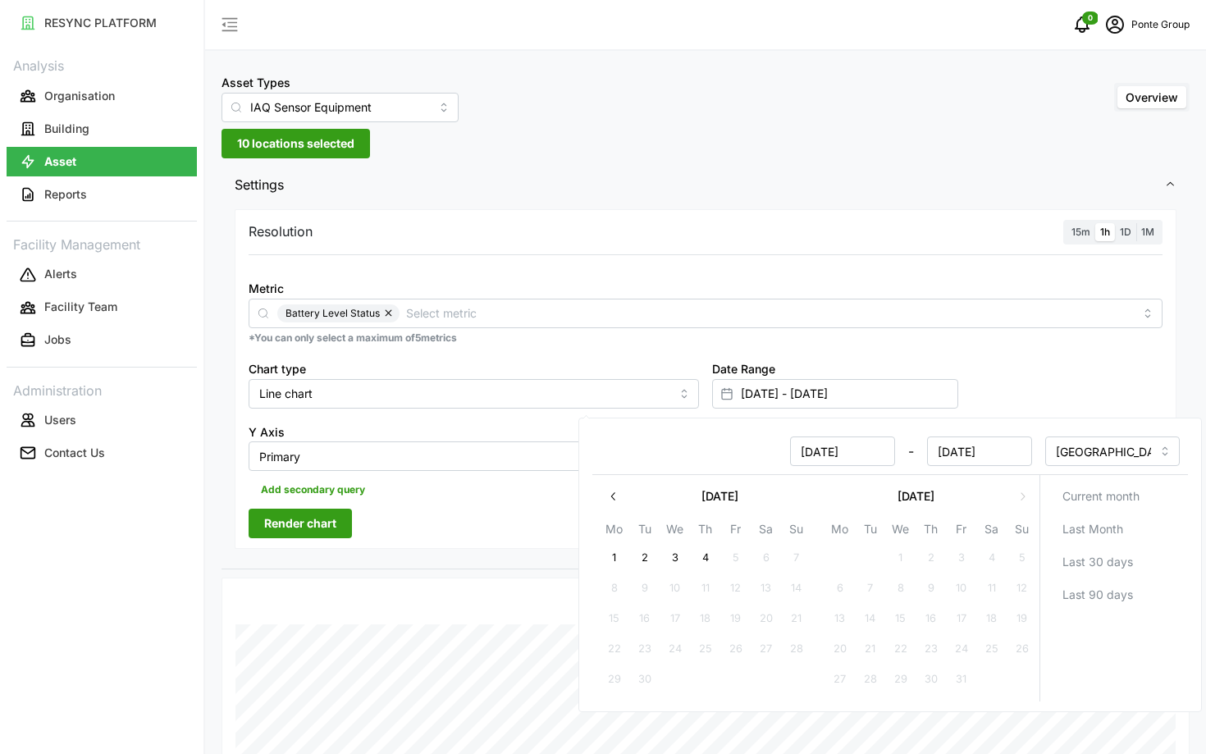
click at [605, 501] on button "button" at bounding box center [614, 497] width 30 height 30
click at [609, 656] on button "21" at bounding box center [615, 649] width 30 height 30
type input "21 Jul 2025 - 21 Jul 2025"
type input "21 Jul 2025"
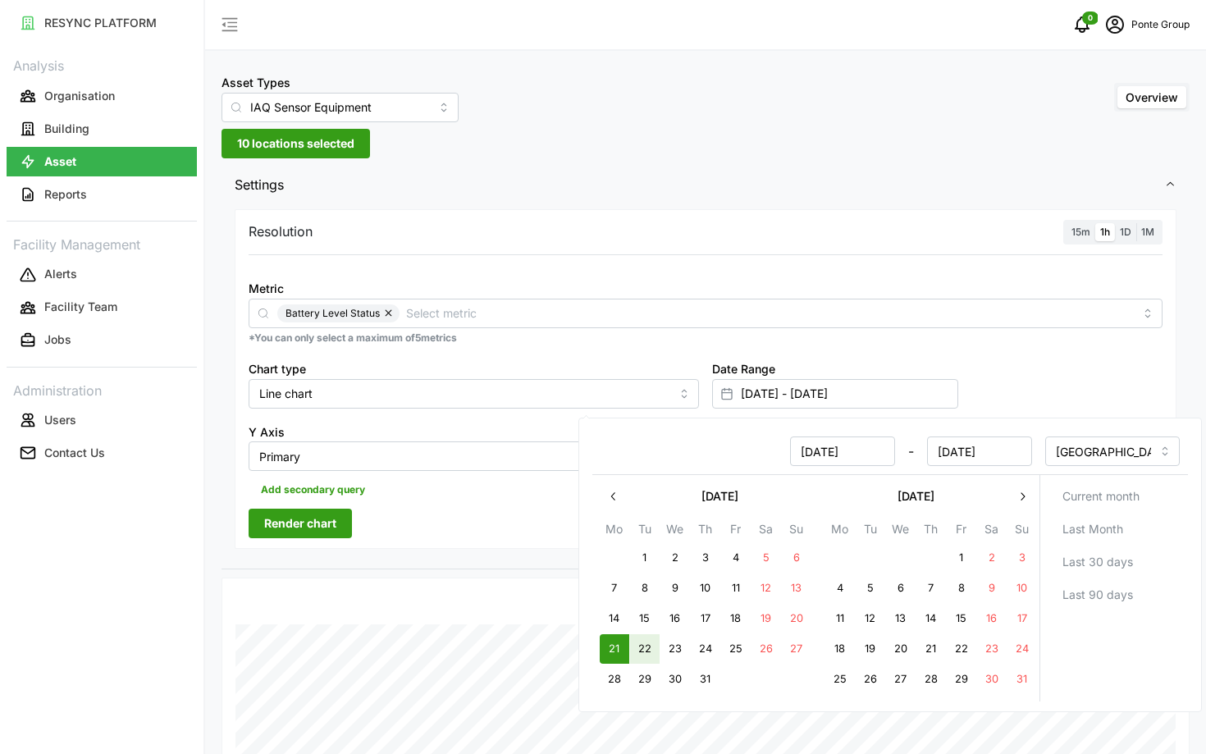
click at [659, 656] on button "22" at bounding box center [645, 649] width 30 height 30
type input "21 Jul 2025 - 22 Jul 2025"
type input "22 Jul 2025"
click at [668, 656] on button "23" at bounding box center [675, 649] width 30 height 30
type input "22 Jul 2025 - 23 Jul 2025"
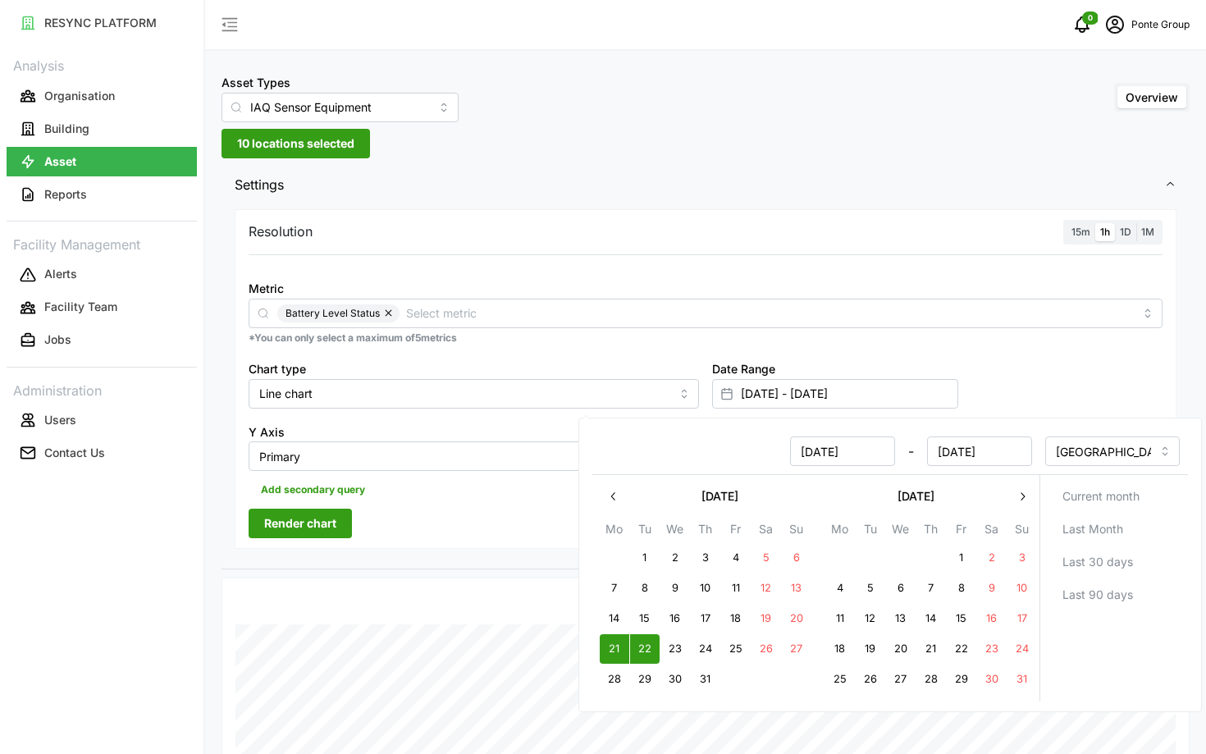
type input "22 Jul 2025"
type input "23 Jul 2025"
click at [623, 650] on button "21" at bounding box center [615, 649] width 30 height 30
type input "21 Jul 2025 - 23 Jul 2025"
type input "21 Jul 2025"
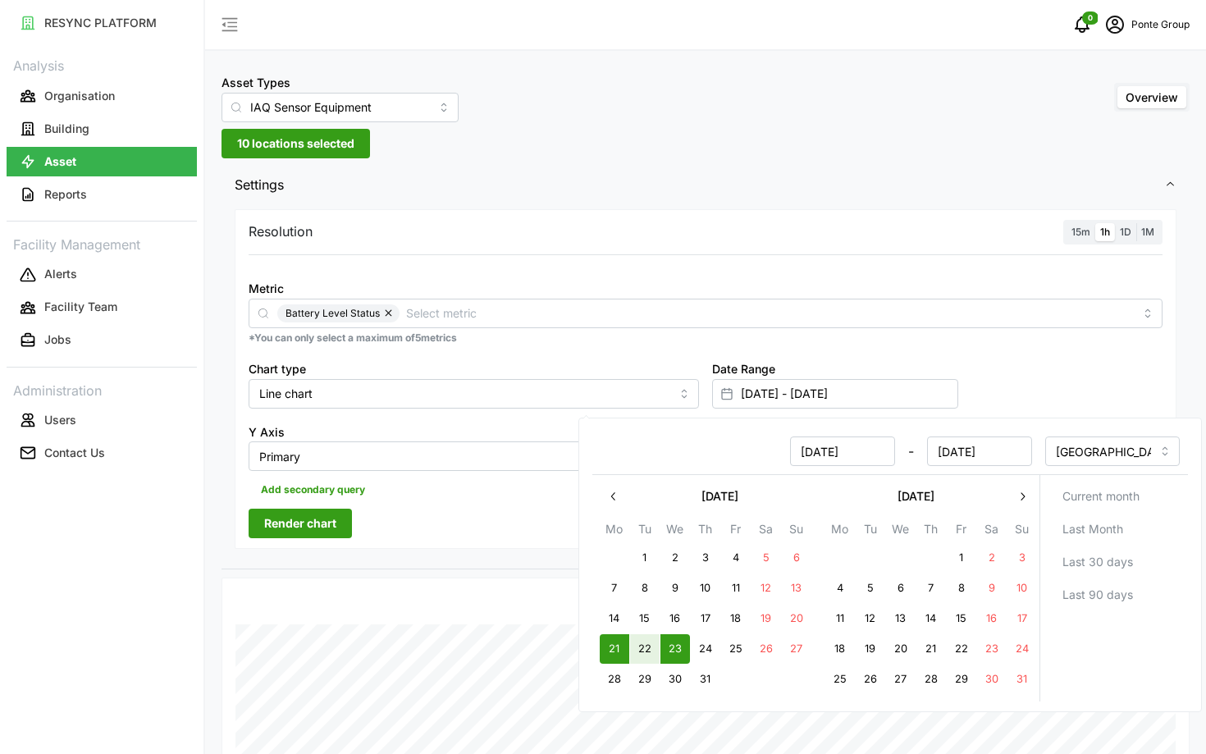
click at [395, 535] on div "Resolution 15m 1h 1D 1M Metric Battery Level Status *You can only select a maxi…" at bounding box center [706, 379] width 942 height 340
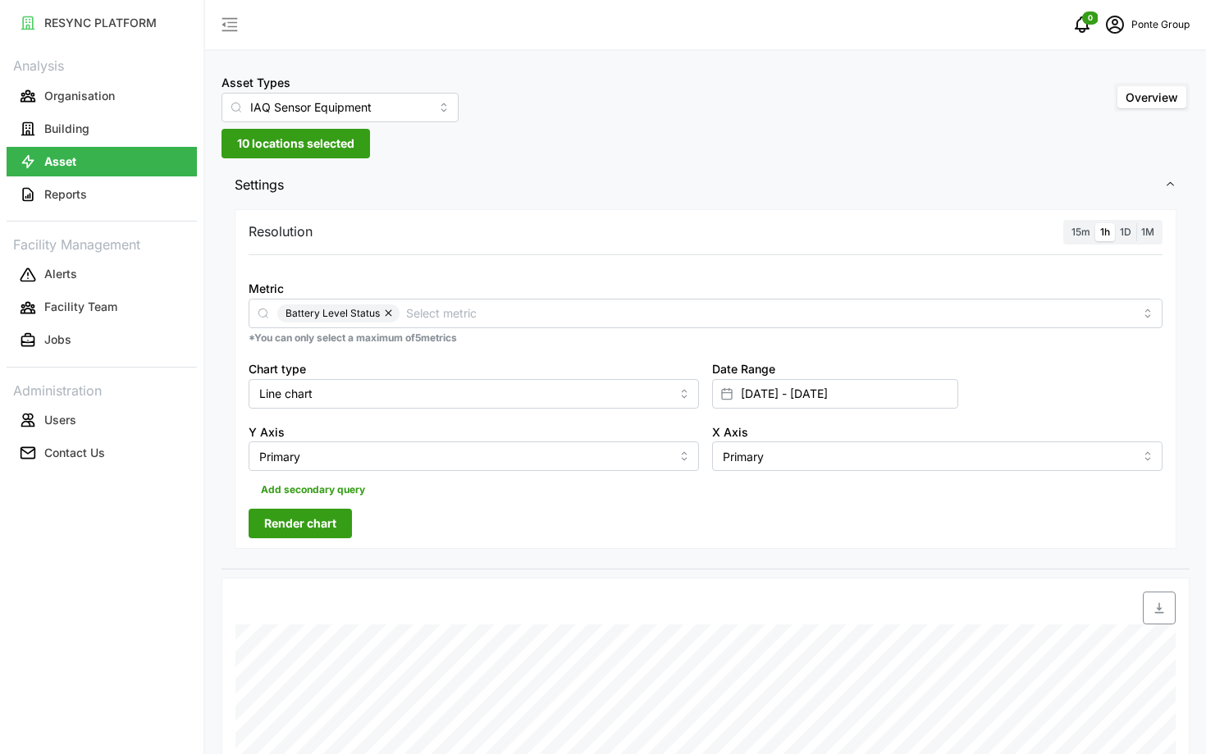
click at [344, 528] on button "Render chart" at bounding box center [300, 524] width 103 height 30
click at [934, 397] on input "21 Jul 2025 - 23 Jul 2025" at bounding box center [835, 394] width 246 height 30
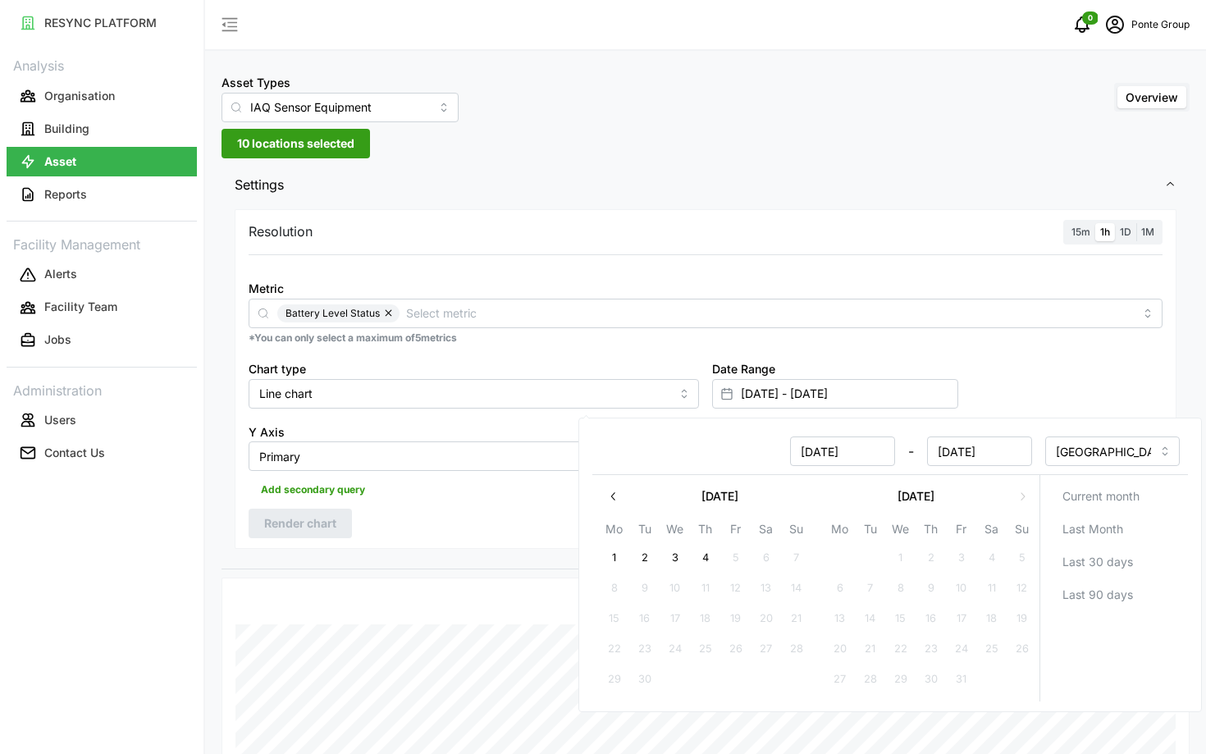
click at [617, 503] on icon "button" at bounding box center [613, 496] width 13 height 13
click at [609, 583] on button "5" at bounding box center [615, 588] width 30 height 30
type input "05 May 2025 - 23 Jul 2025"
type input "05 May 2025"
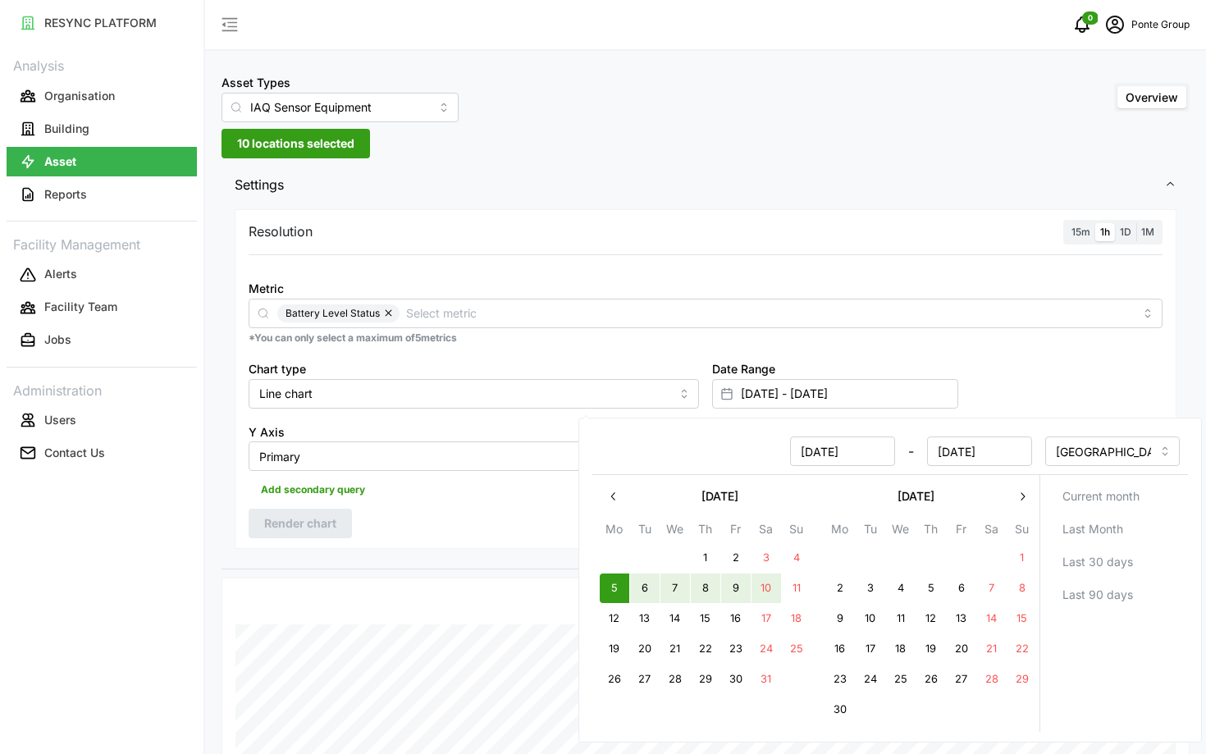
click at [756, 595] on button "10" at bounding box center [766, 588] width 30 height 30
type input "05 May 2025 - 10 May 2025"
type input "10 May 2025"
click at [474, 510] on div "Resolution 15m 1h 1D 1M Metric Battery Level Status *You can only select a maxi…" at bounding box center [706, 379] width 942 height 340
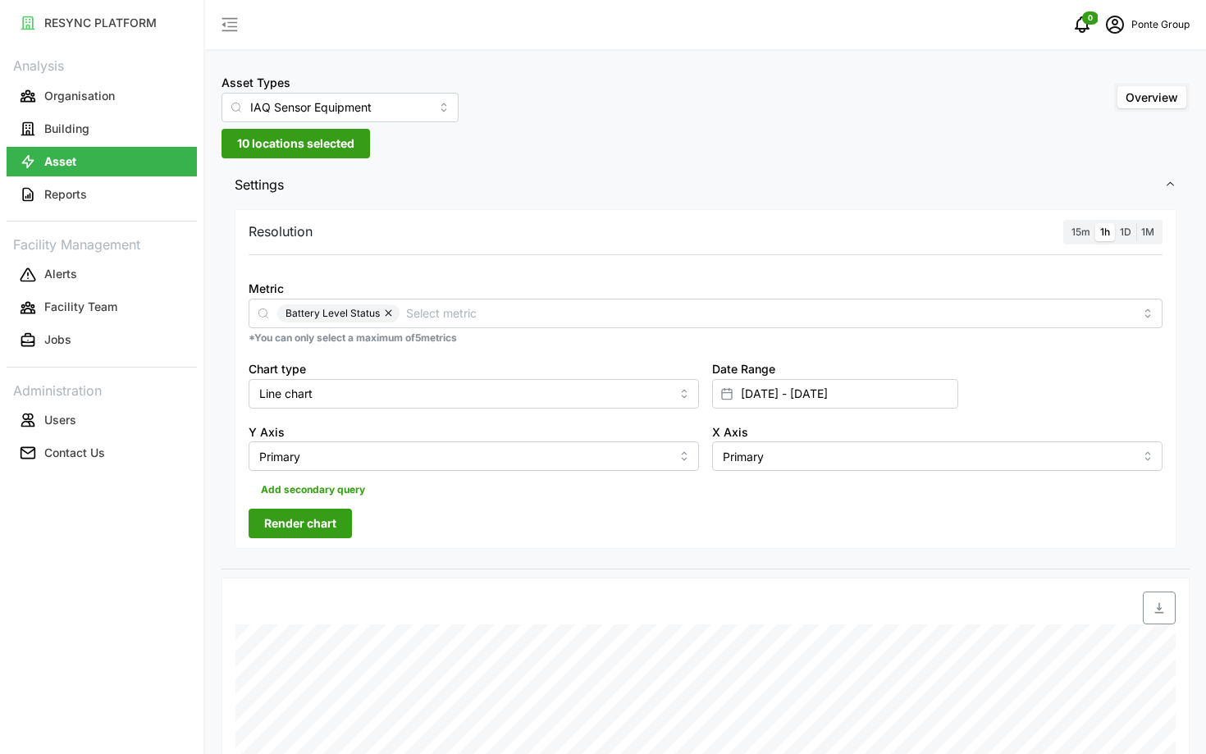
click at [317, 515] on span "Render chart" at bounding box center [300, 523] width 72 height 28
